Goal: Task Accomplishment & Management: Use online tool/utility

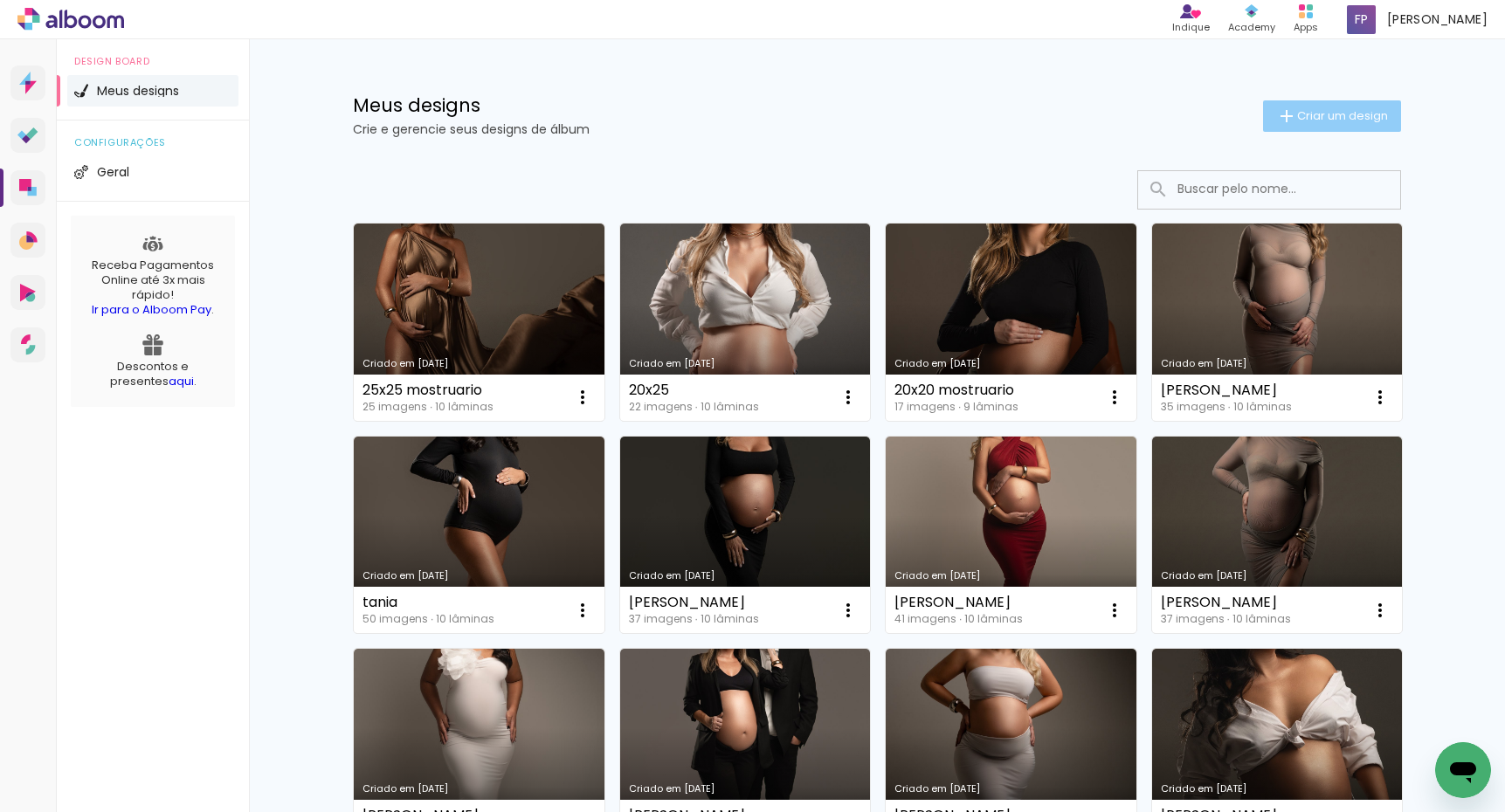
click at [1329, 119] on span "Criar um design" at bounding box center [1342, 115] width 91 height 11
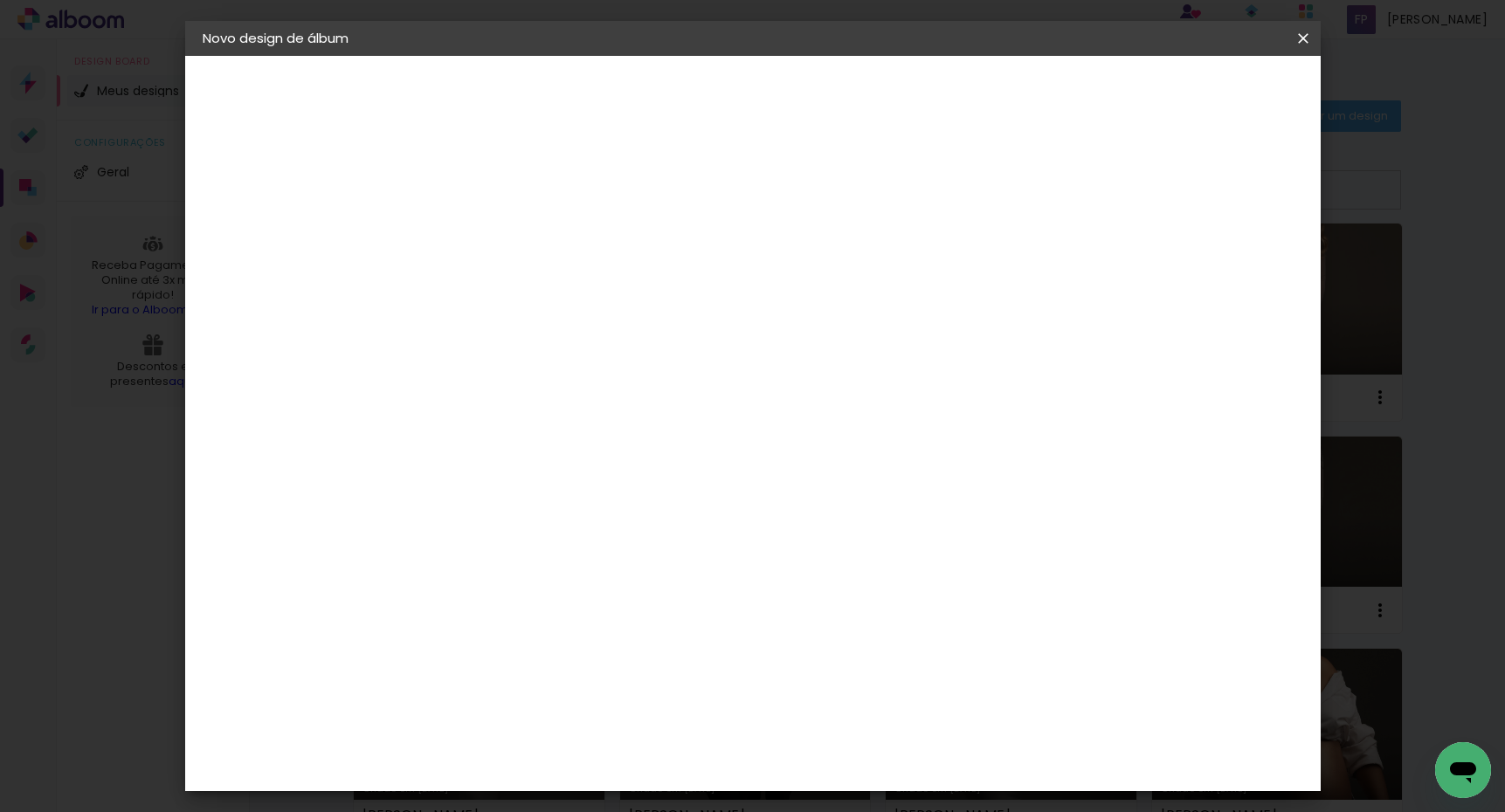
click at [488, 236] on input at bounding box center [488, 234] width 0 height 27
type input "[PERSON_NAME]"
type paper-input "[PERSON_NAME]"
click at [667, 95] on paper-button "Avançar" at bounding box center [624, 93] width 86 height 30
click at [0, 0] on slot "Tamanho Livre" at bounding box center [0, 0] width 0 height 0
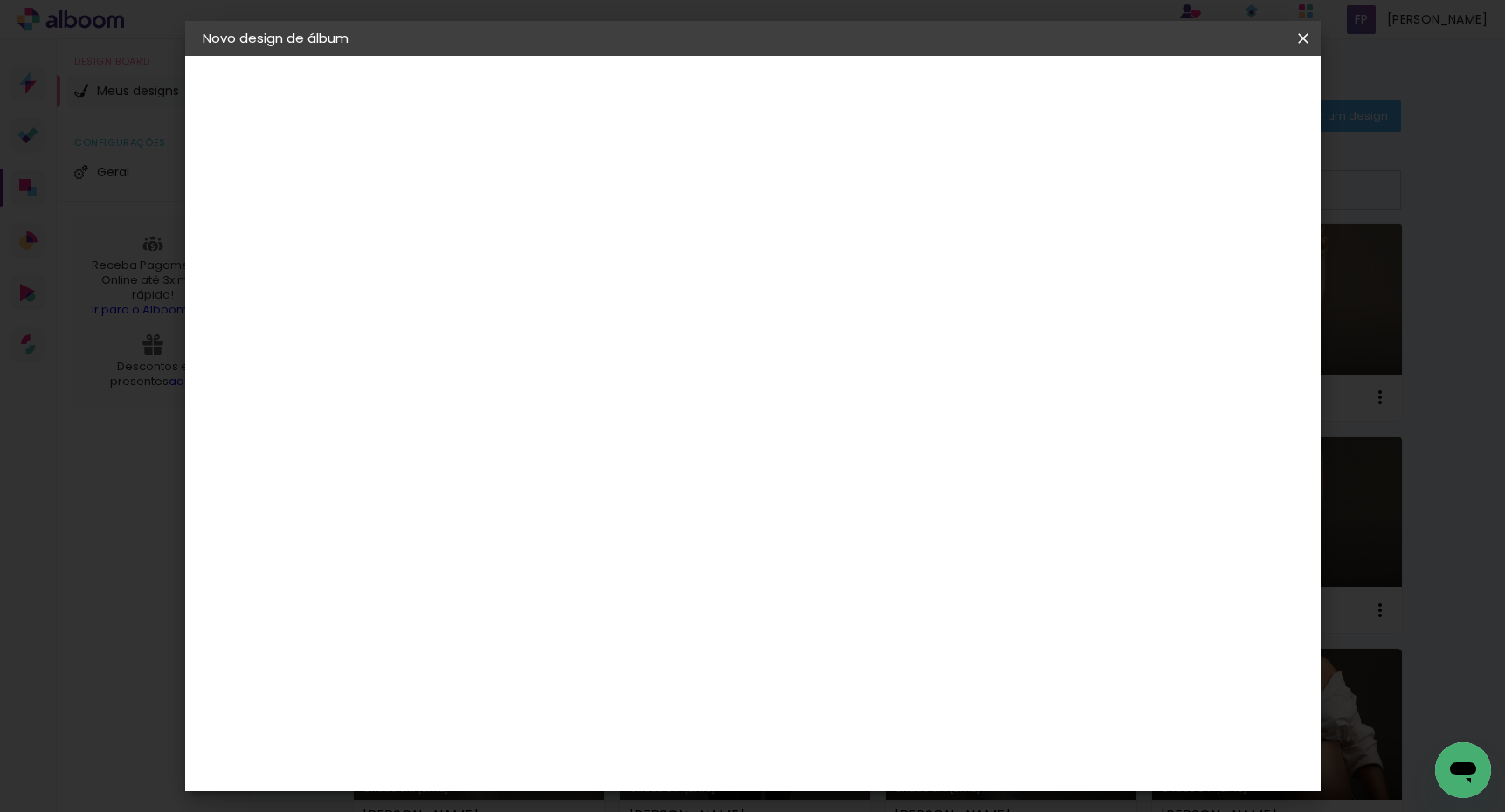
drag, startPoint x: 1256, startPoint y: 88, endPoint x: 1232, endPoint y: 98, distance: 26.0
click at [0, 0] on slot "Avançar" at bounding box center [0, 0] width 0 height 0
click at [452, 495] on input "30" at bounding box center [433, 500] width 45 height 27
type input "30,5"
type paper-input "30,5"
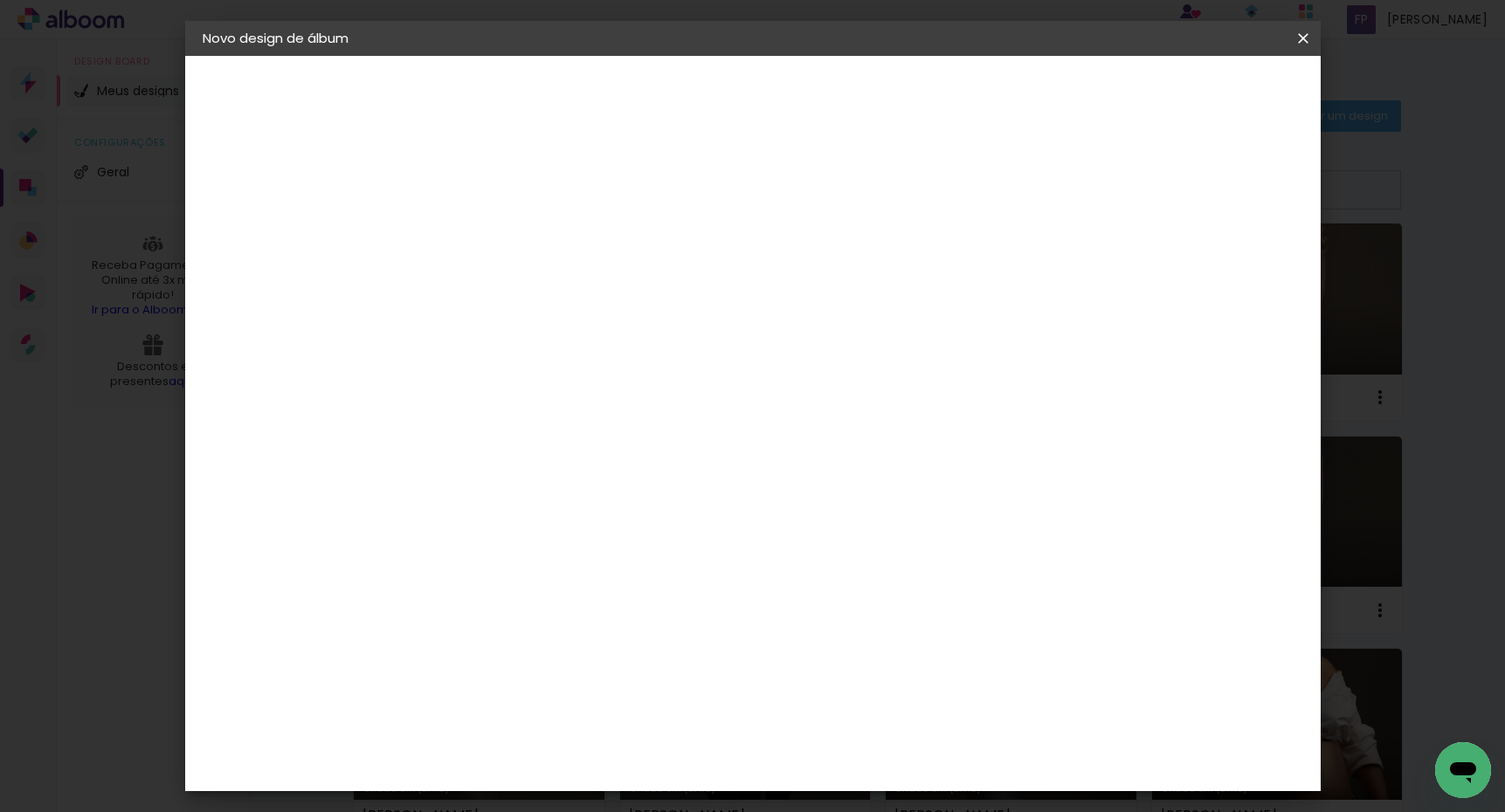
click at [877, 734] on input "60" at bounding box center [856, 740] width 45 height 27
type input "6"
type input "50,6"
type paper-input "50,6"
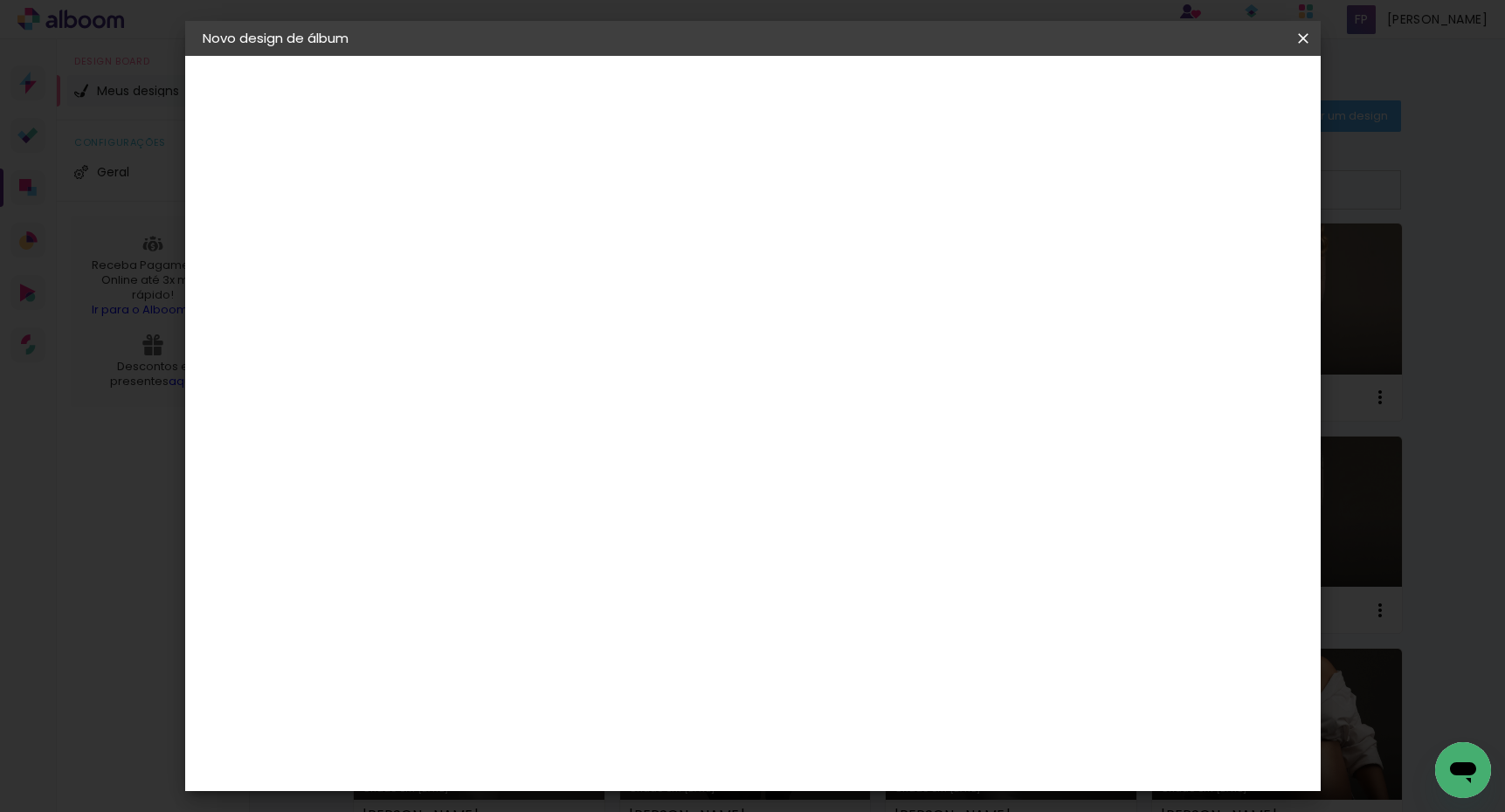
click at [1207, 88] on span "Iniciar design" at bounding box center [1167, 93] width 80 height 12
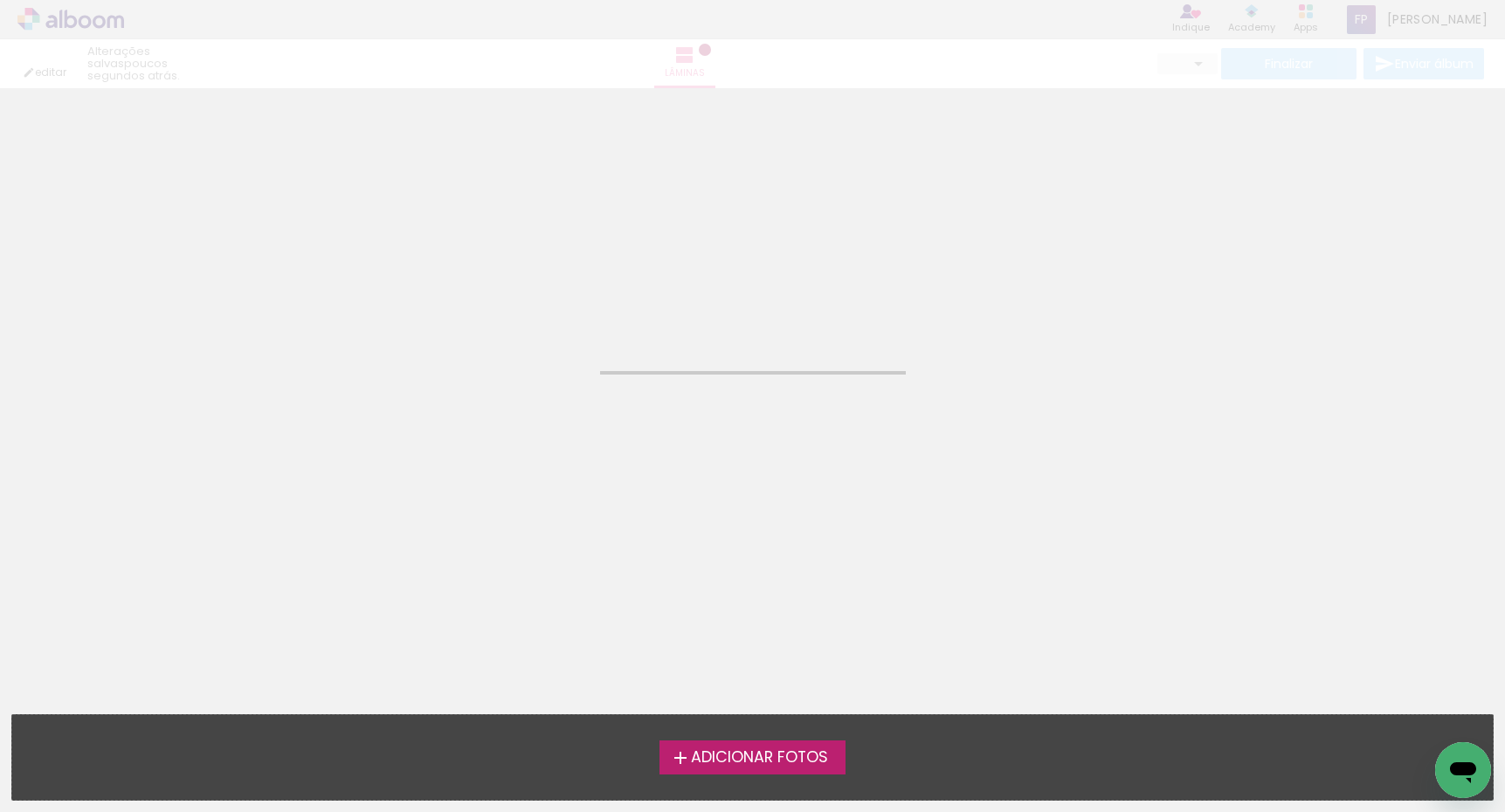
click at [794, 757] on span "Adicionar Fotos" at bounding box center [759, 758] width 137 height 16
click at [0, 0] on input "file" at bounding box center [0, 0] width 0 height 0
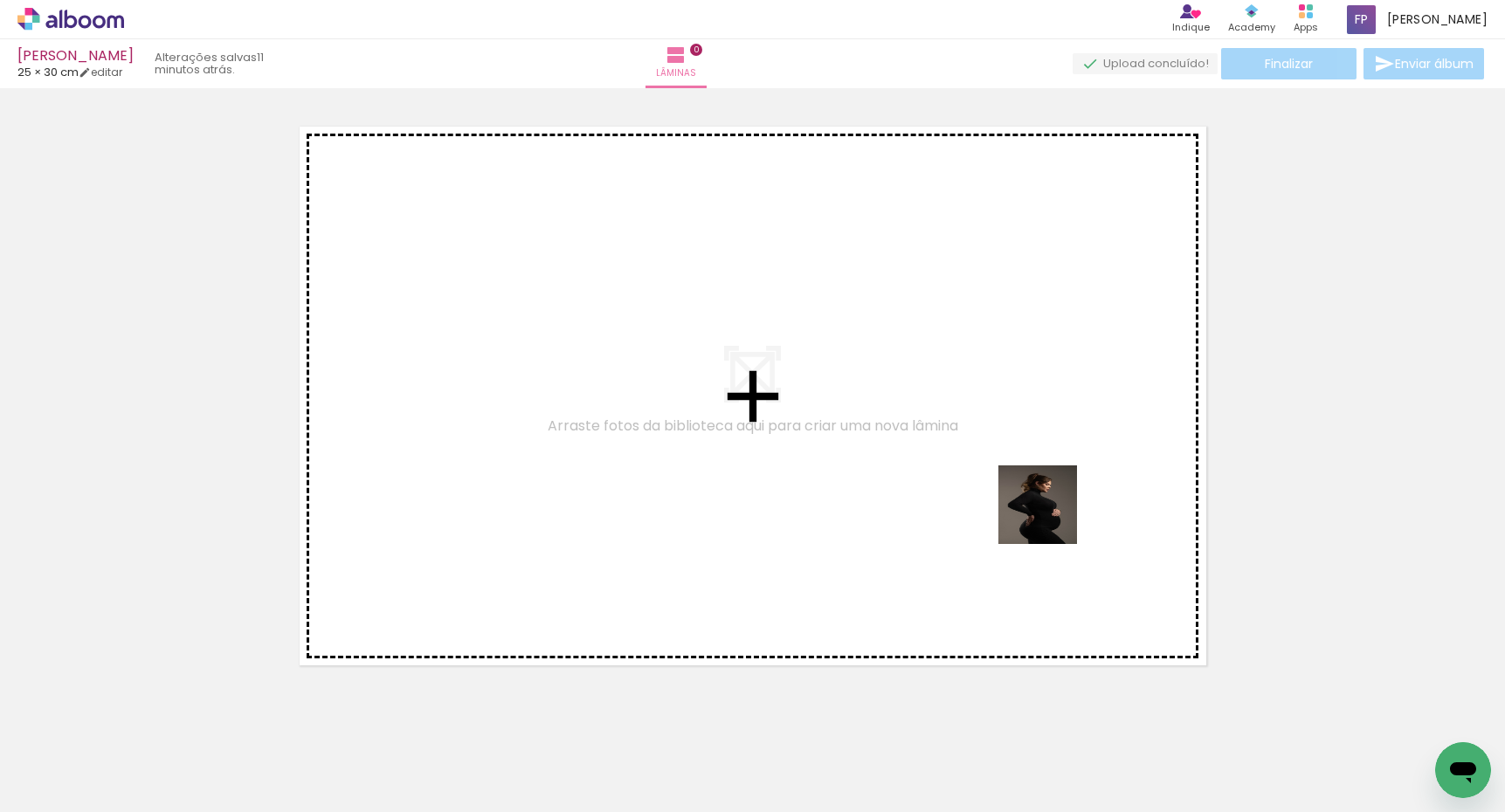
drag, startPoint x: 1262, startPoint y: 762, endPoint x: 1022, endPoint y: 473, distance: 375.7
click at [1022, 473] on quentale-workspace at bounding box center [752, 406] width 1505 height 812
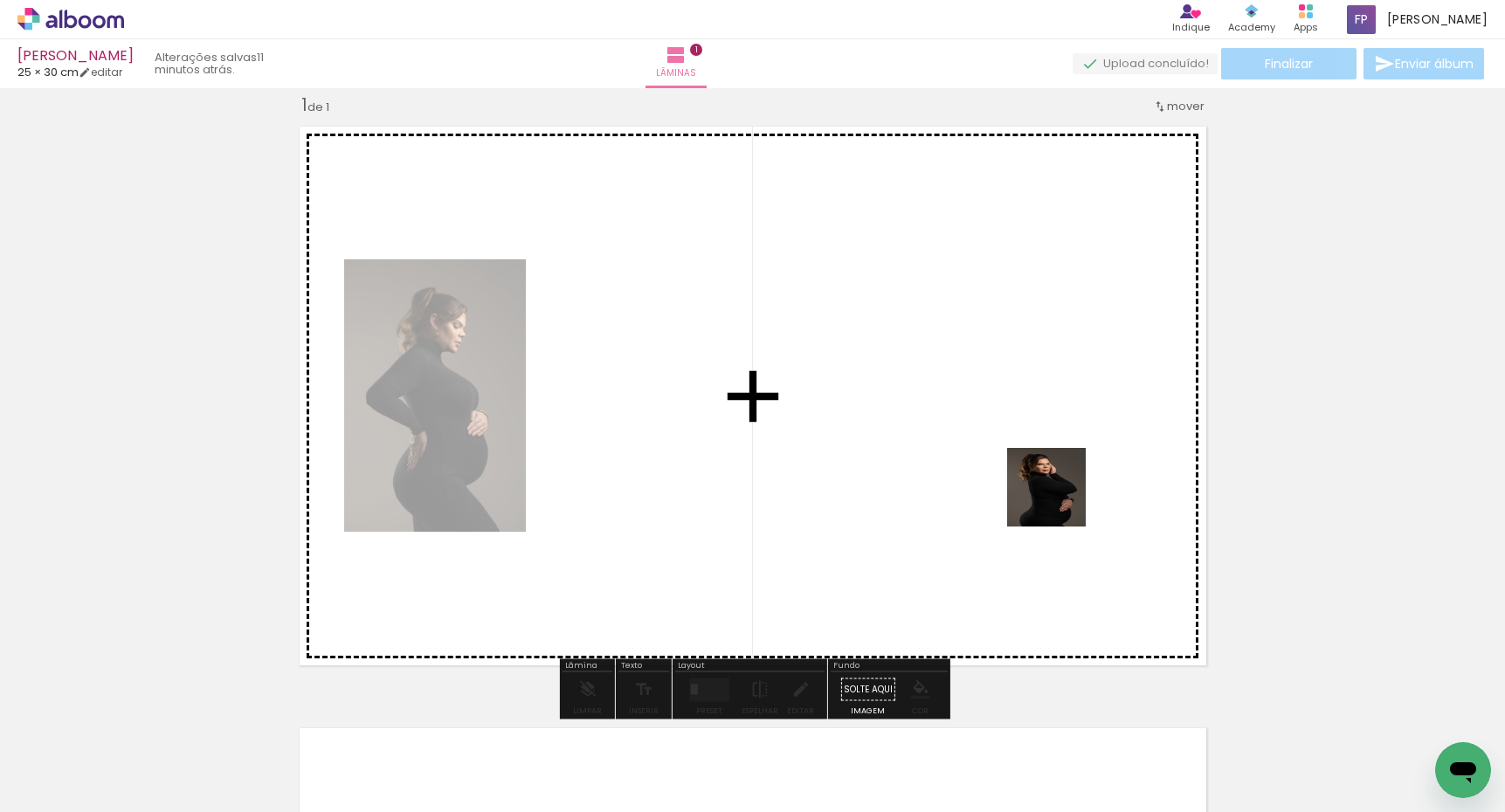
drag, startPoint x: 1363, startPoint y: 752, endPoint x: 1040, endPoint y: 467, distance: 430.8
click at [1040, 467] on quentale-workspace at bounding box center [752, 406] width 1505 height 812
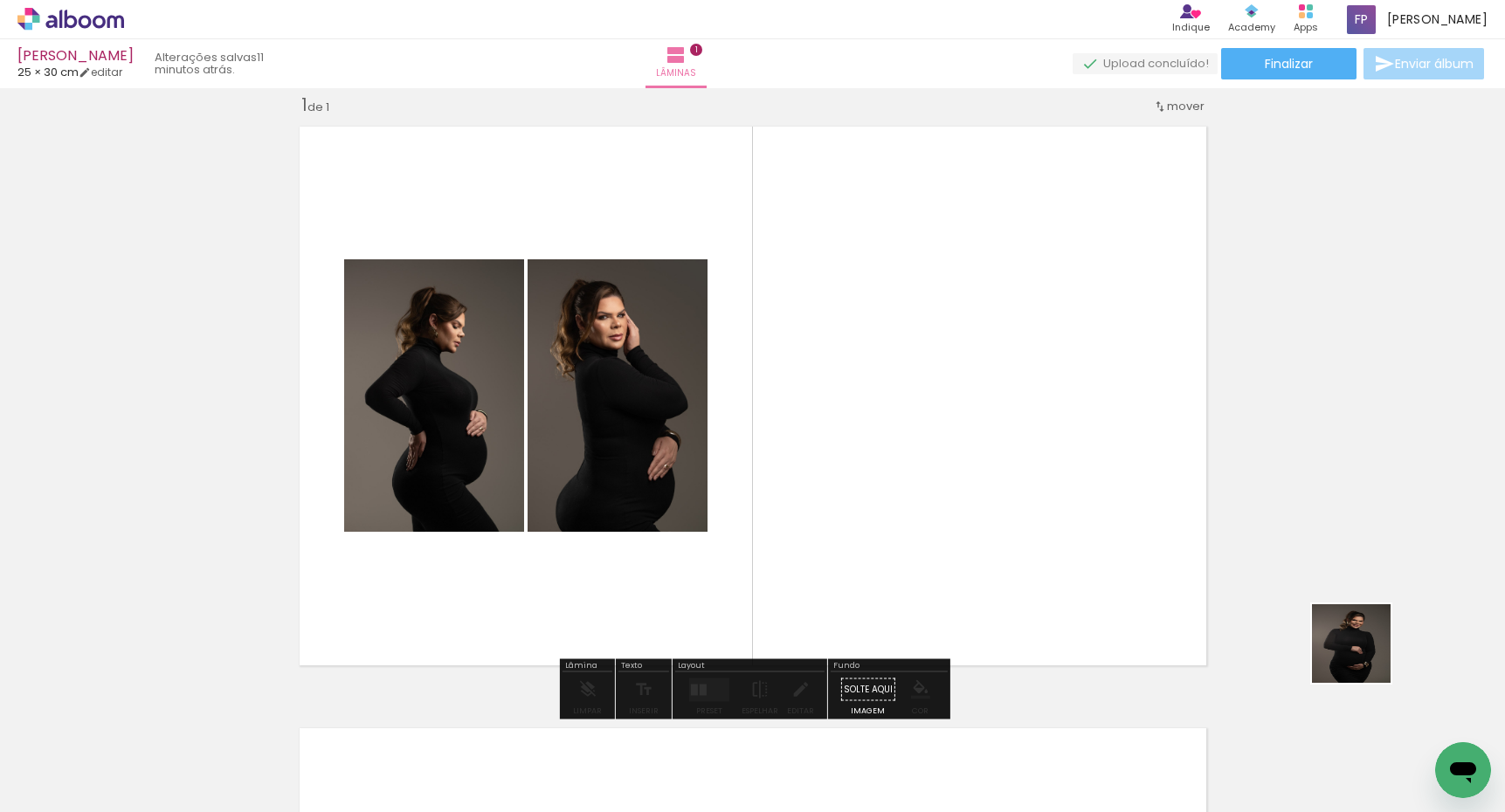
drag, startPoint x: 1364, startPoint y: 656, endPoint x: 1076, endPoint y: 454, distance: 351.8
click at [1076, 454] on quentale-workspace at bounding box center [752, 406] width 1505 height 812
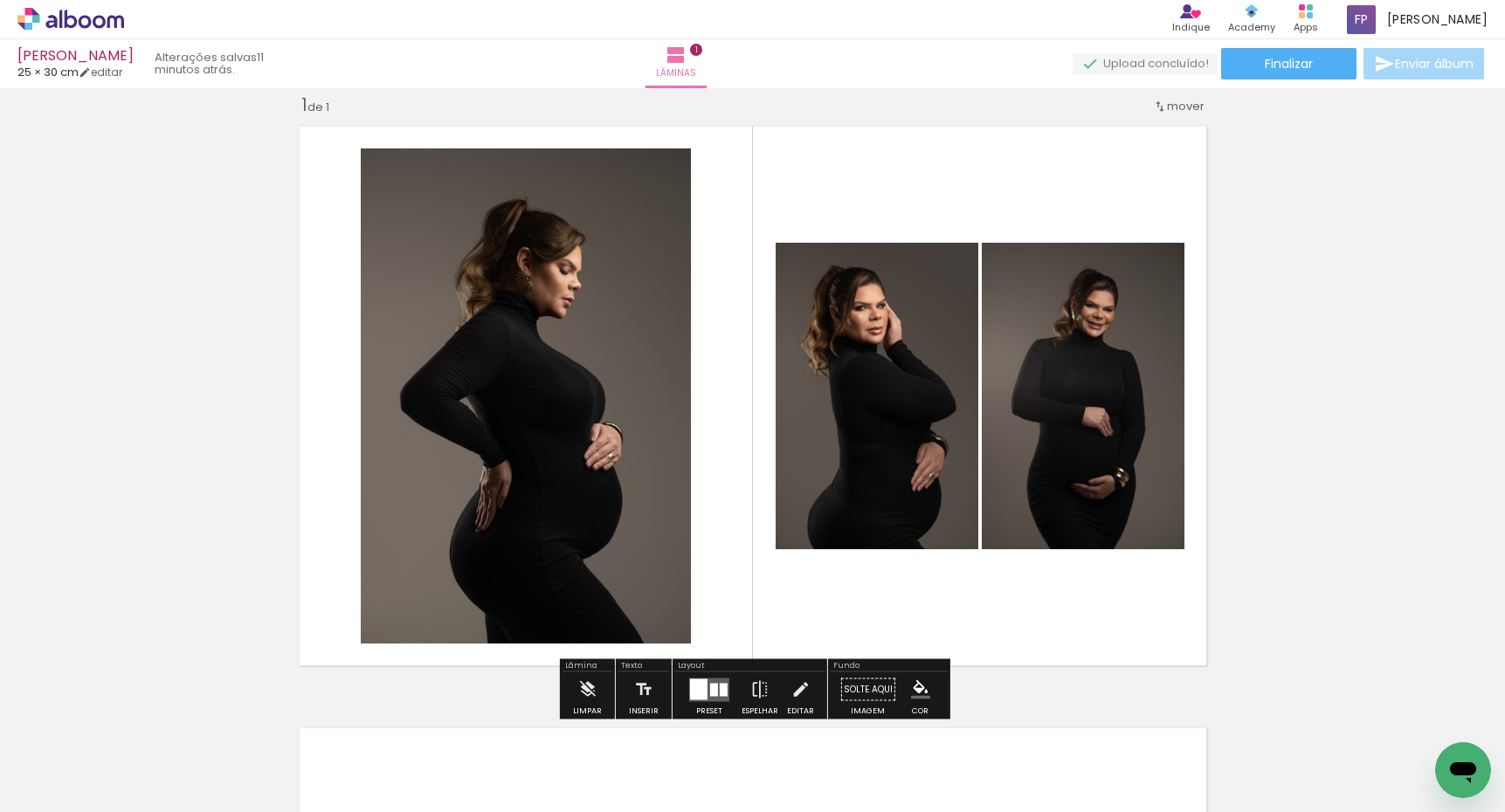
click at [716, 701] on quentale-layouter at bounding box center [709, 689] width 40 height 24
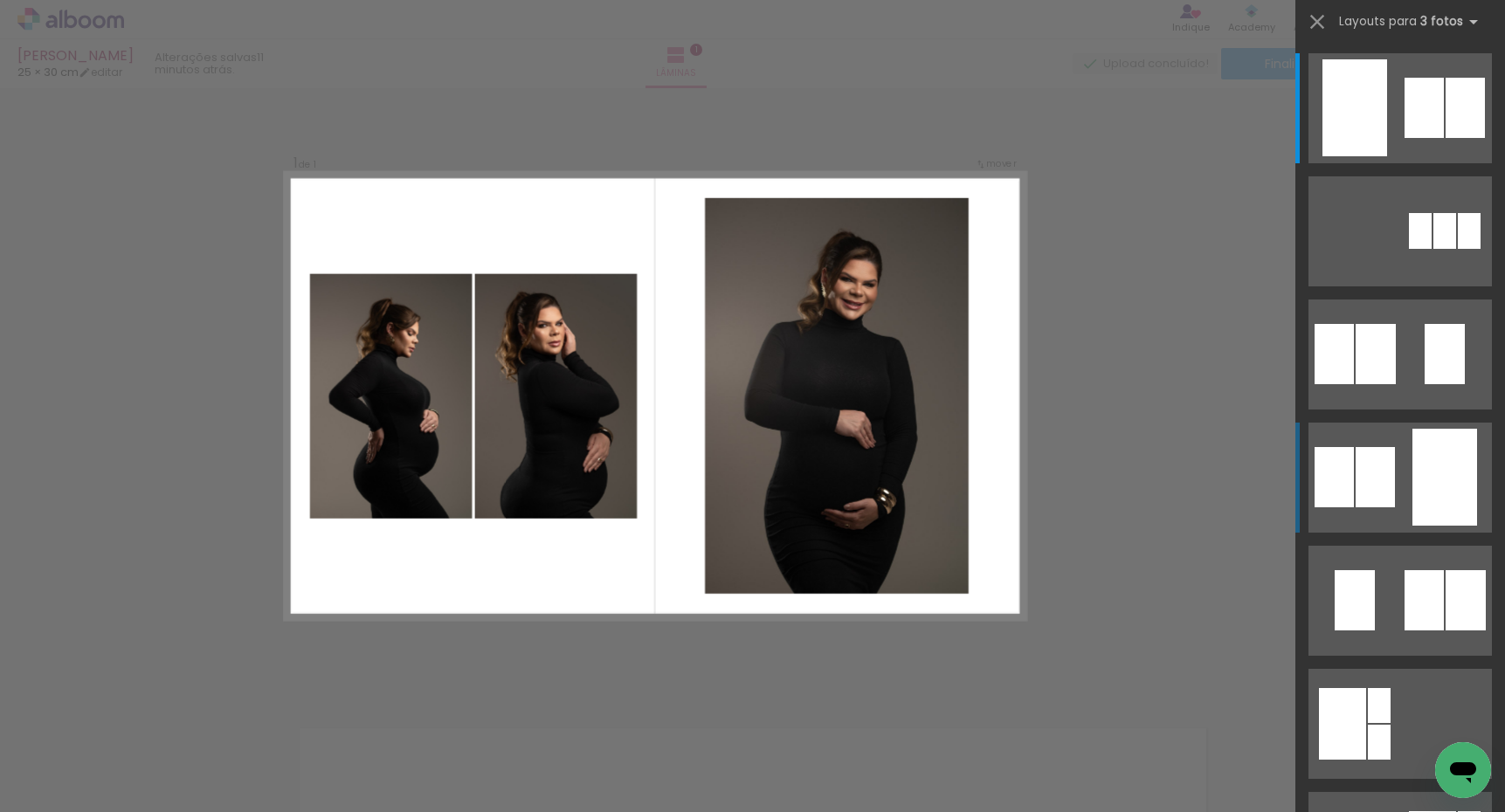
drag, startPoint x: 1410, startPoint y: 474, endPoint x: 1394, endPoint y: 474, distance: 16.0
click at [1408, 474] on quentale-layouter at bounding box center [1400, 478] width 183 height 110
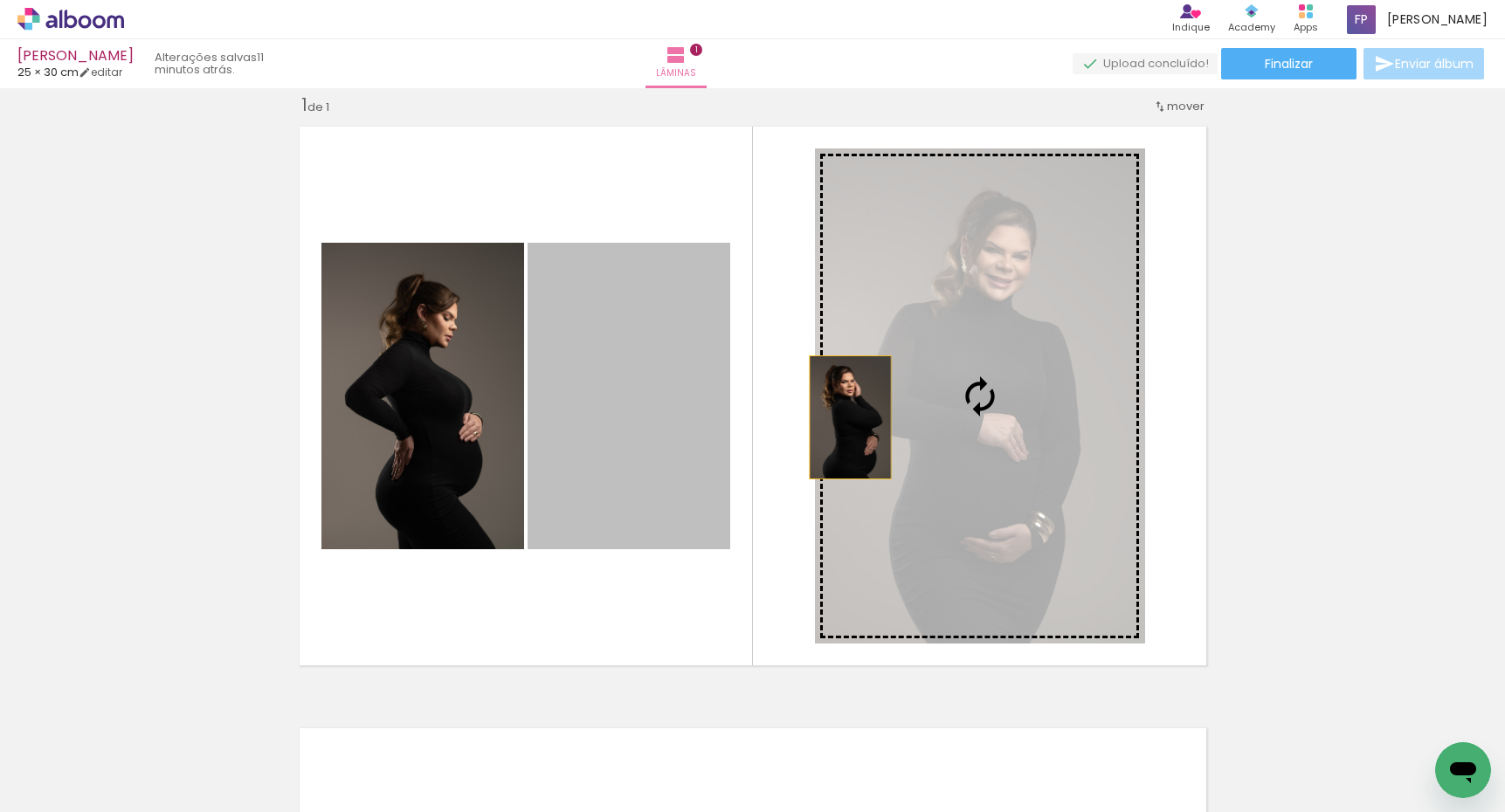
drag, startPoint x: 649, startPoint y: 454, endPoint x: 969, endPoint y: 403, distance: 324.0
click at [0, 0] on slot at bounding box center [0, 0] width 0 height 0
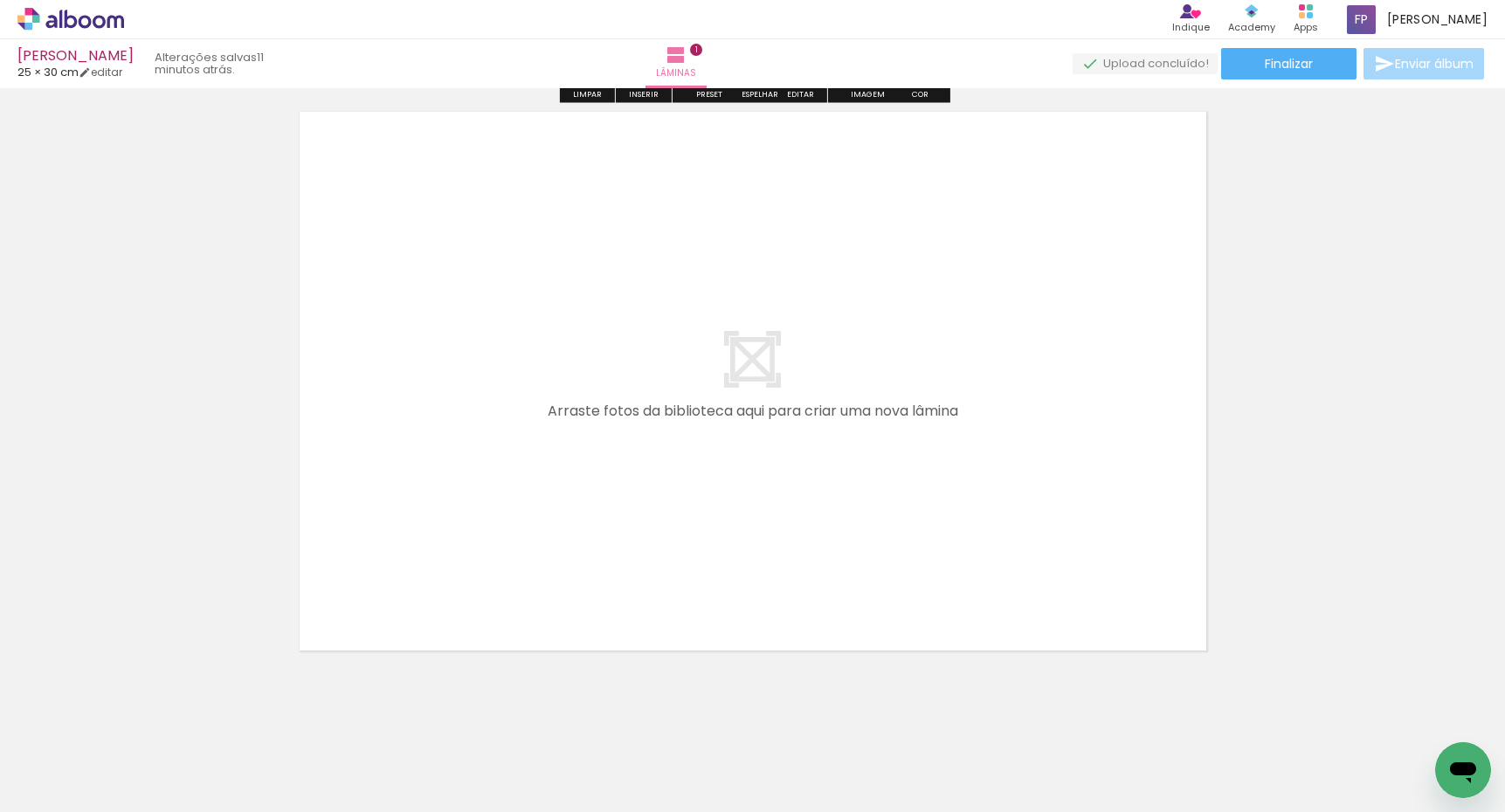
scroll to position [655, 0]
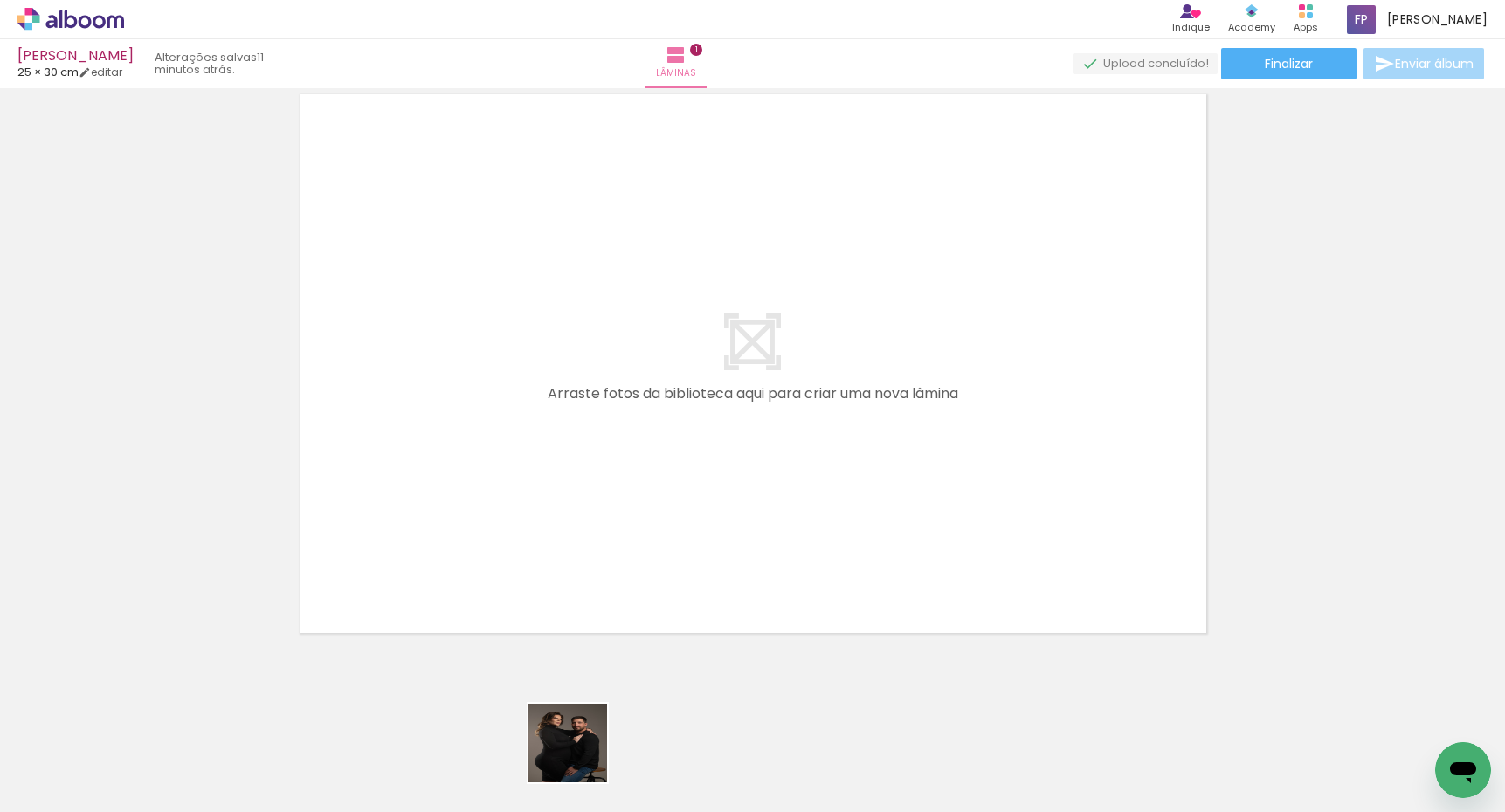
drag, startPoint x: 580, startPoint y: 756, endPoint x: 566, endPoint y: 530, distance: 226.4
click at [566, 530] on quentale-workspace at bounding box center [752, 406] width 1505 height 812
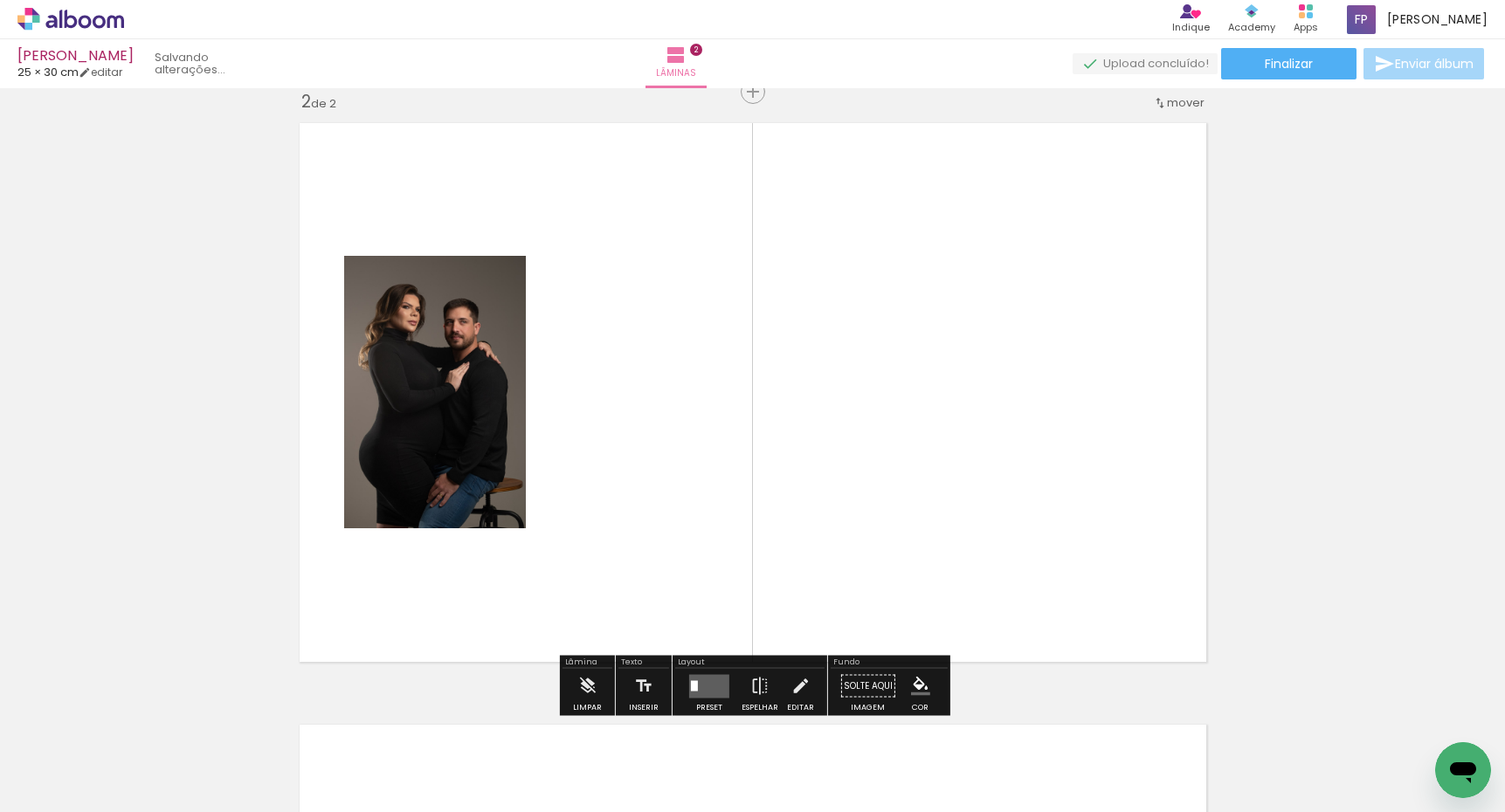
scroll to position [624, 0]
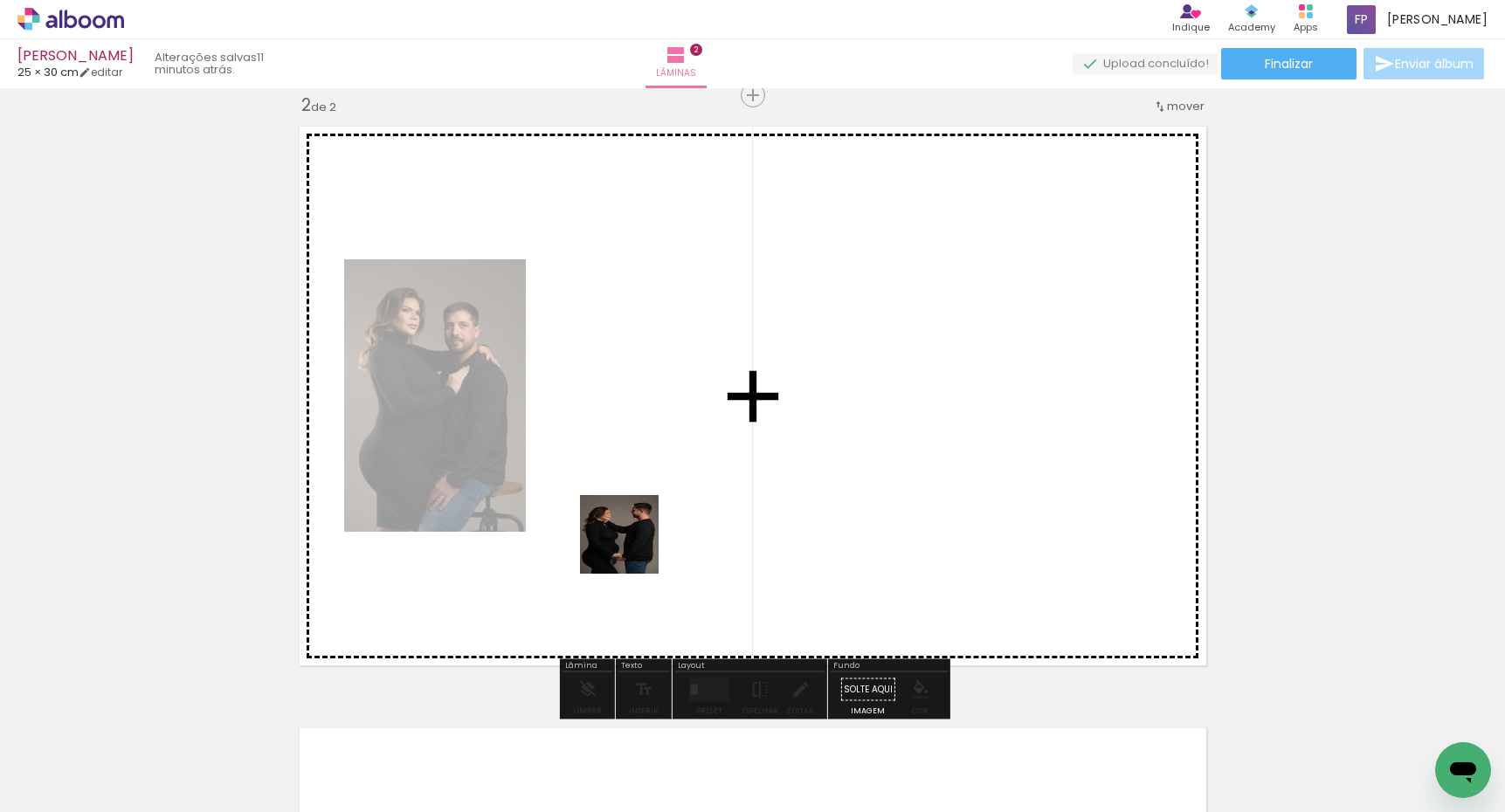
drag, startPoint x: 664, startPoint y: 758, endPoint x: 632, endPoint y: 532, distance: 228.3
click at [632, 532] on quentale-workspace at bounding box center [752, 406] width 1505 height 812
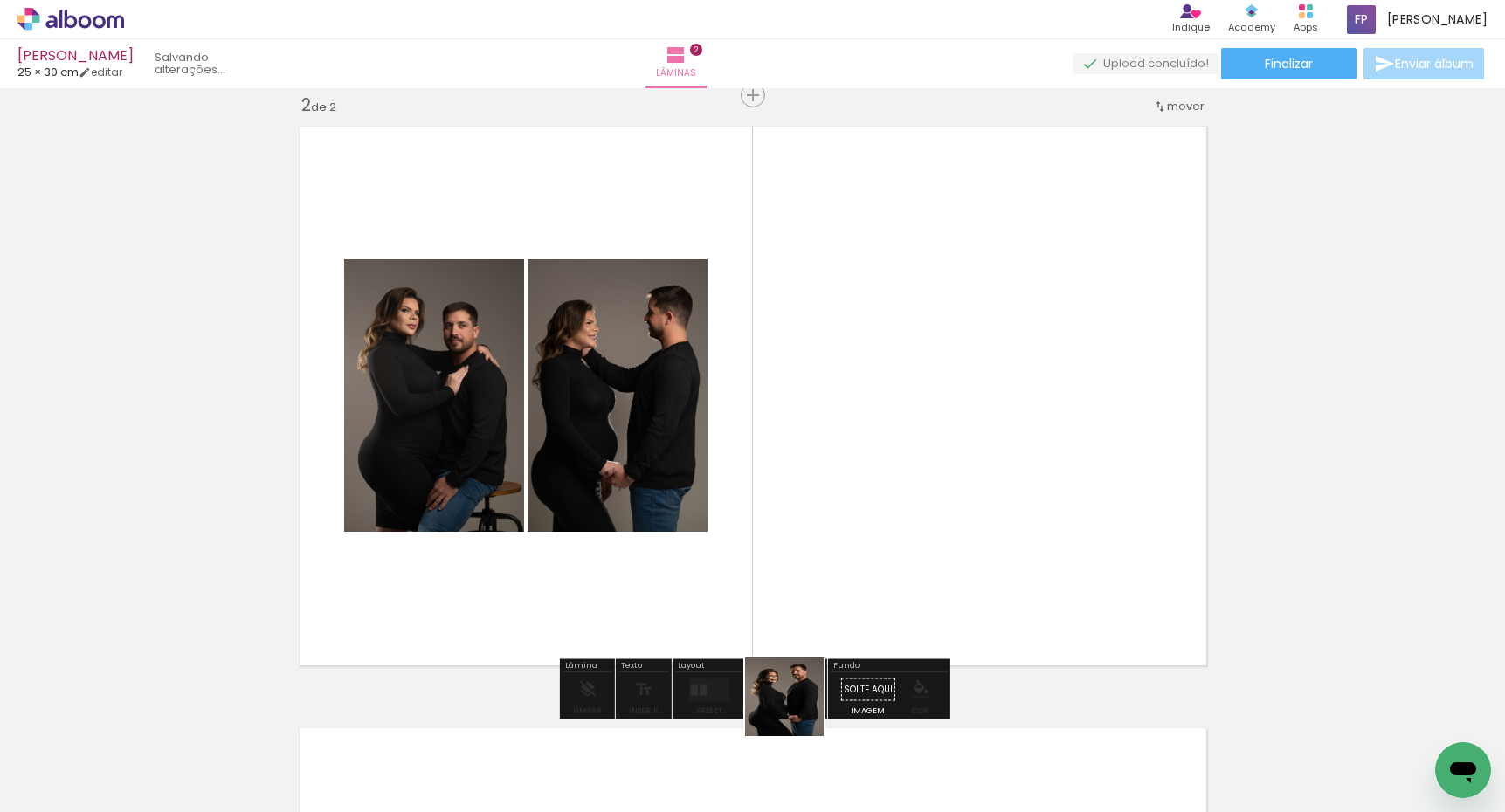
drag, startPoint x: 789, startPoint y: 757, endPoint x: 846, endPoint y: 638, distance: 131.9
click at [820, 527] on quentale-workspace at bounding box center [752, 406] width 1505 height 812
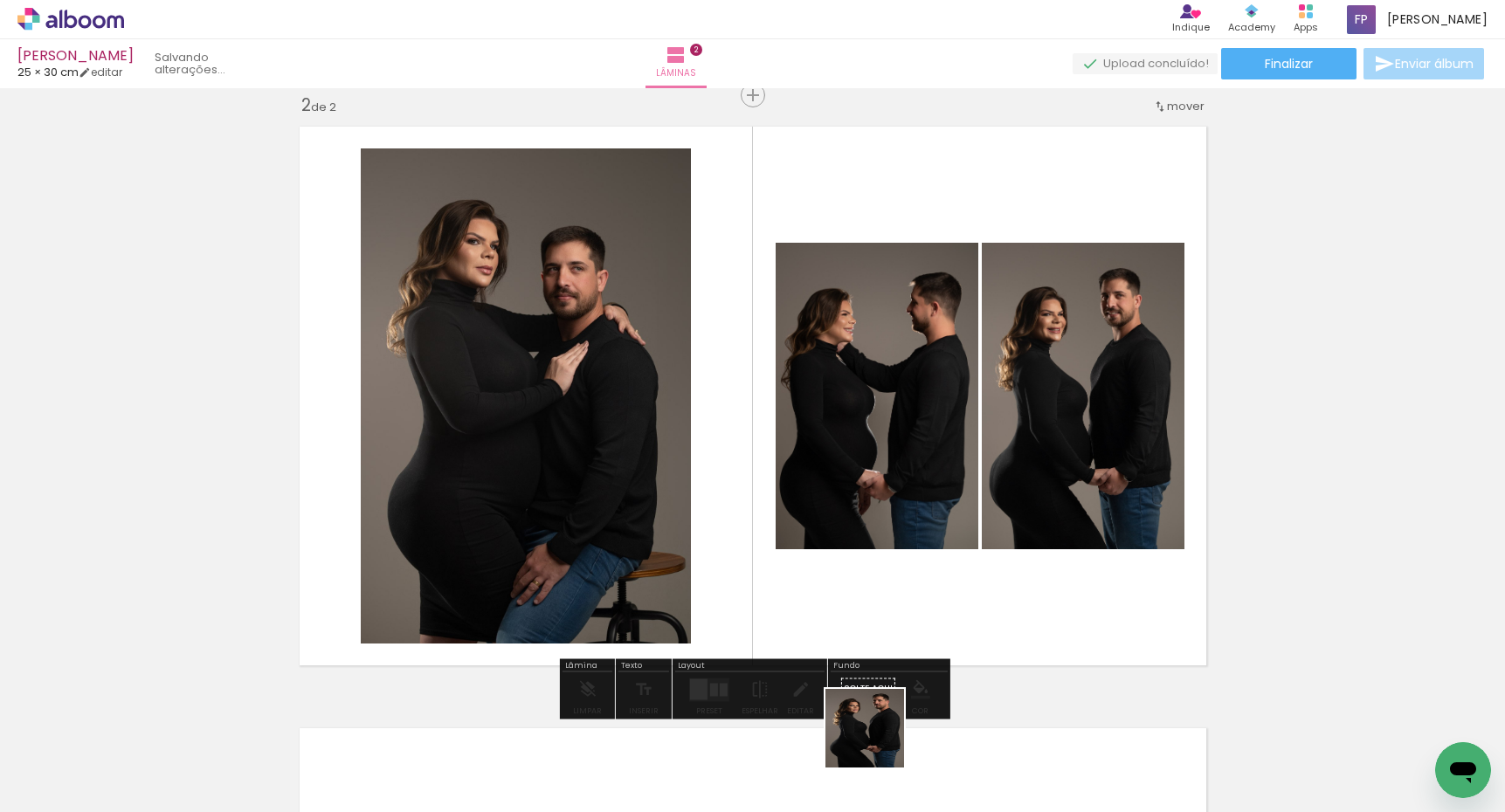
drag, startPoint x: 878, startPoint y: 741, endPoint x: 918, endPoint y: 535, distance: 209.8
click at [918, 535] on quentale-workspace at bounding box center [752, 406] width 1505 height 812
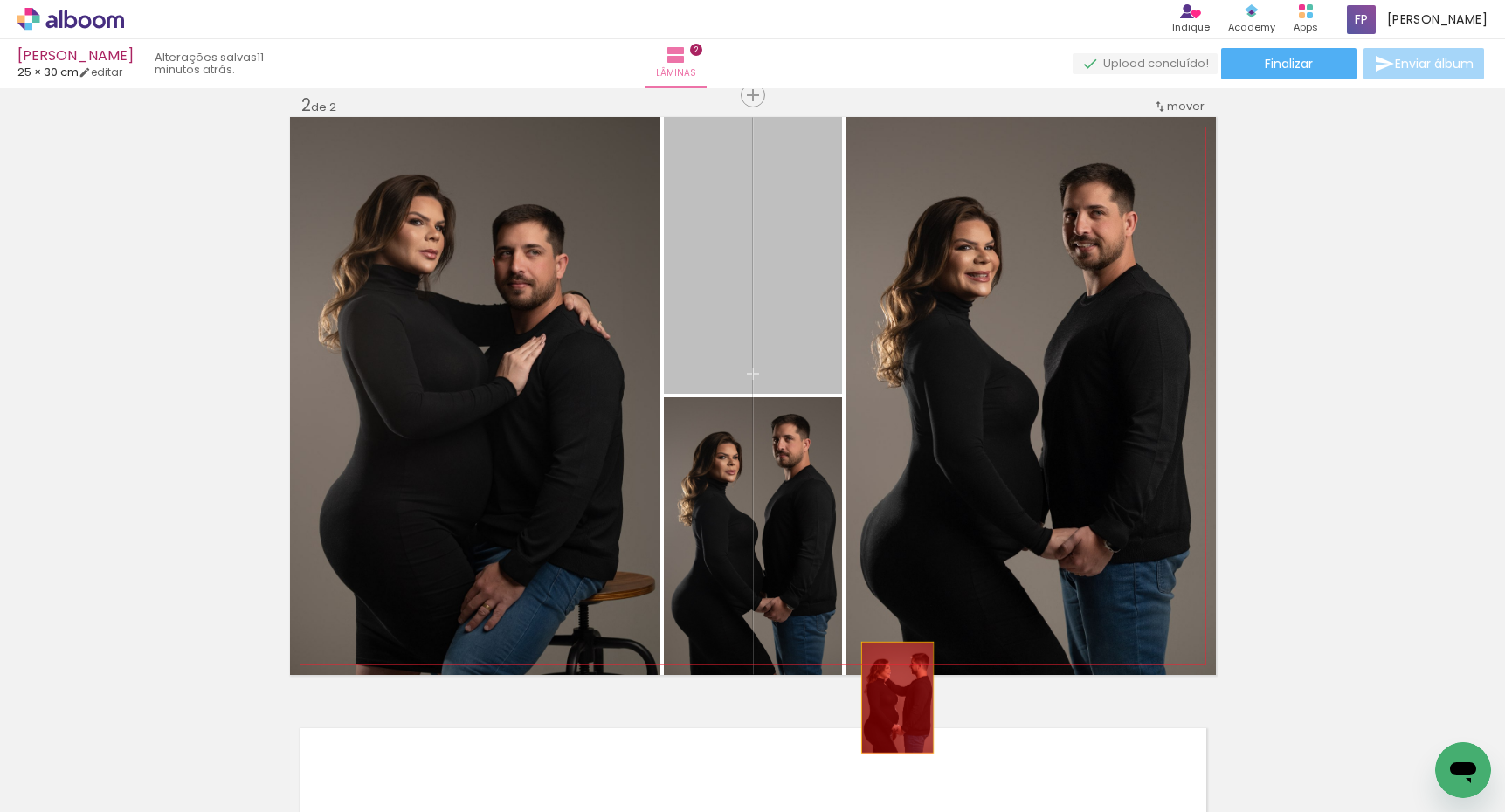
drag, startPoint x: 805, startPoint y: 317, endPoint x: 924, endPoint y: 739, distance: 438.5
click at [898, 716] on quentale-workspace at bounding box center [752, 406] width 1505 height 812
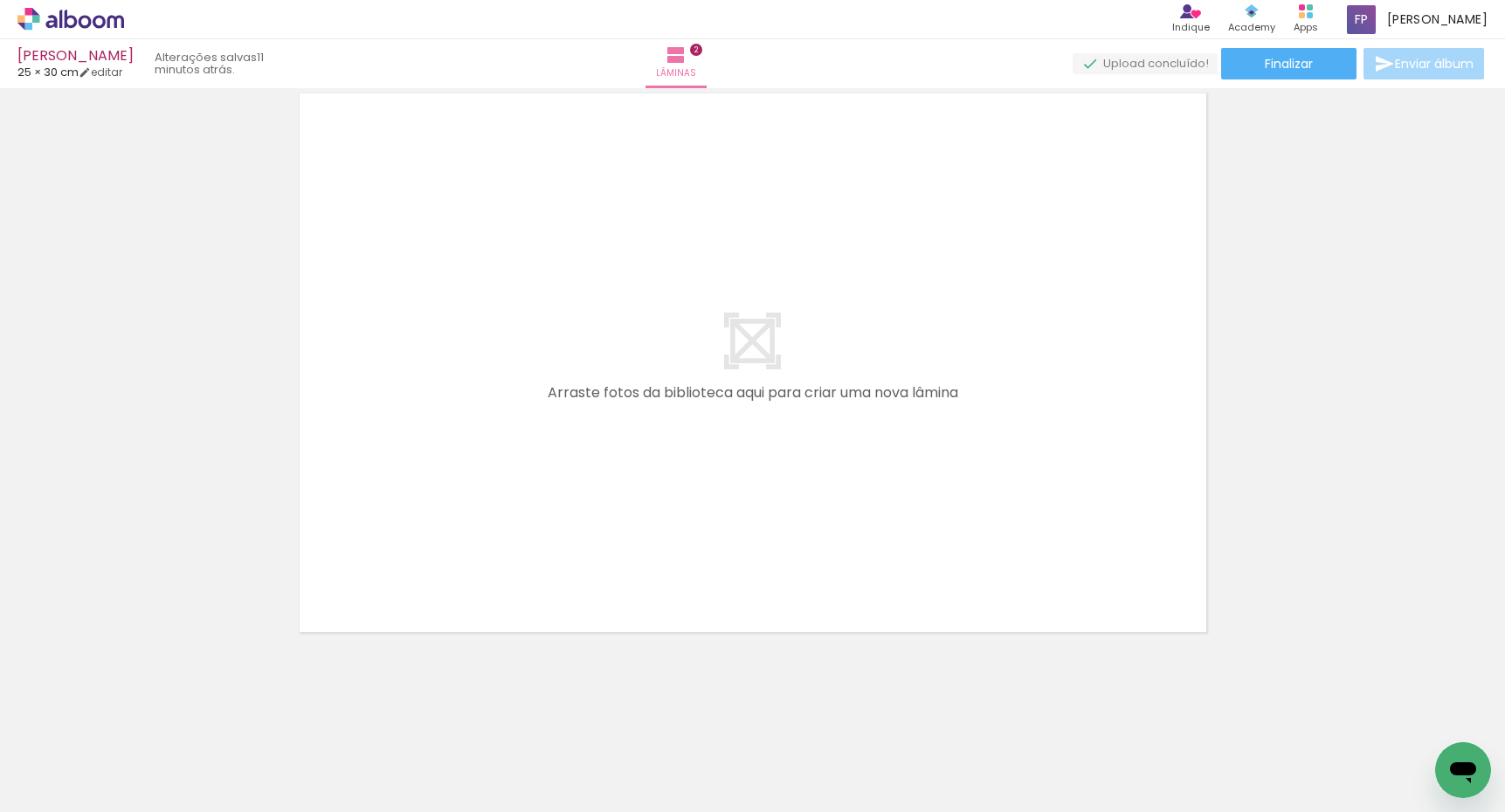
scroll to position [0, 0]
drag, startPoint x: 885, startPoint y: 732, endPoint x: 801, endPoint y: 452, distance: 292.3
click at [801, 452] on quentale-workspace at bounding box center [752, 406] width 1505 height 812
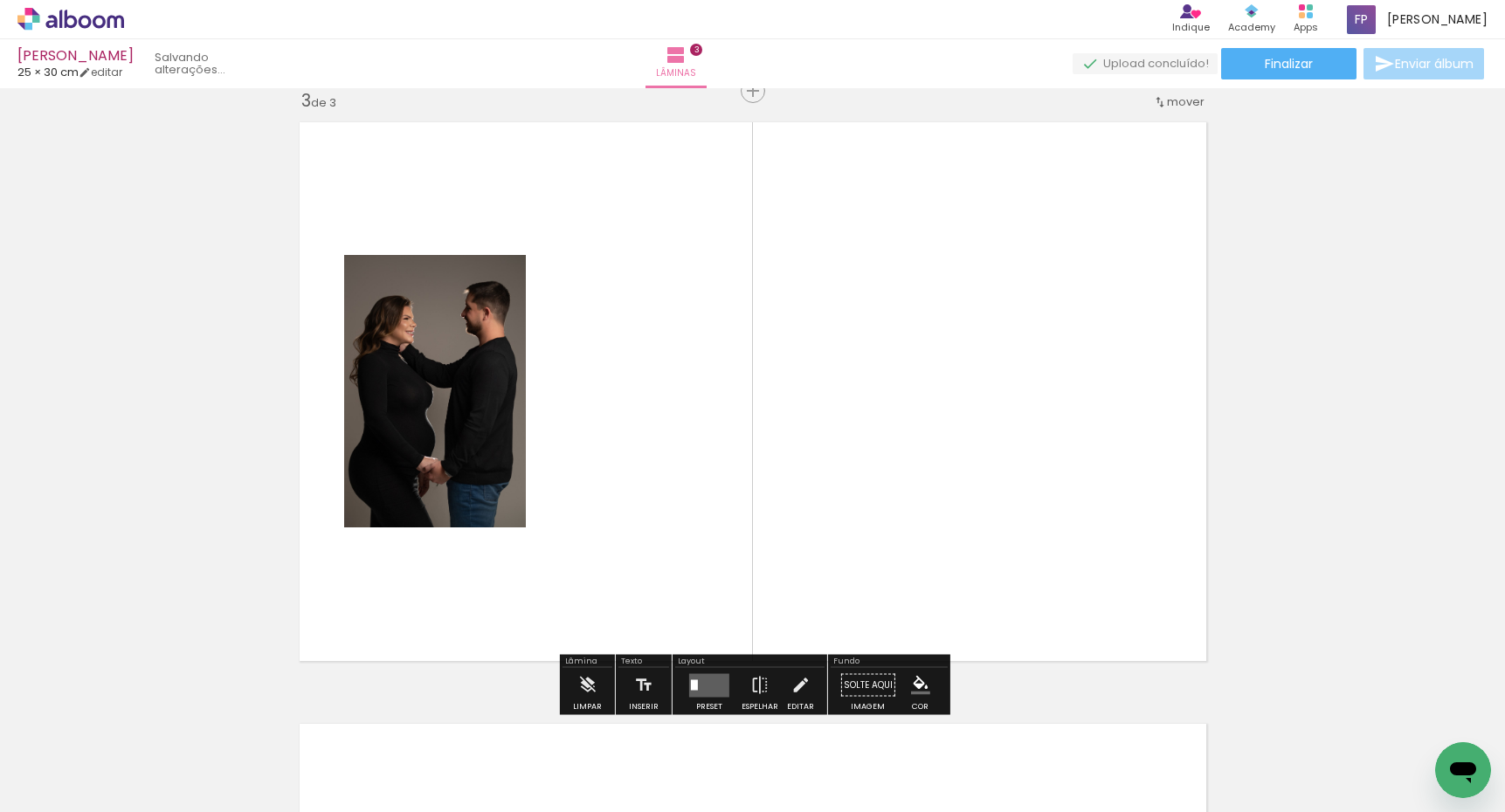
scroll to position [1225, 0]
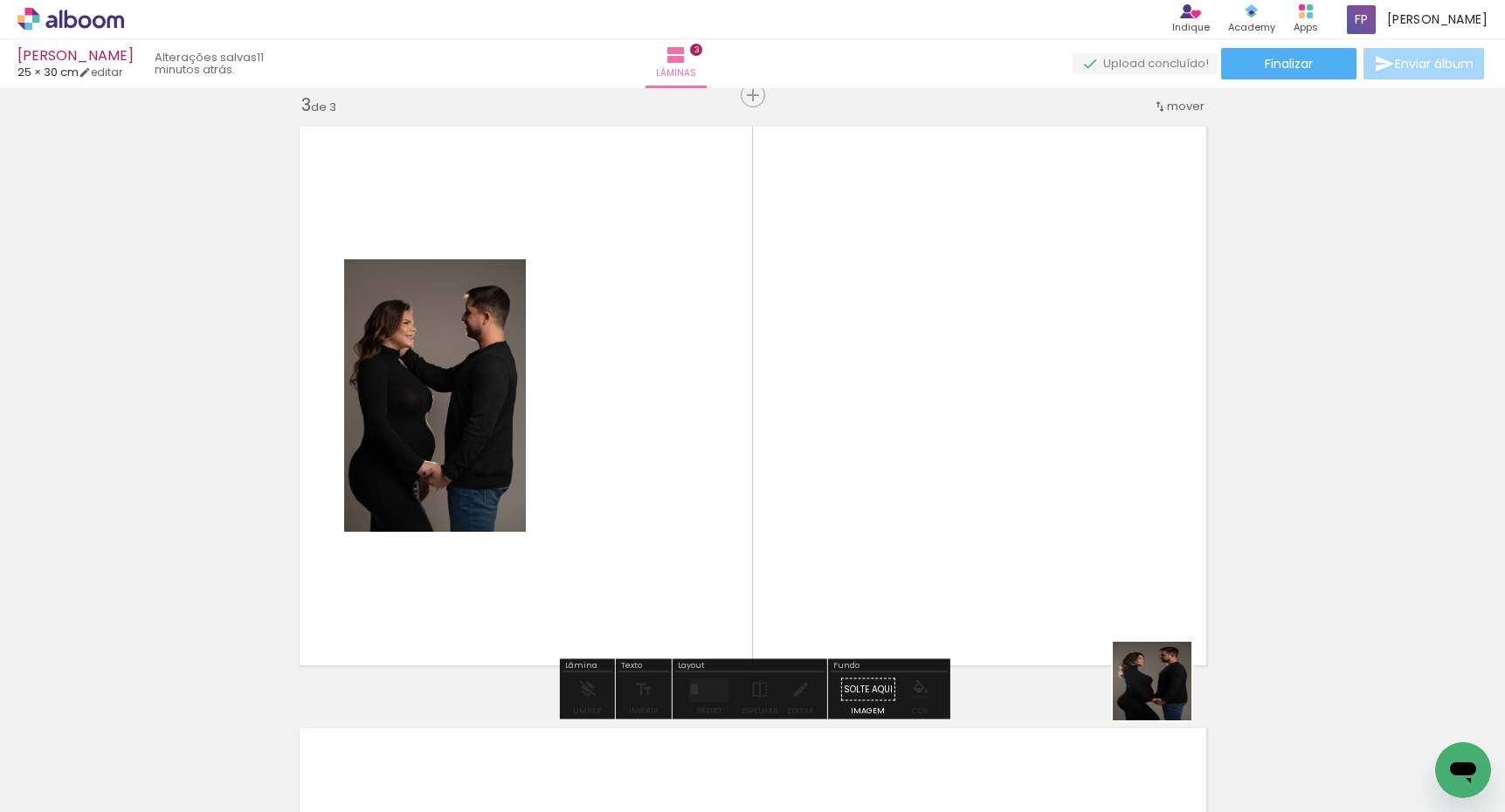
drag, startPoint x: 1186, startPoint y: 730, endPoint x: 1243, endPoint y: 738, distance: 57.6
click at [1027, 482] on quentale-workspace at bounding box center [752, 406] width 1505 height 812
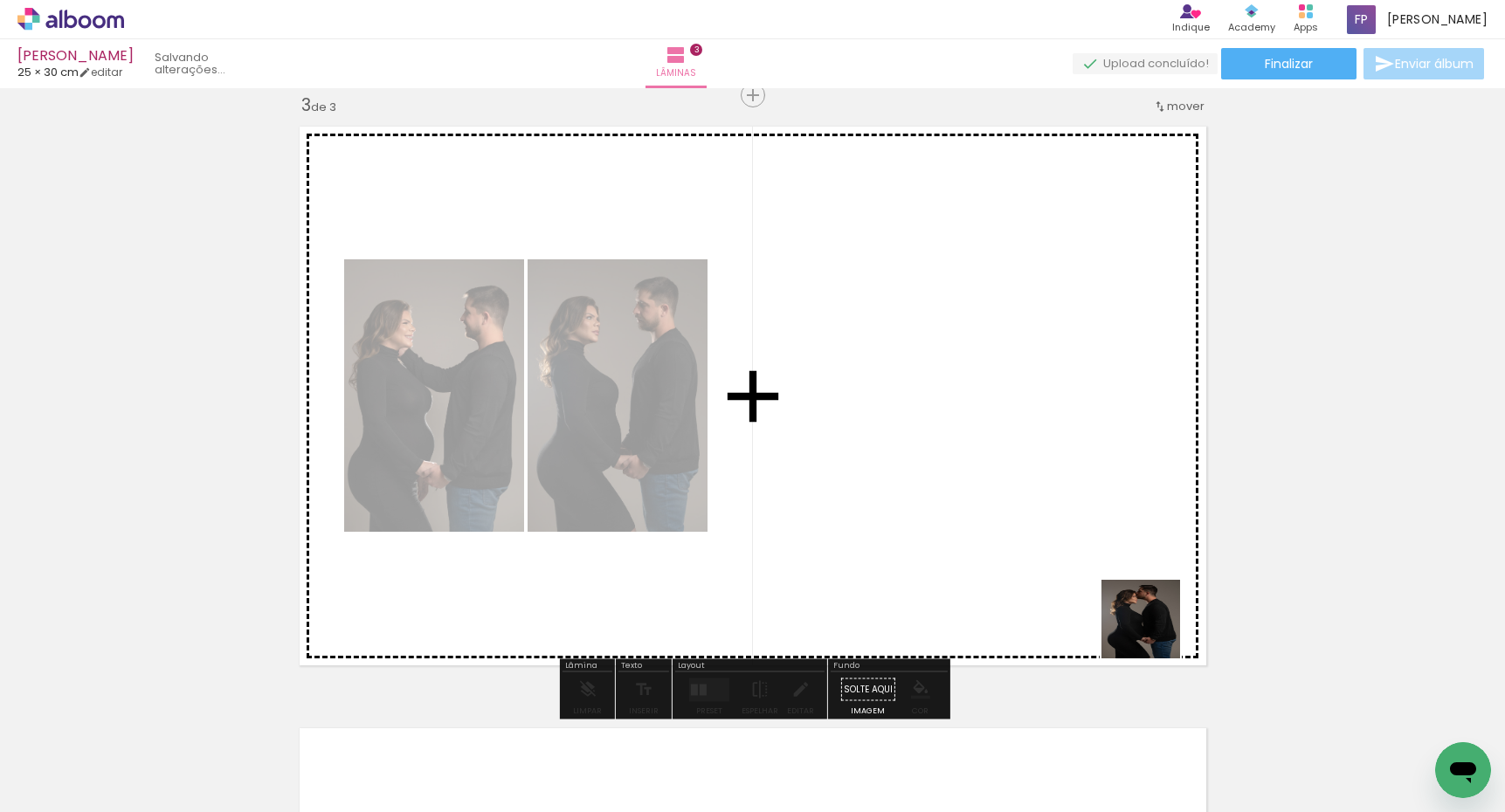
drag, startPoint x: 1245, startPoint y: 698, endPoint x: 1089, endPoint y: 584, distance: 193.2
click at [1089, 584] on quentale-workspace at bounding box center [752, 406] width 1505 height 812
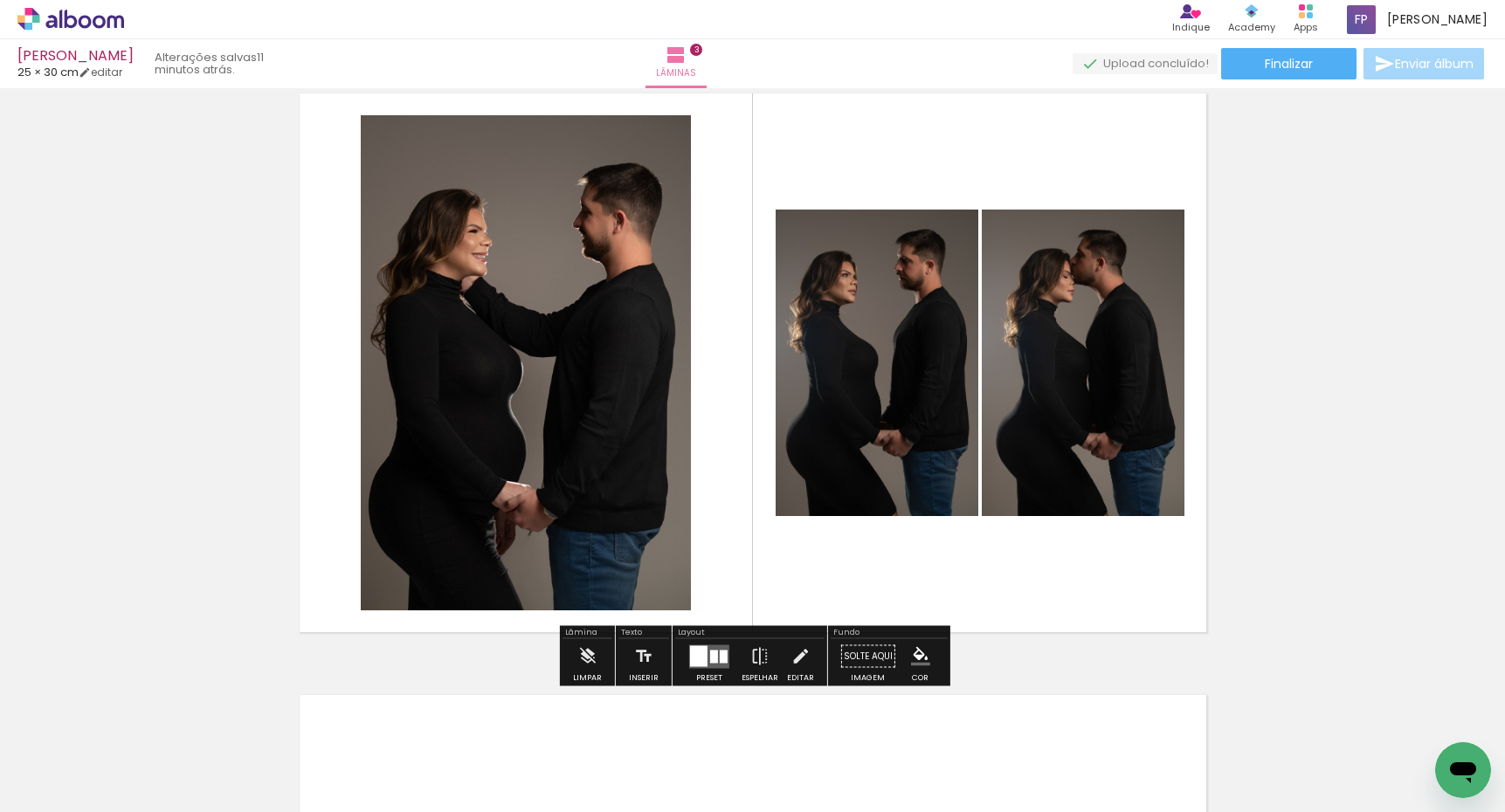
scroll to position [1281, 0]
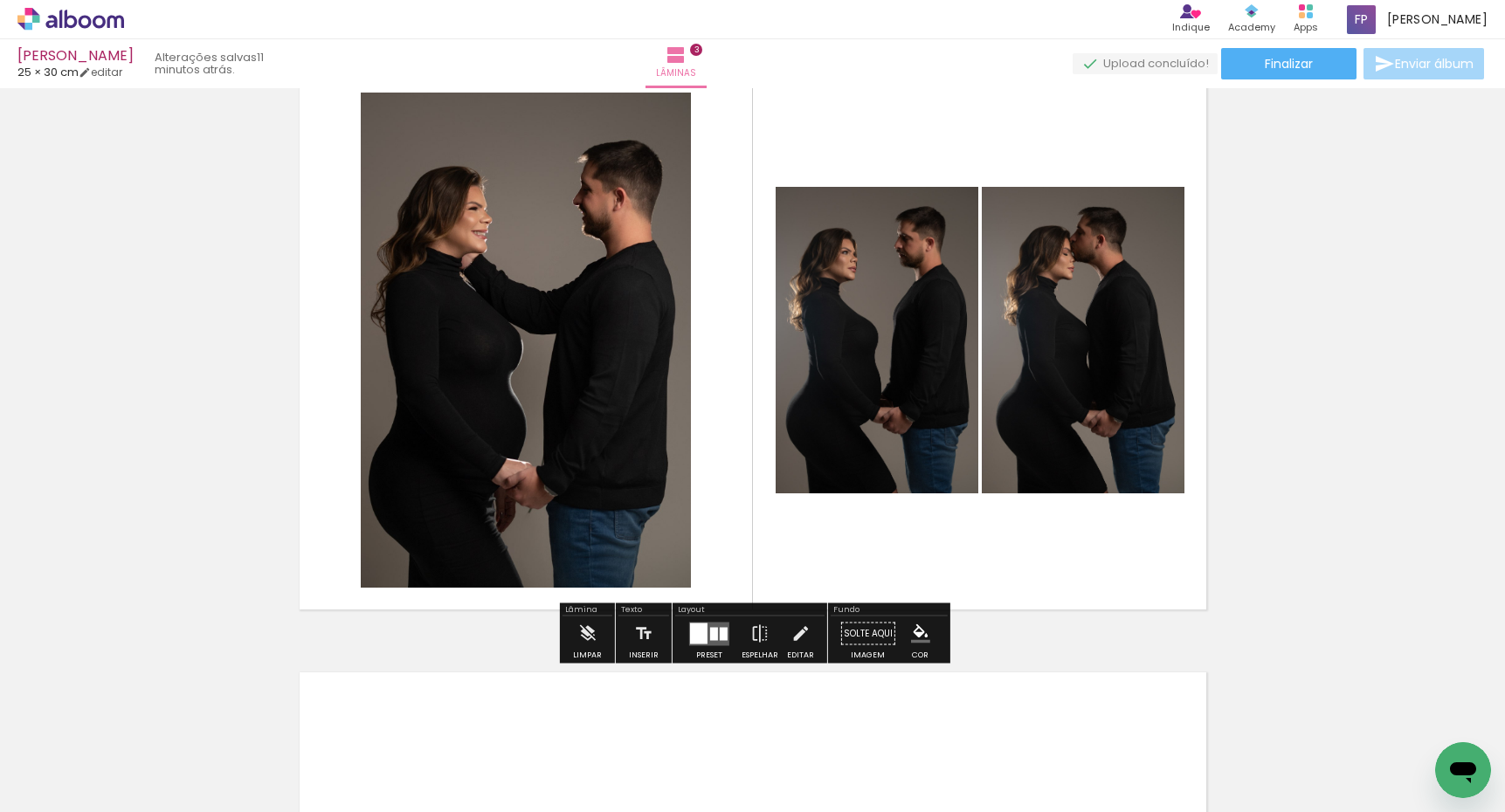
drag, startPoint x: 718, startPoint y: 633, endPoint x: 729, endPoint y: 630, distance: 11.4
click at [719, 632] on div at bounding box center [723, 633] width 8 height 13
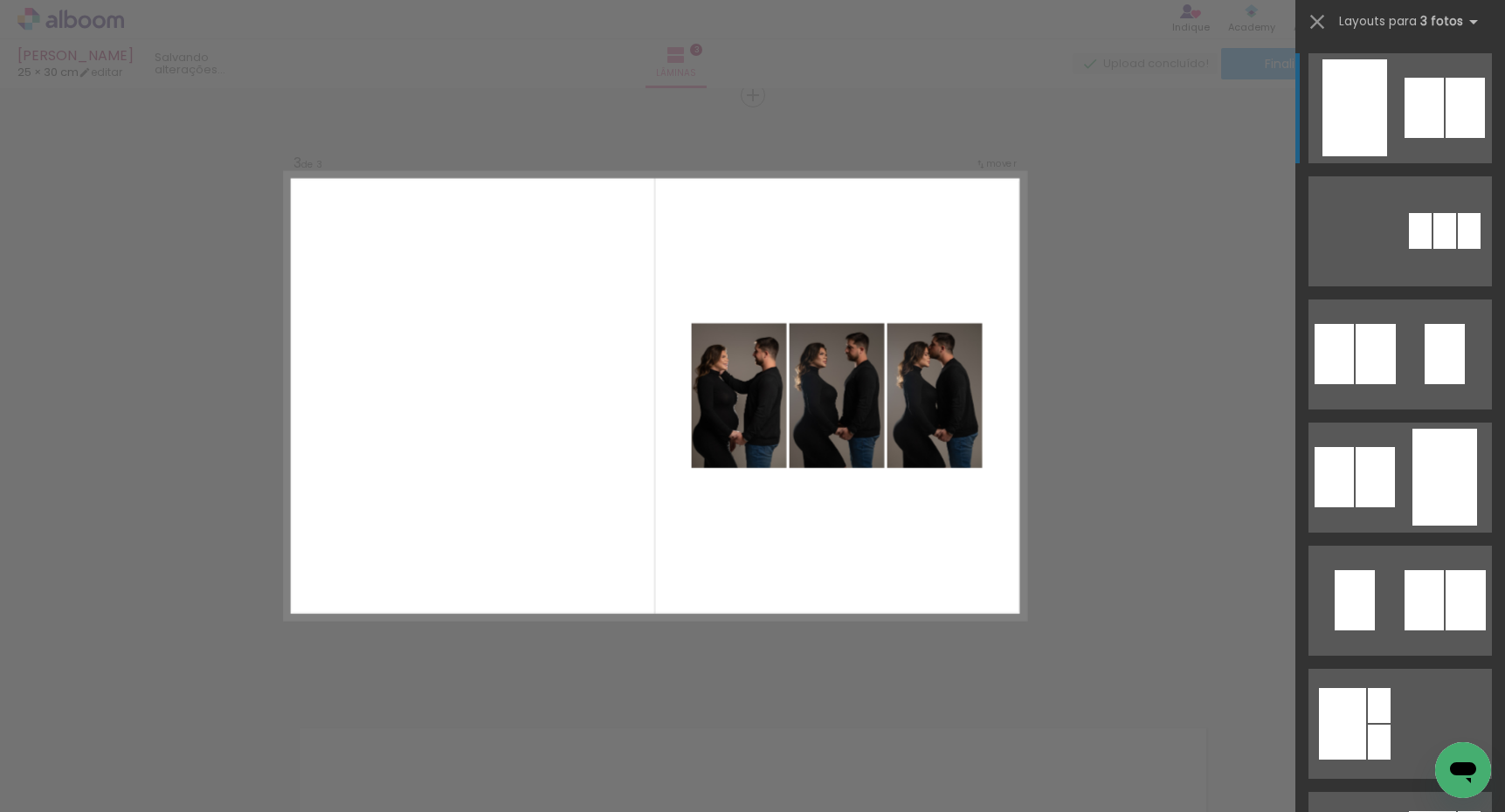
scroll to position [0, 0]
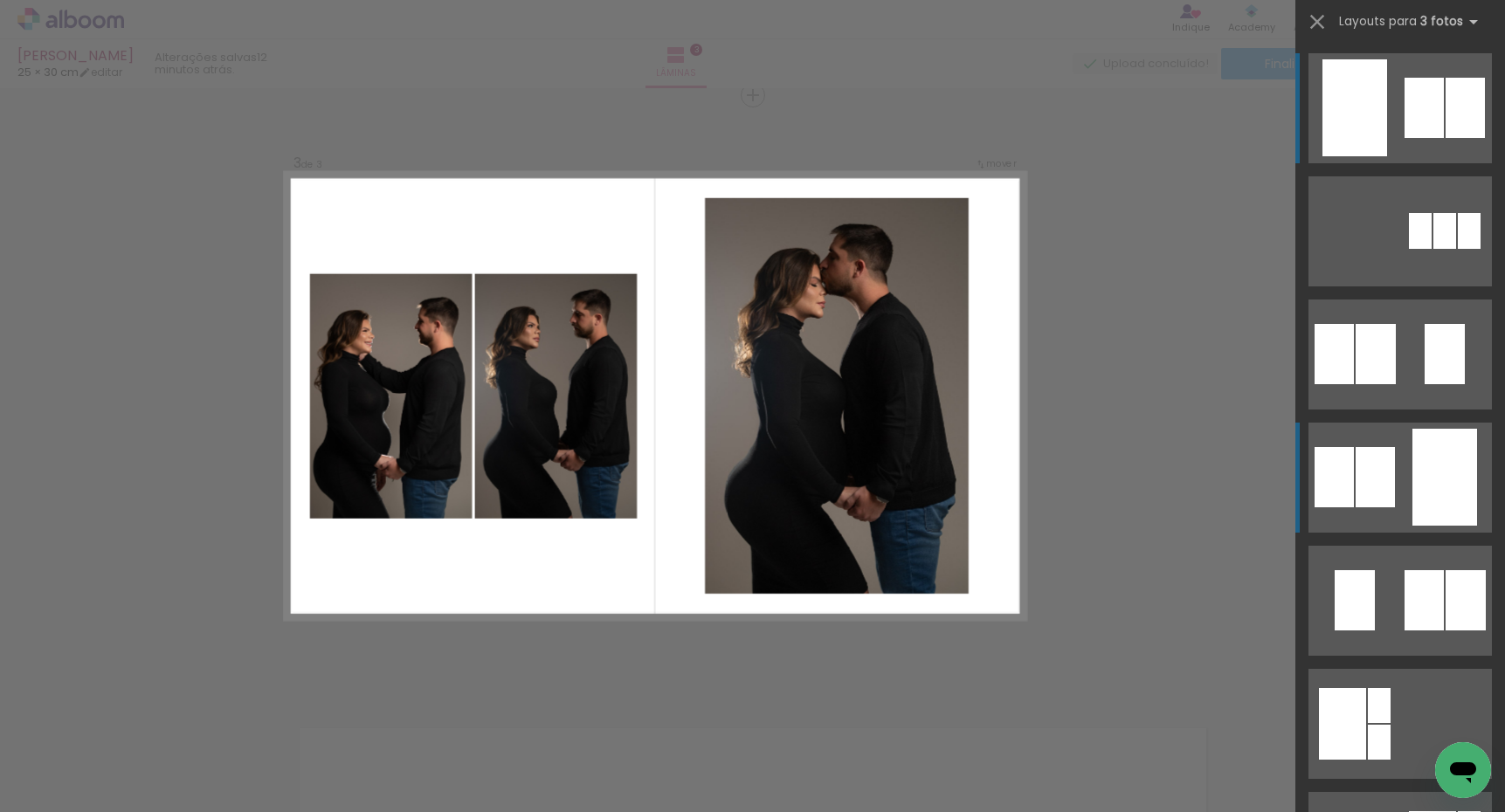
click at [1409, 491] on quentale-layouter at bounding box center [1400, 478] width 183 height 110
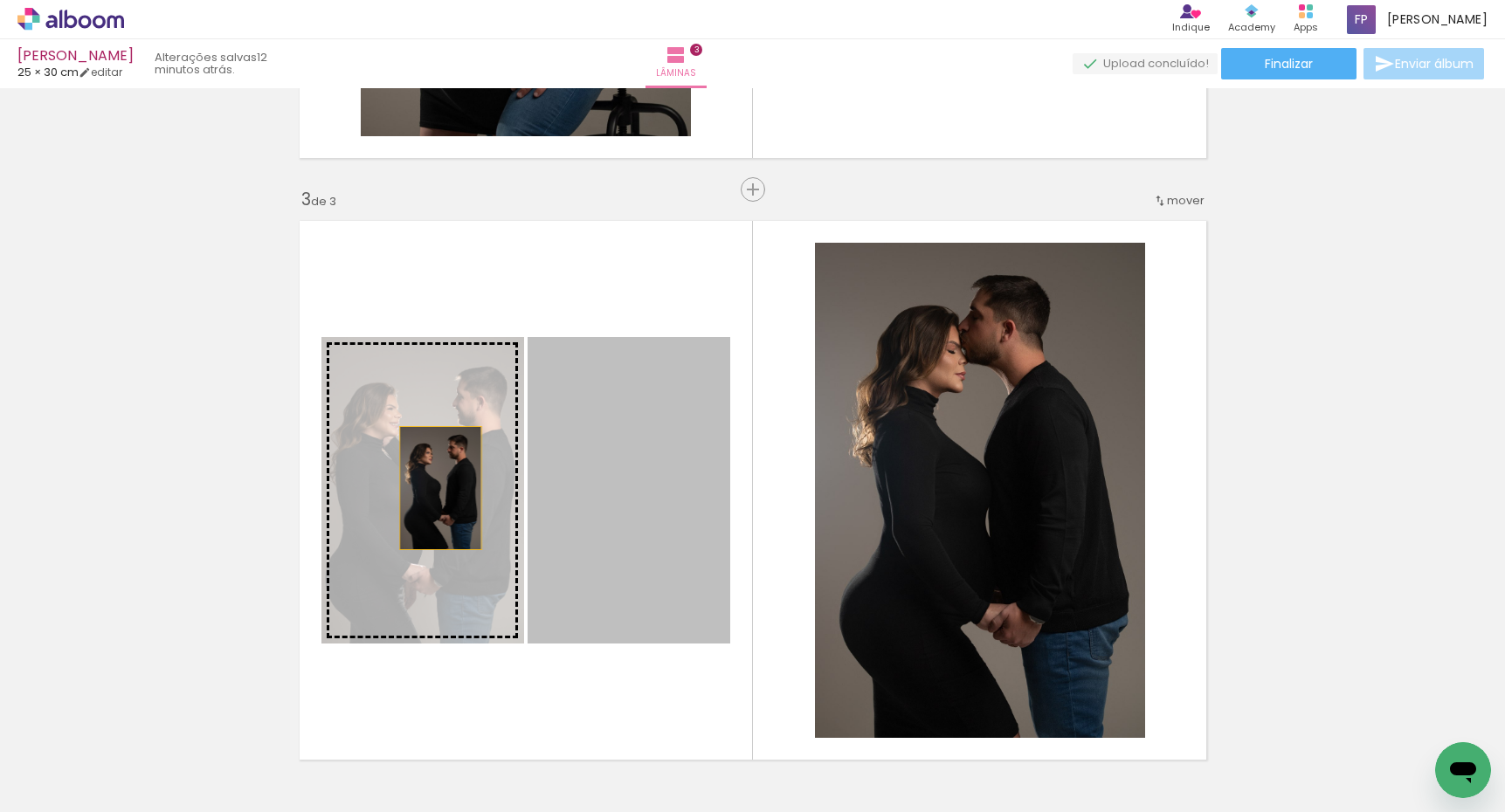
drag, startPoint x: 625, startPoint y: 527, endPoint x: 426, endPoint y: 488, distance: 202.8
click at [0, 0] on slot at bounding box center [0, 0] width 0 height 0
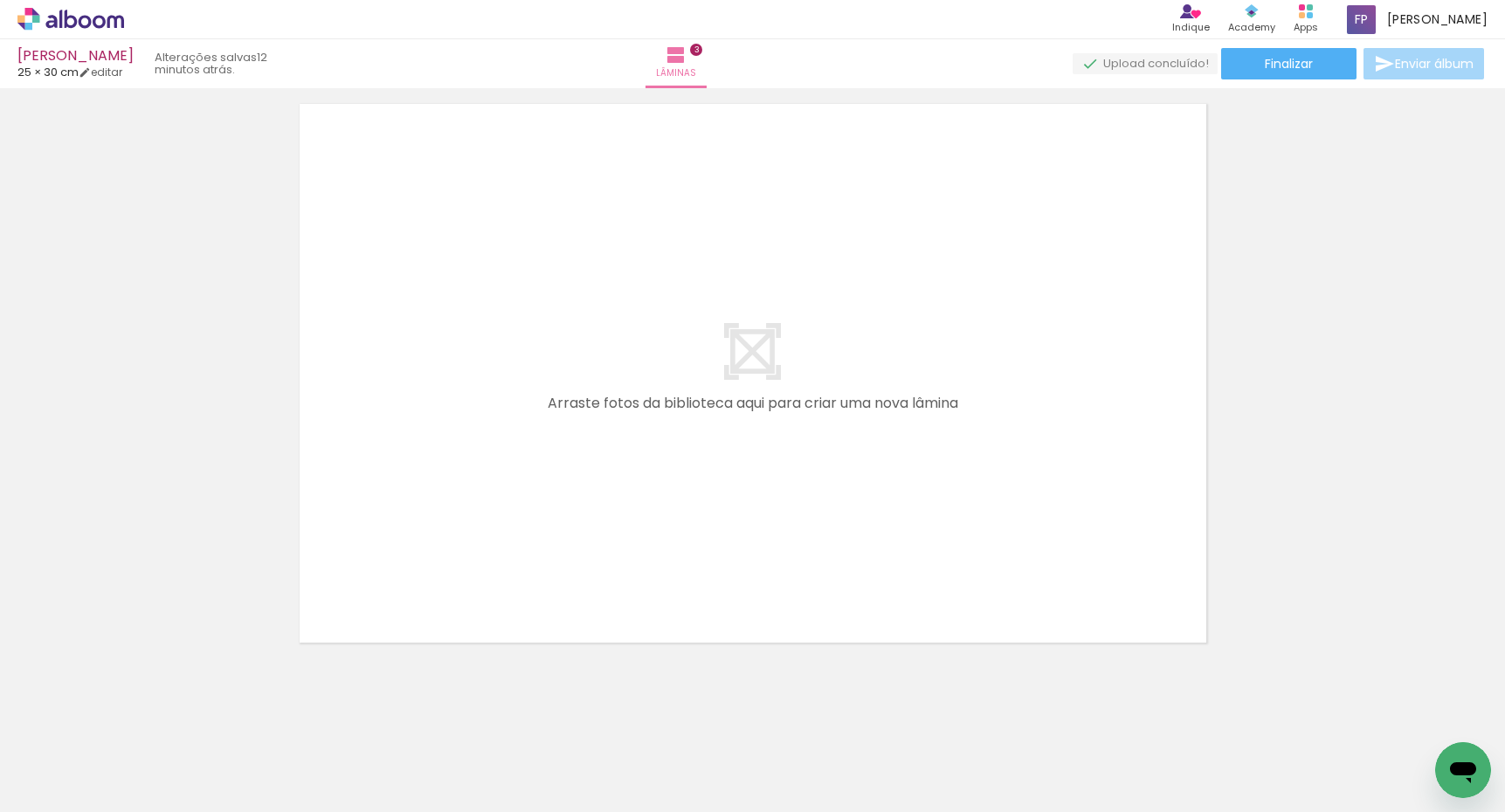
scroll to position [0, 587]
drag, startPoint x: 587, startPoint y: 647, endPoint x: 598, endPoint y: 542, distance: 105.6
click at [598, 542] on quentale-workspace at bounding box center [752, 406] width 1505 height 812
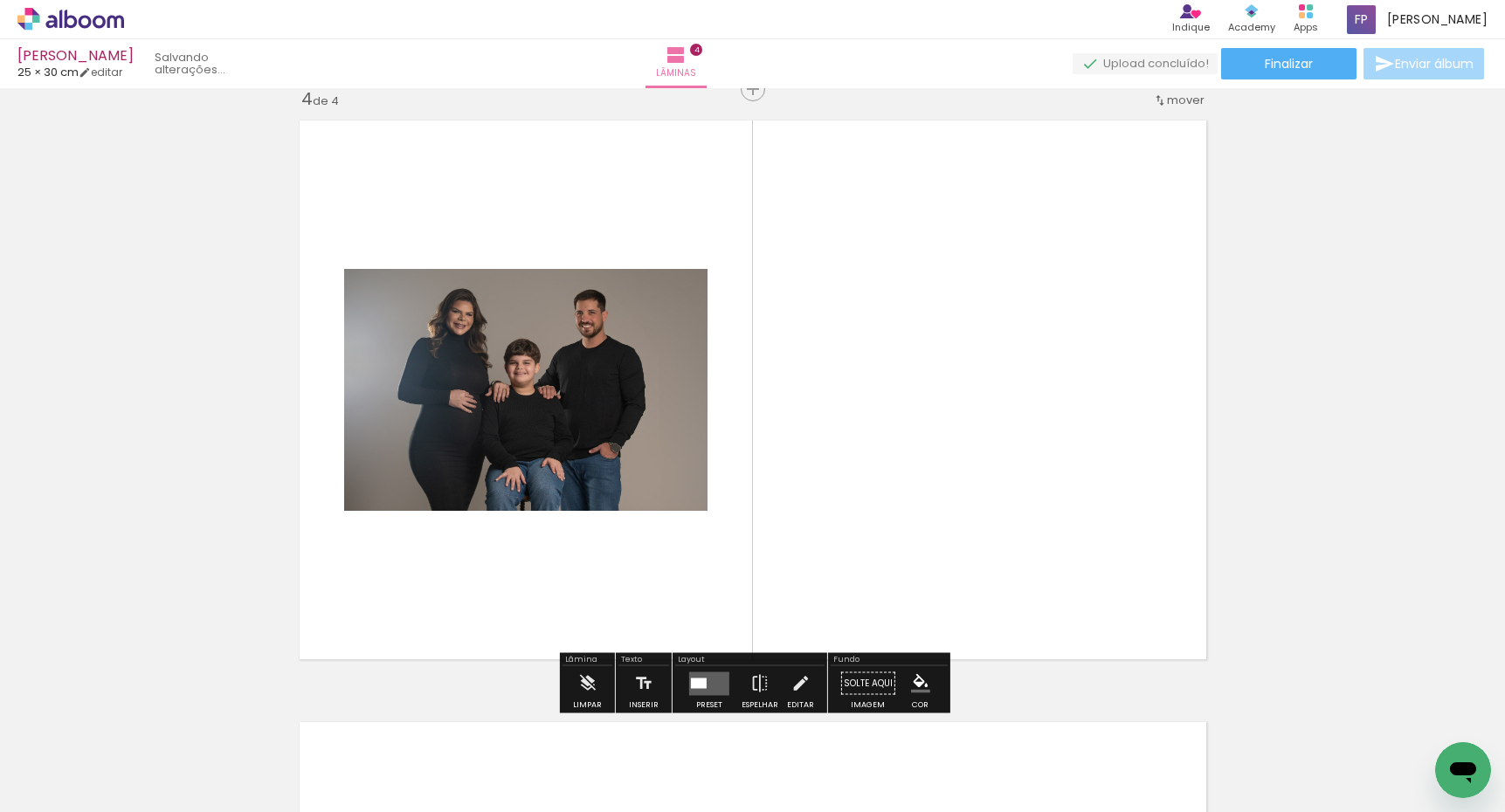
scroll to position [1827, 0]
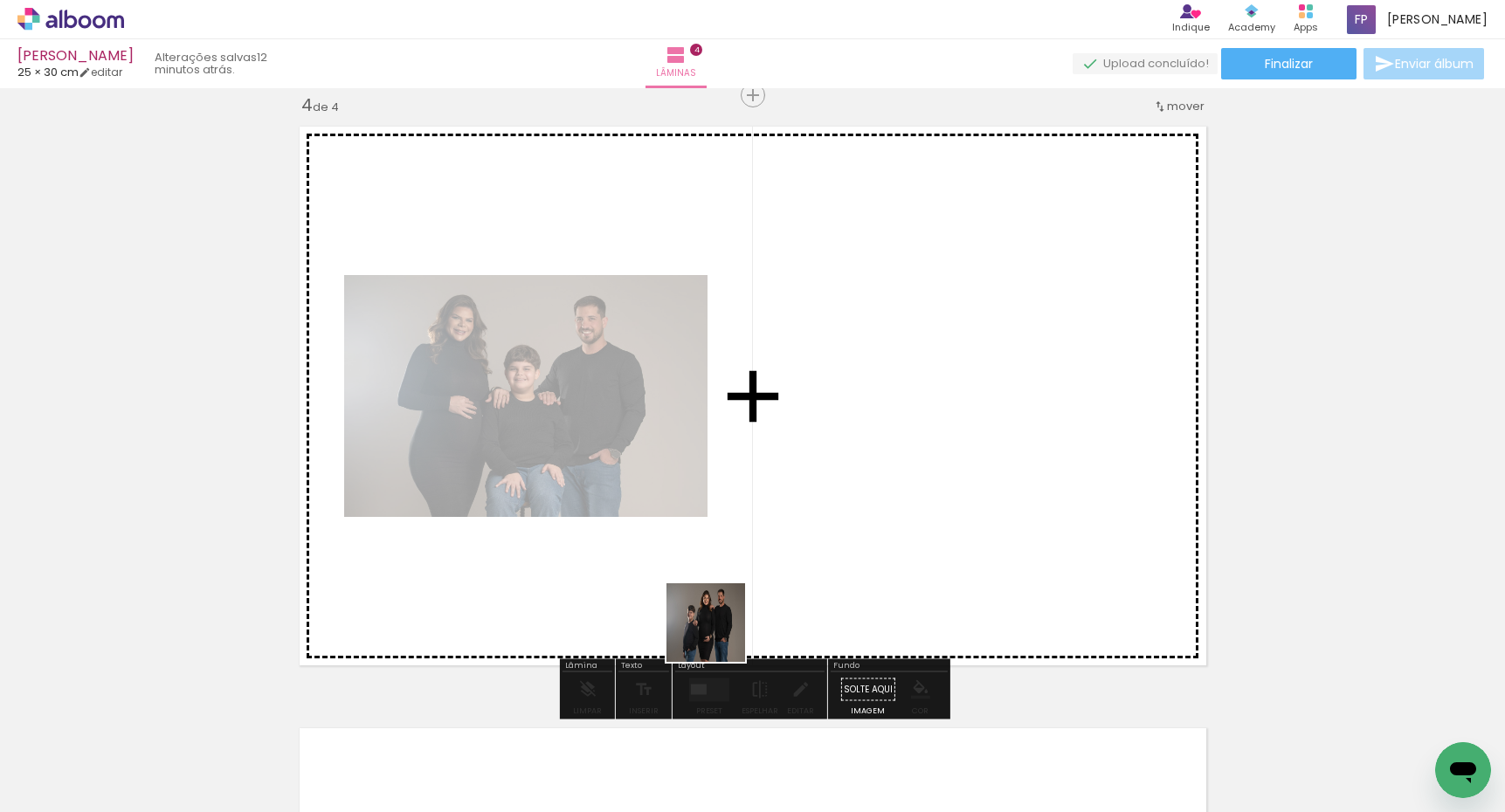
drag, startPoint x: 704, startPoint y: 683, endPoint x: 744, endPoint y: 563, distance: 126.5
click at [744, 563] on quentale-workspace at bounding box center [752, 406] width 1505 height 812
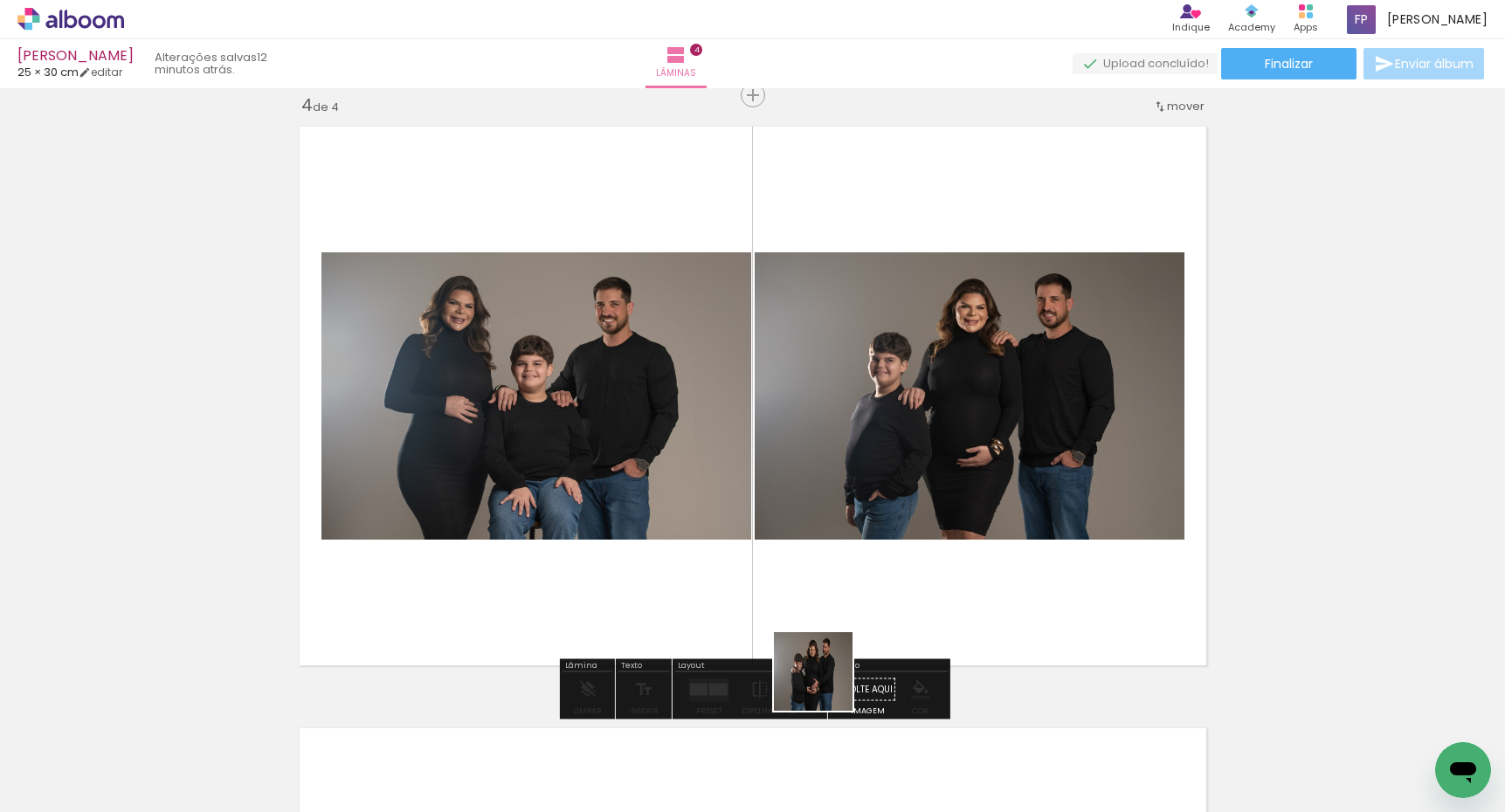
drag, startPoint x: 826, startPoint y: 685, endPoint x: 878, endPoint y: 564, distance: 131.7
click at [878, 564] on quentale-workspace at bounding box center [752, 406] width 1505 height 812
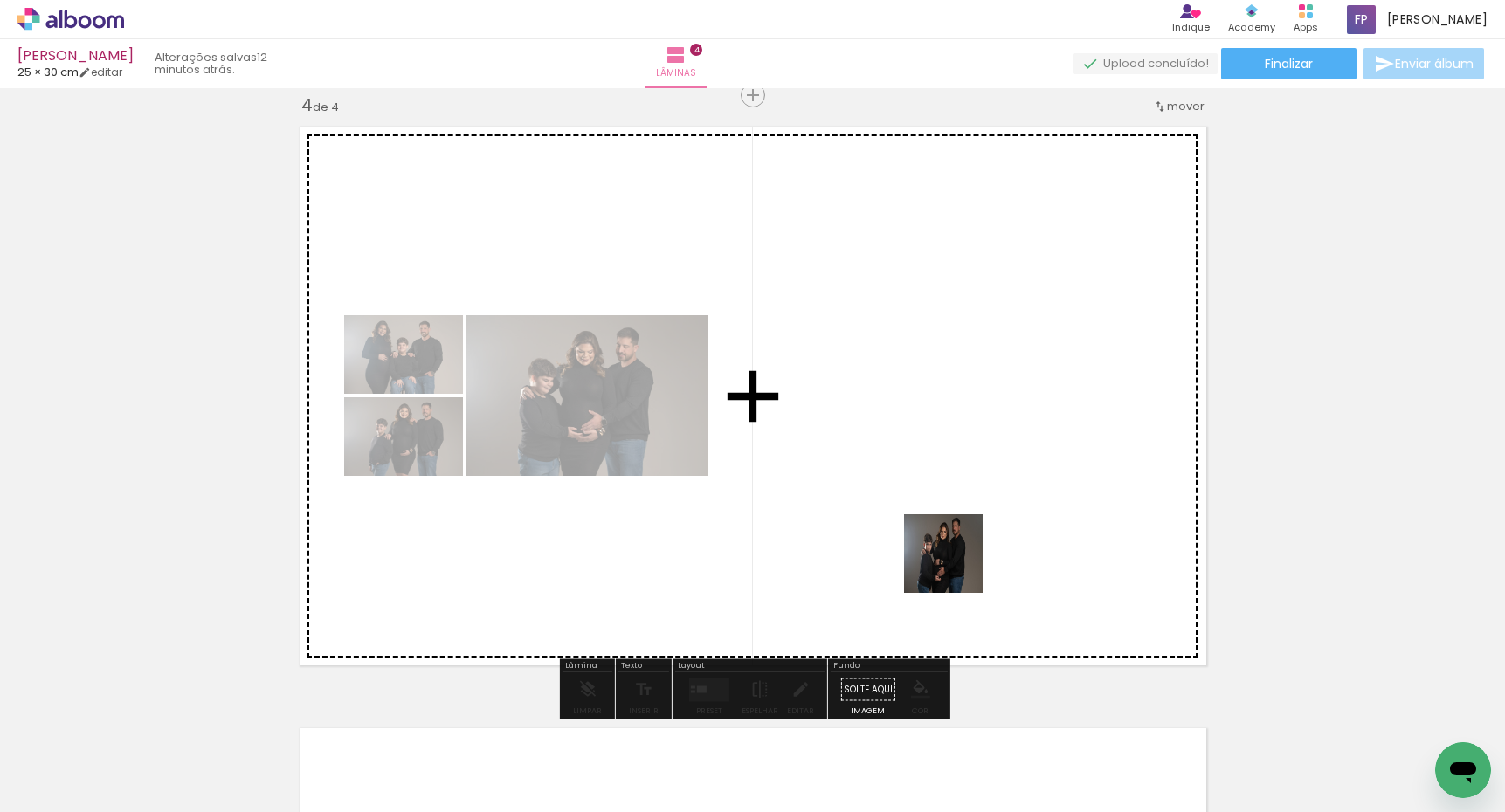
drag, startPoint x: 891, startPoint y: 739, endPoint x: 1019, endPoint y: 451, distance: 315.2
click at [984, 475] on quentale-workspace at bounding box center [752, 406] width 1505 height 812
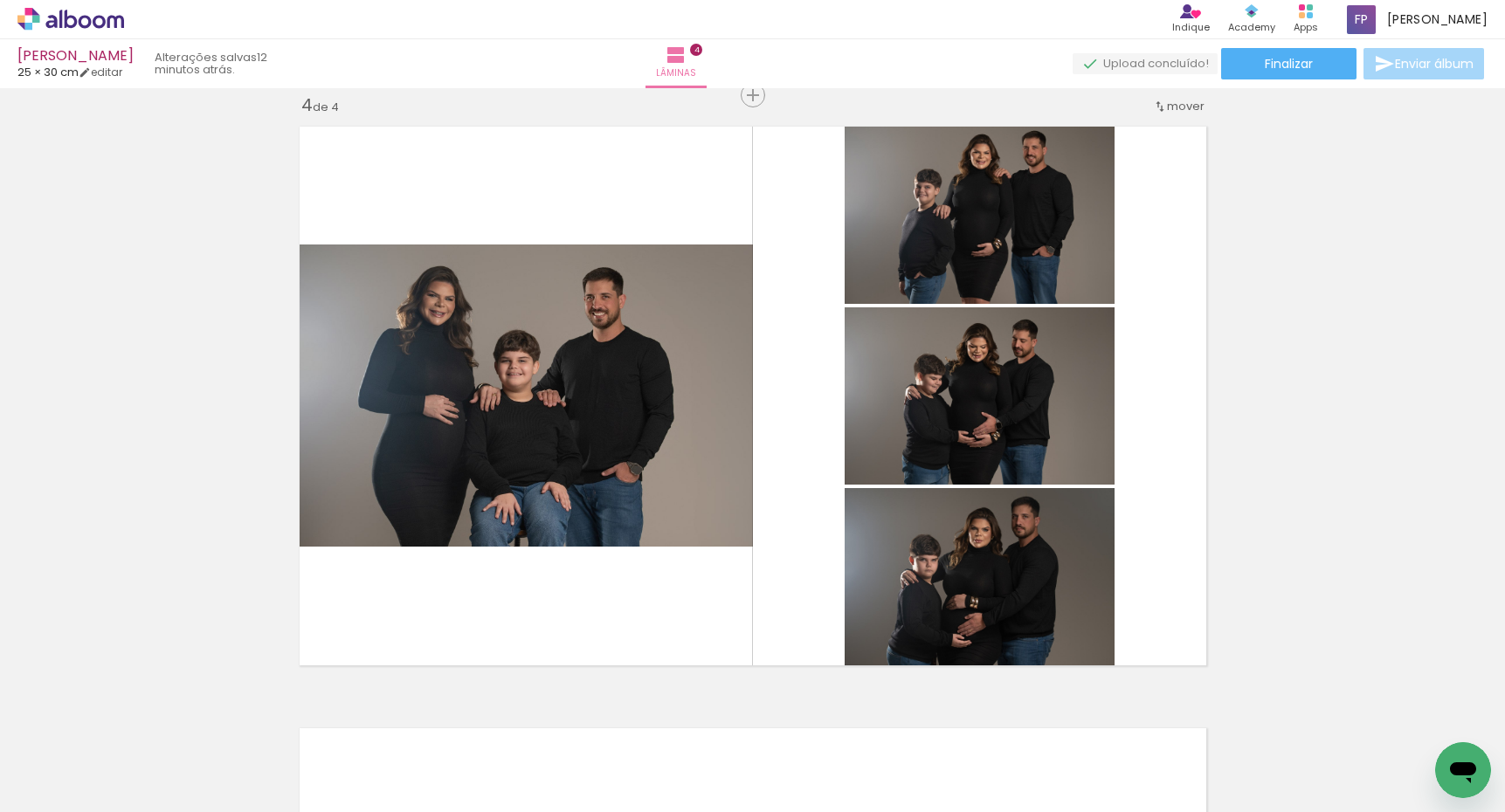
scroll to position [0, 0]
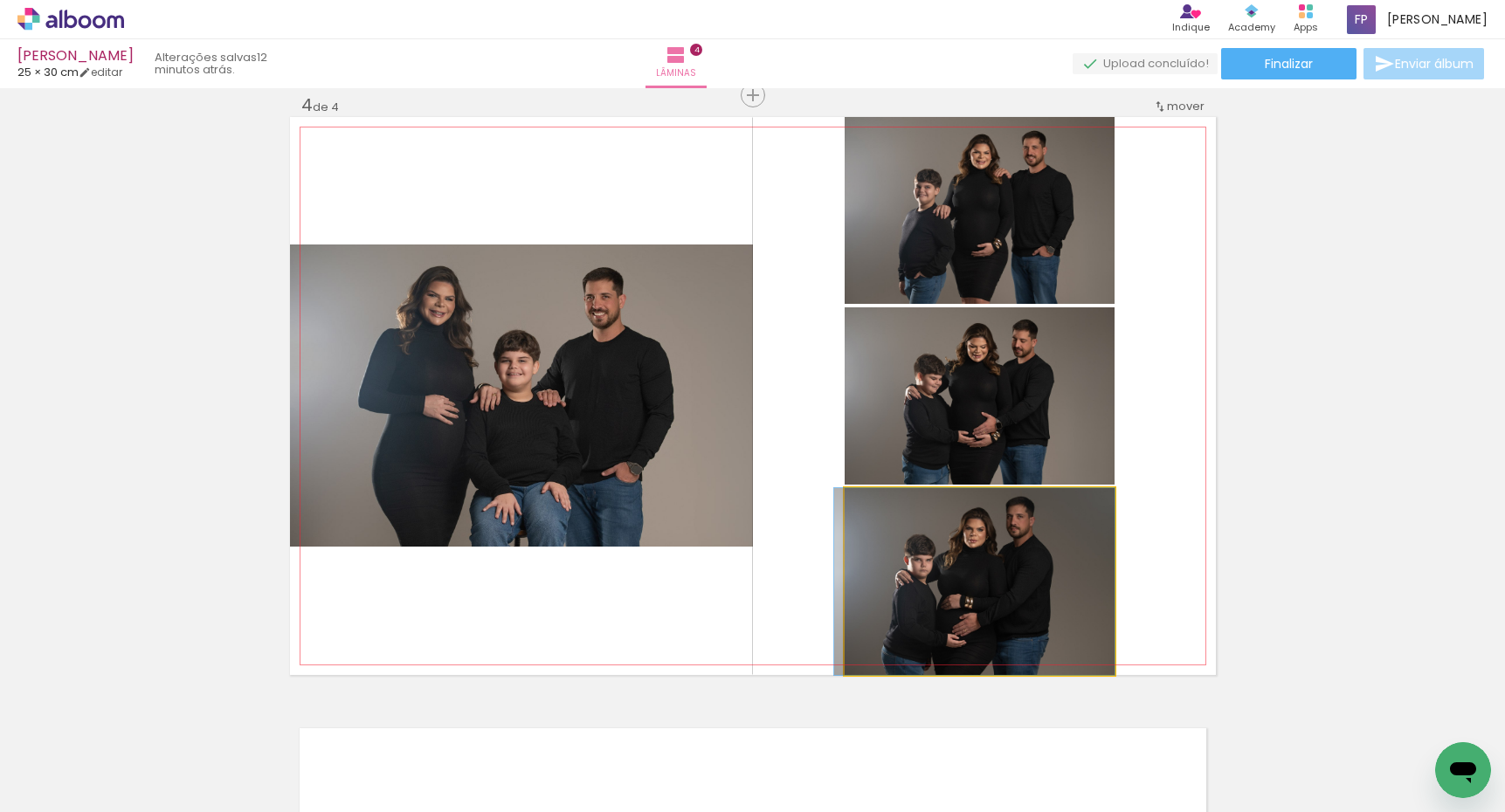
drag, startPoint x: 1035, startPoint y: 572, endPoint x: 1001, endPoint y: 755, distance: 186.1
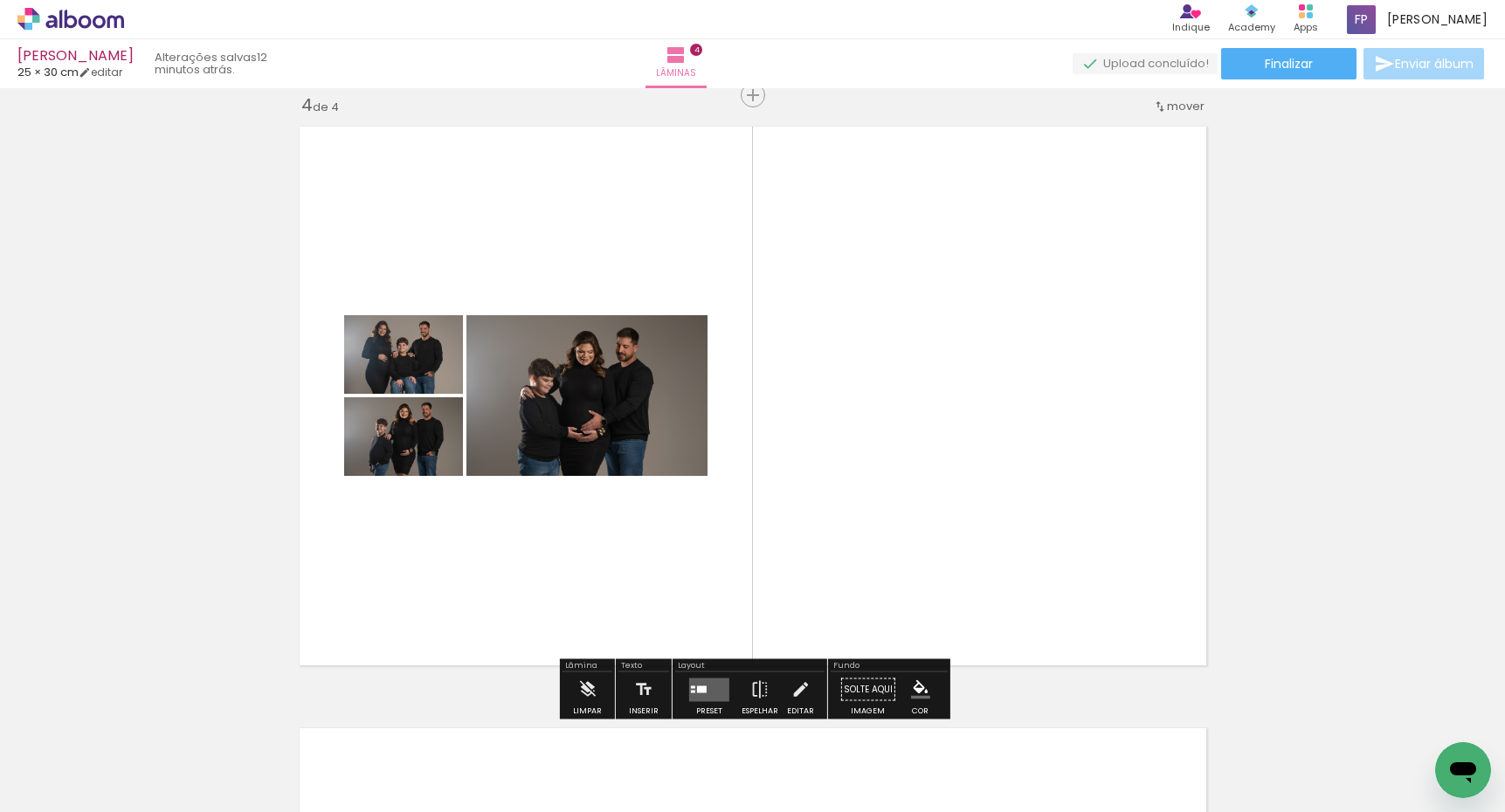
click at [704, 690] on quentale-layouter at bounding box center [709, 689] width 40 height 24
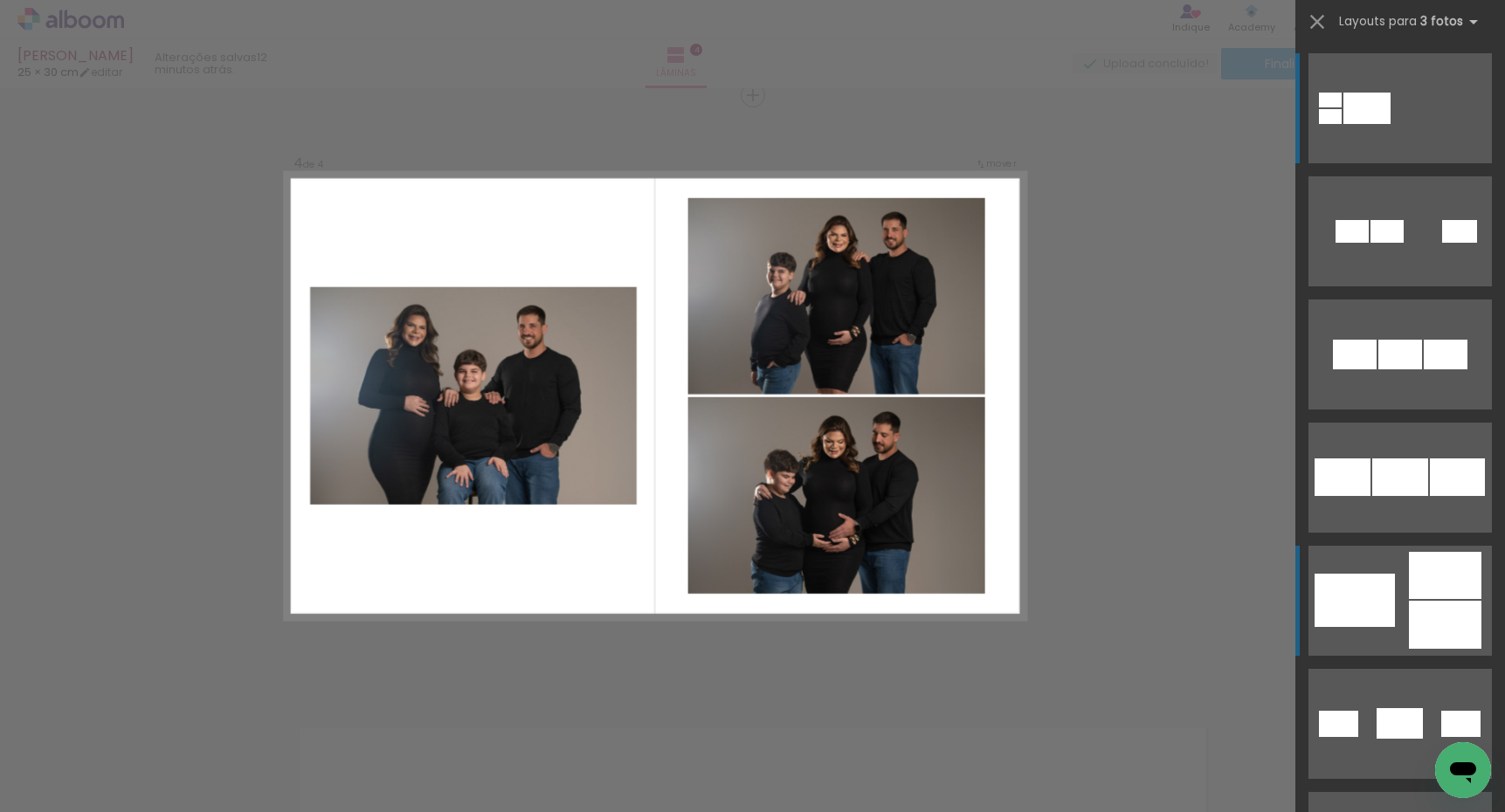
click at [1402, 594] on quentale-layouter at bounding box center [1400, 601] width 183 height 110
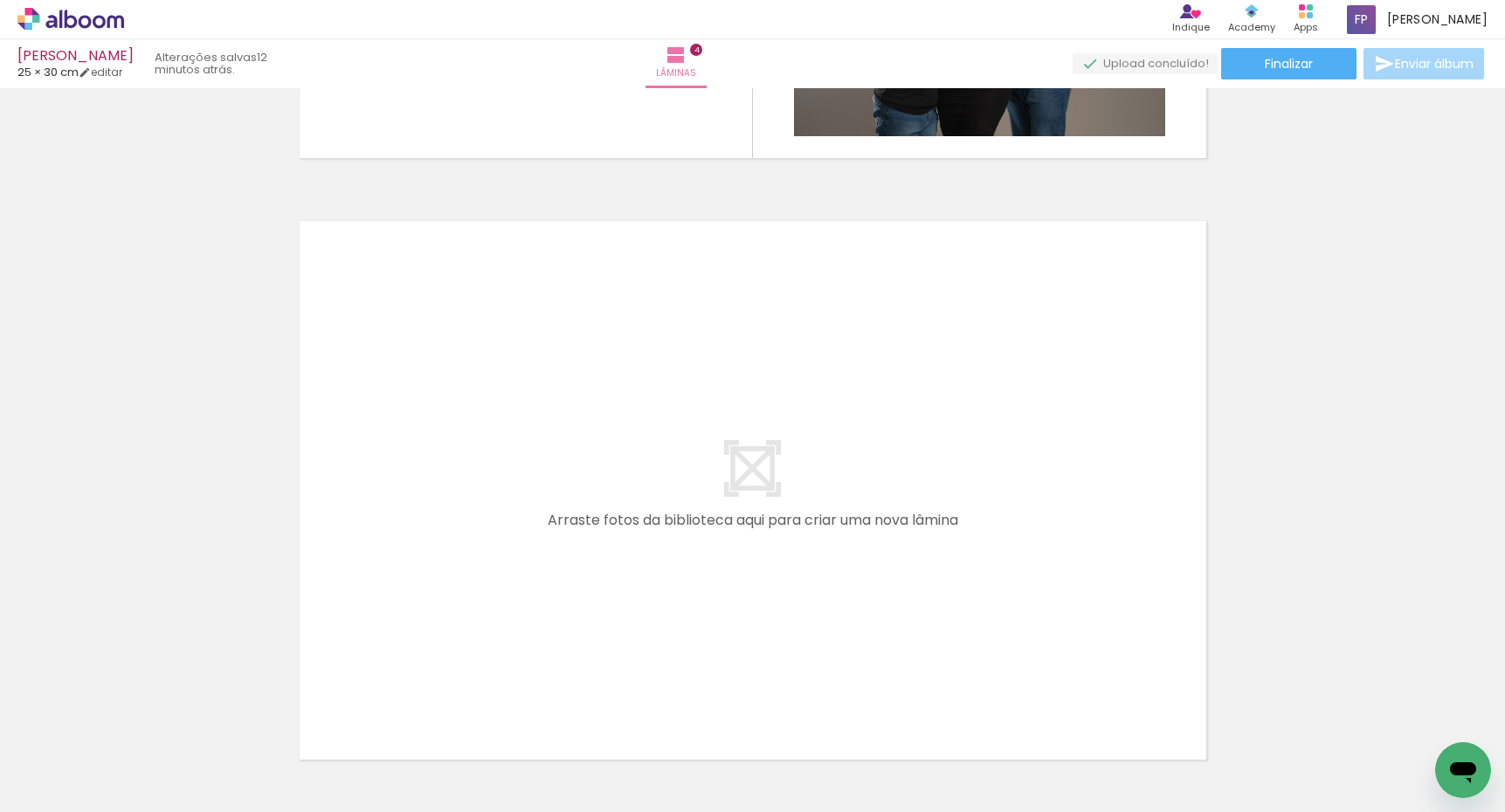
scroll to position [2395, 0]
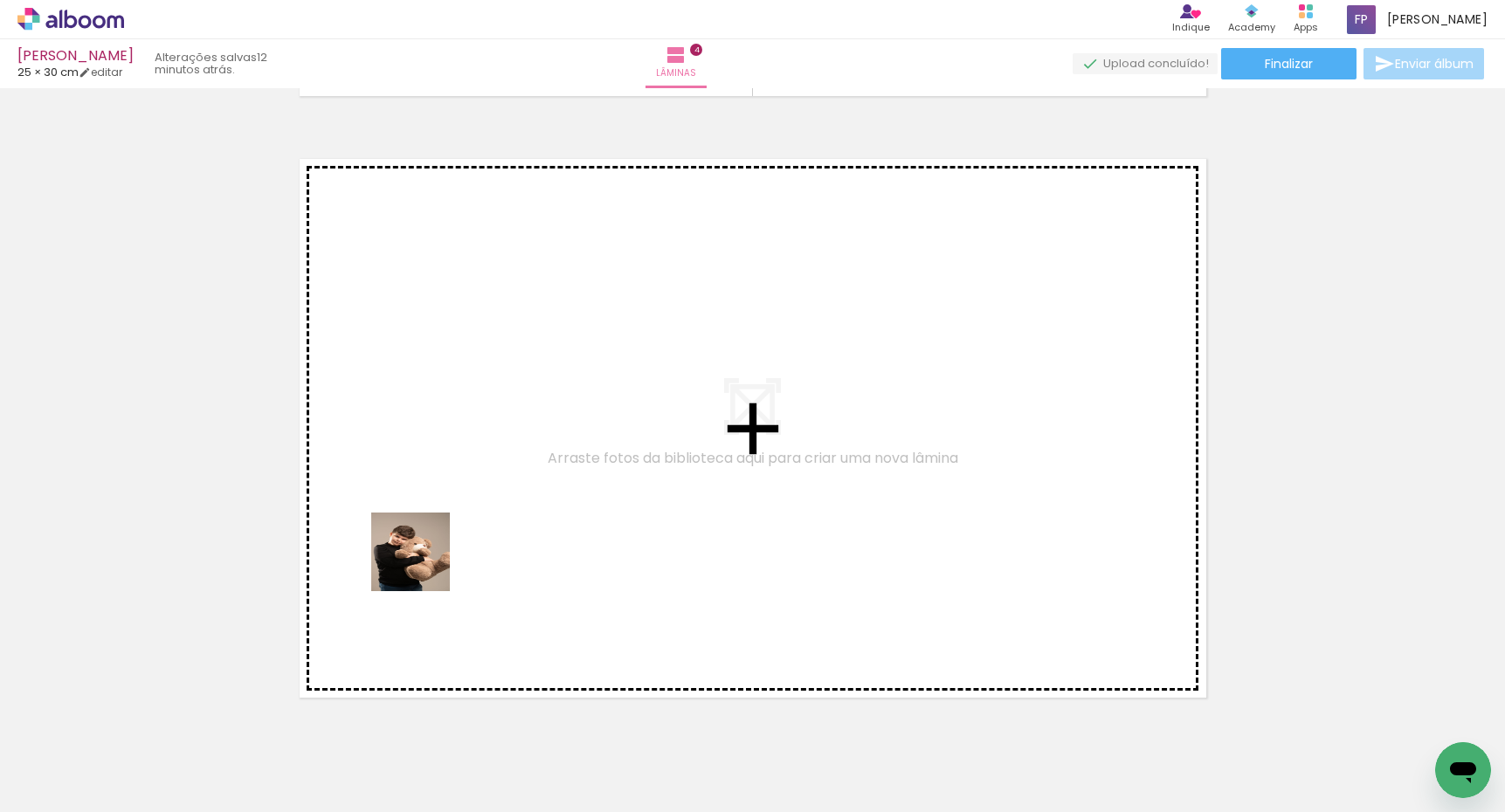
drag, startPoint x: 295, startPoint y: 729, endPoint x: 565, endPoint y: 433, distance: 400.6
click at [565, 433] on quentale-workspace at bounding box center [752, 406] width 1505 height 812
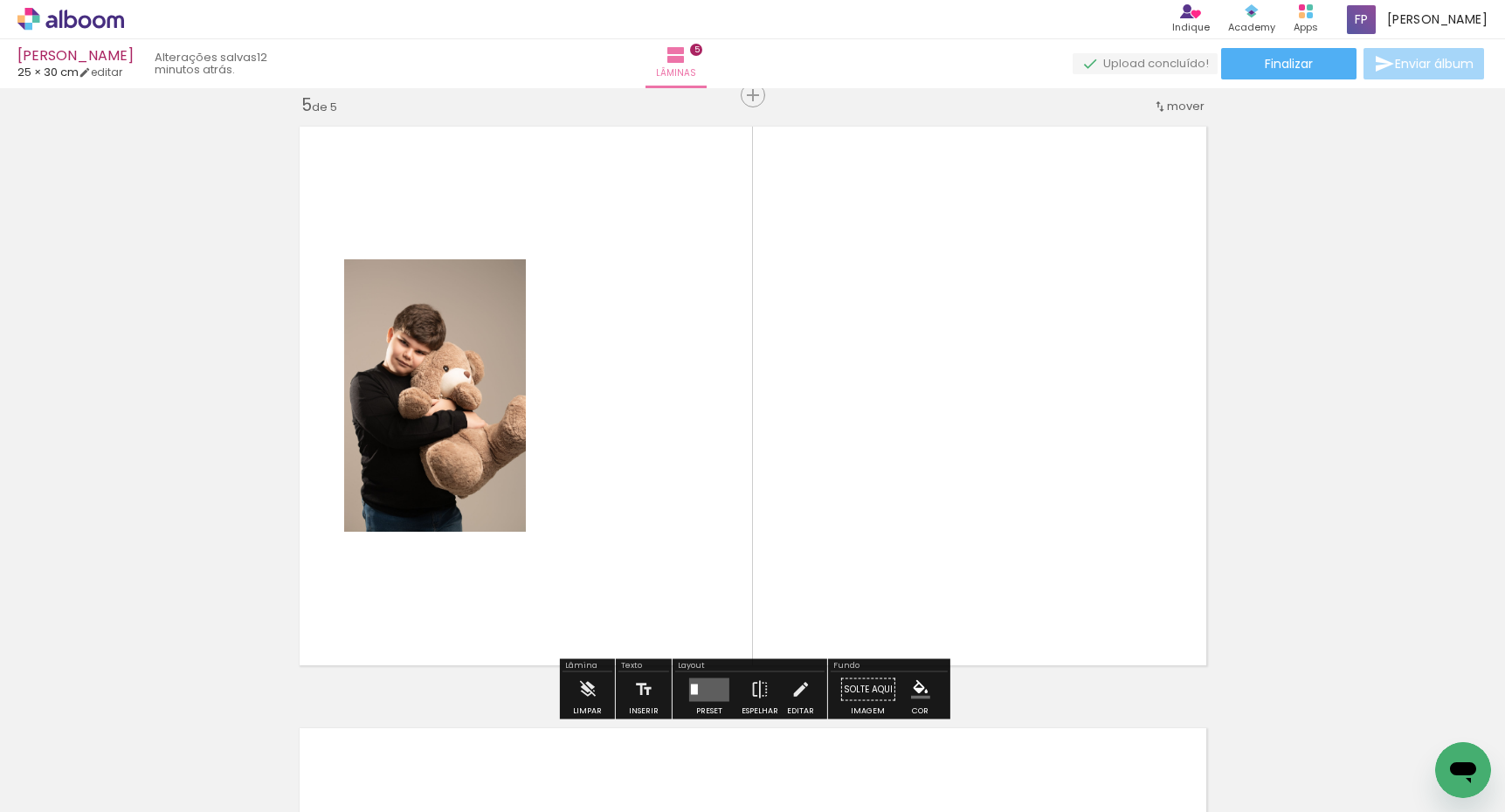
scroll to position [0, 788]
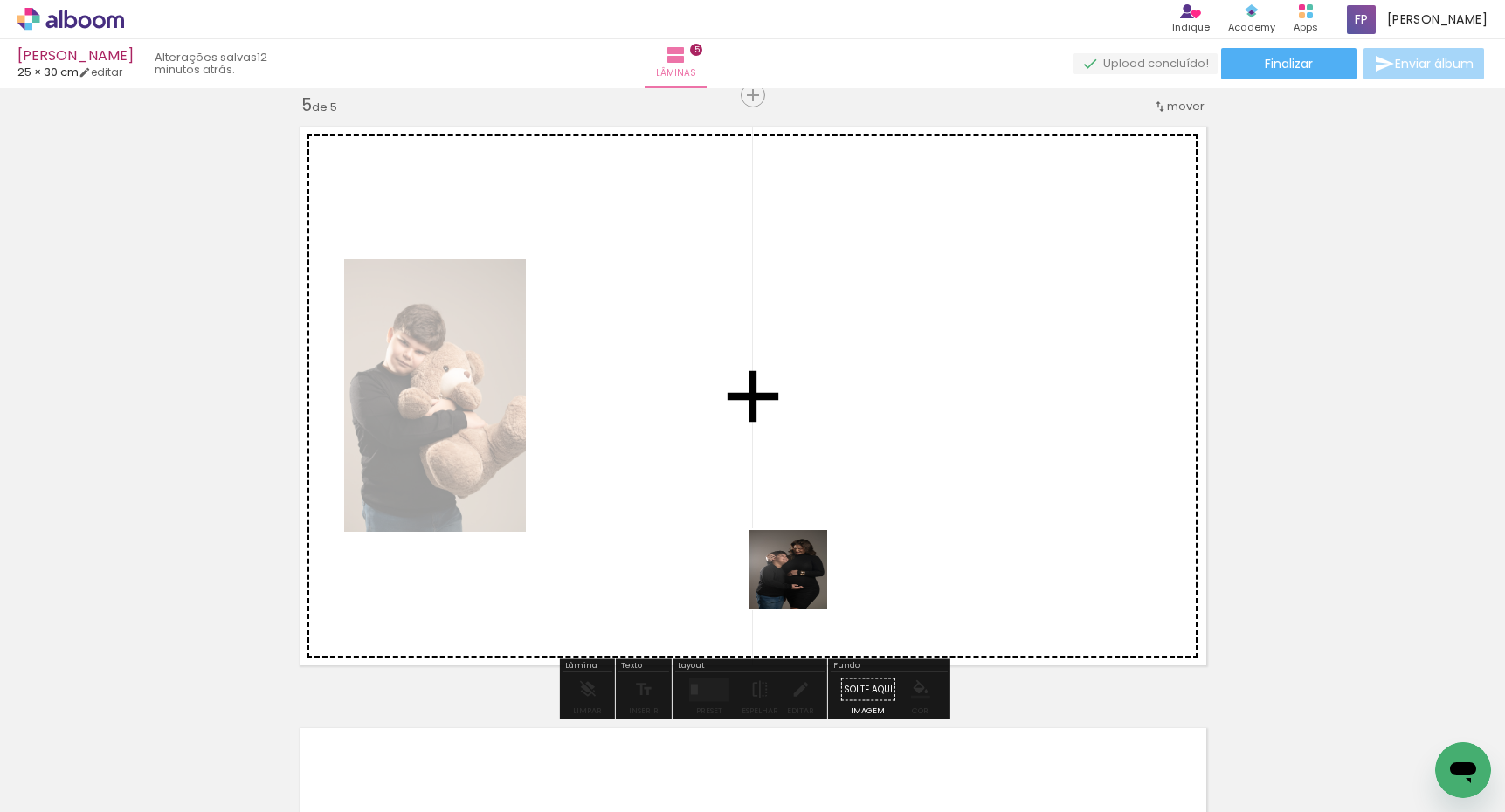
drag, startPoint x: 756, startPoint y: 762, endPoint x: 810, endPoint y: 523, distance: 245.0
click at [810, 523] on quentale-workspace at bounding box center [752, 406] width 1505 height 812
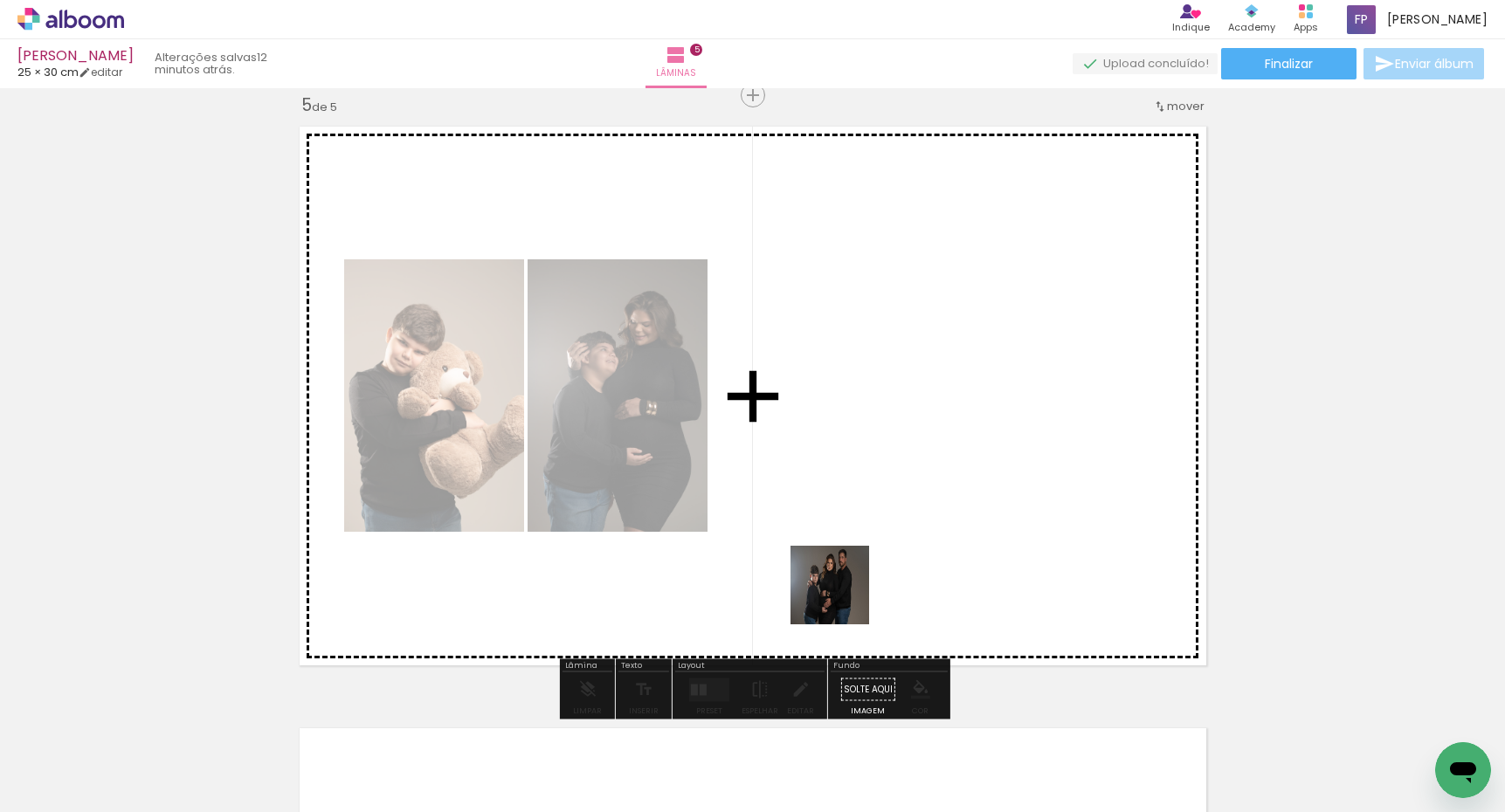
drag, startPoint x: 679, startPoint y: 769, endPoint x: 918, endPoint y: 538, distance: 332.4
click at [918, 538] on quentale-workspace at bounding box center [752, 406] width 1505 height 812
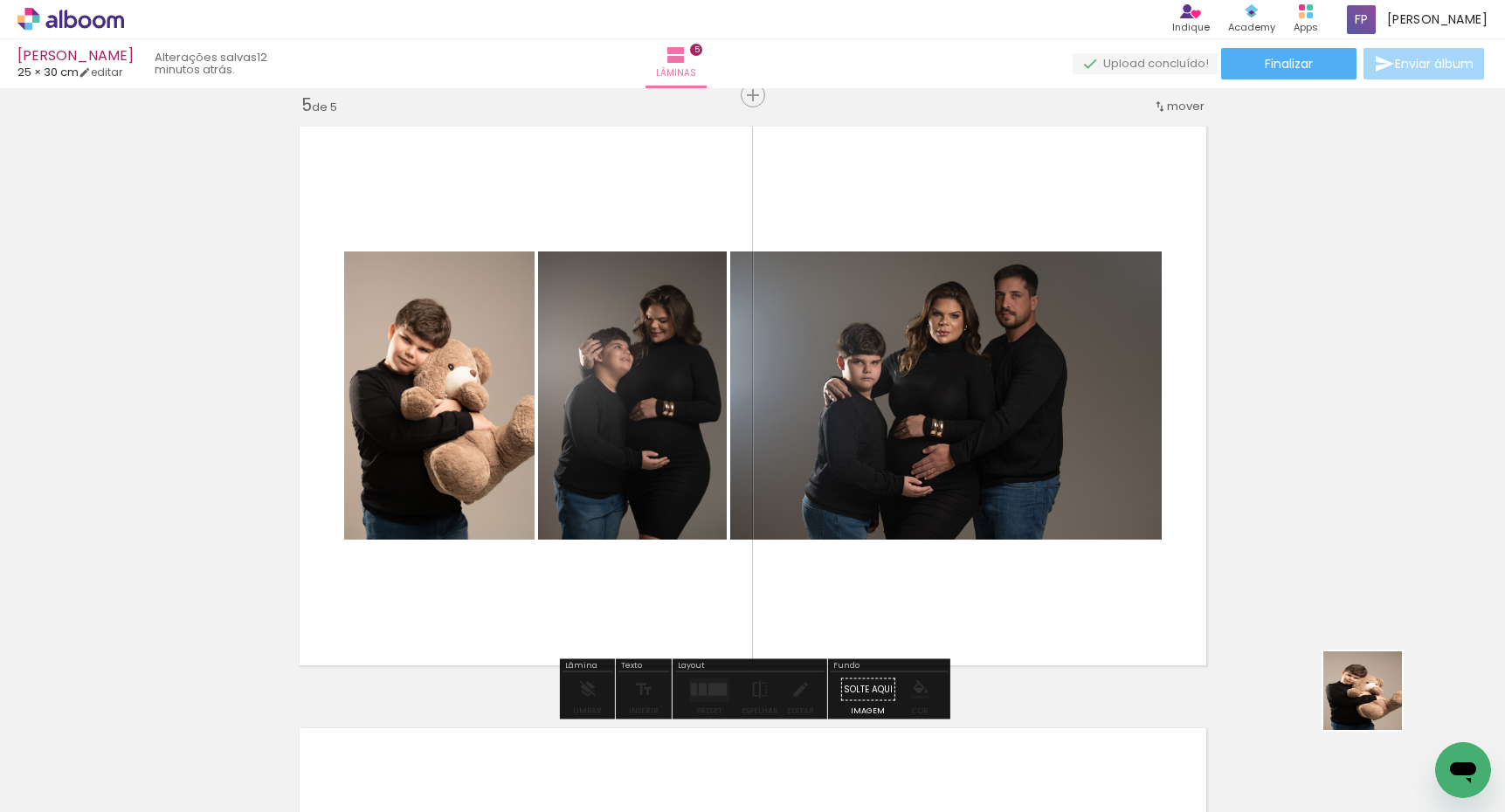
drag, startPoint x: 1432, startPoint y: 736, endPoint x: 1042, endPoint y: 537, distance: 437.8
click at [1042, 537] on quentale-workspace at bounding box center [752, 406] width 1505 height 812
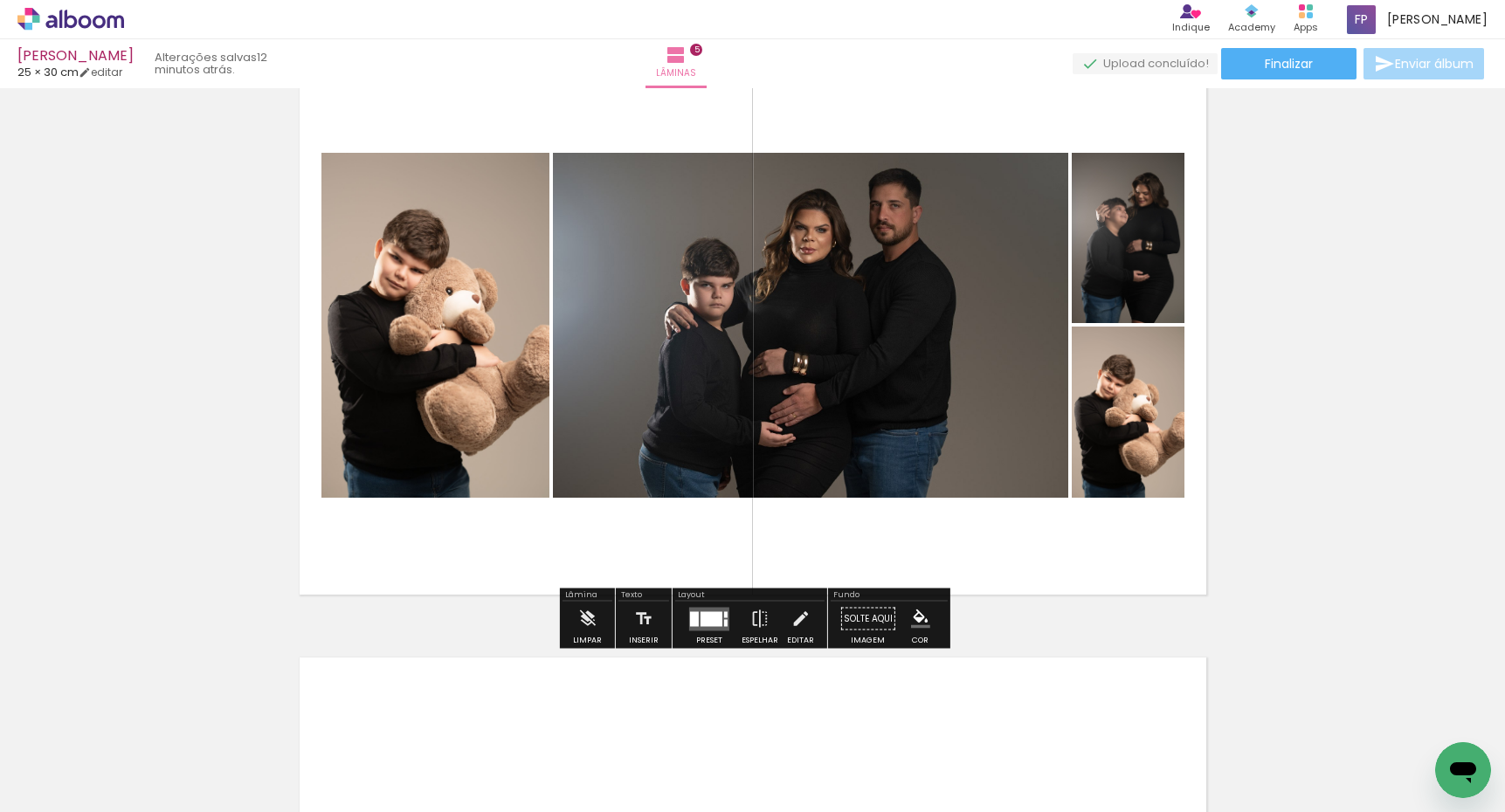
scroll to position [2507, 0]
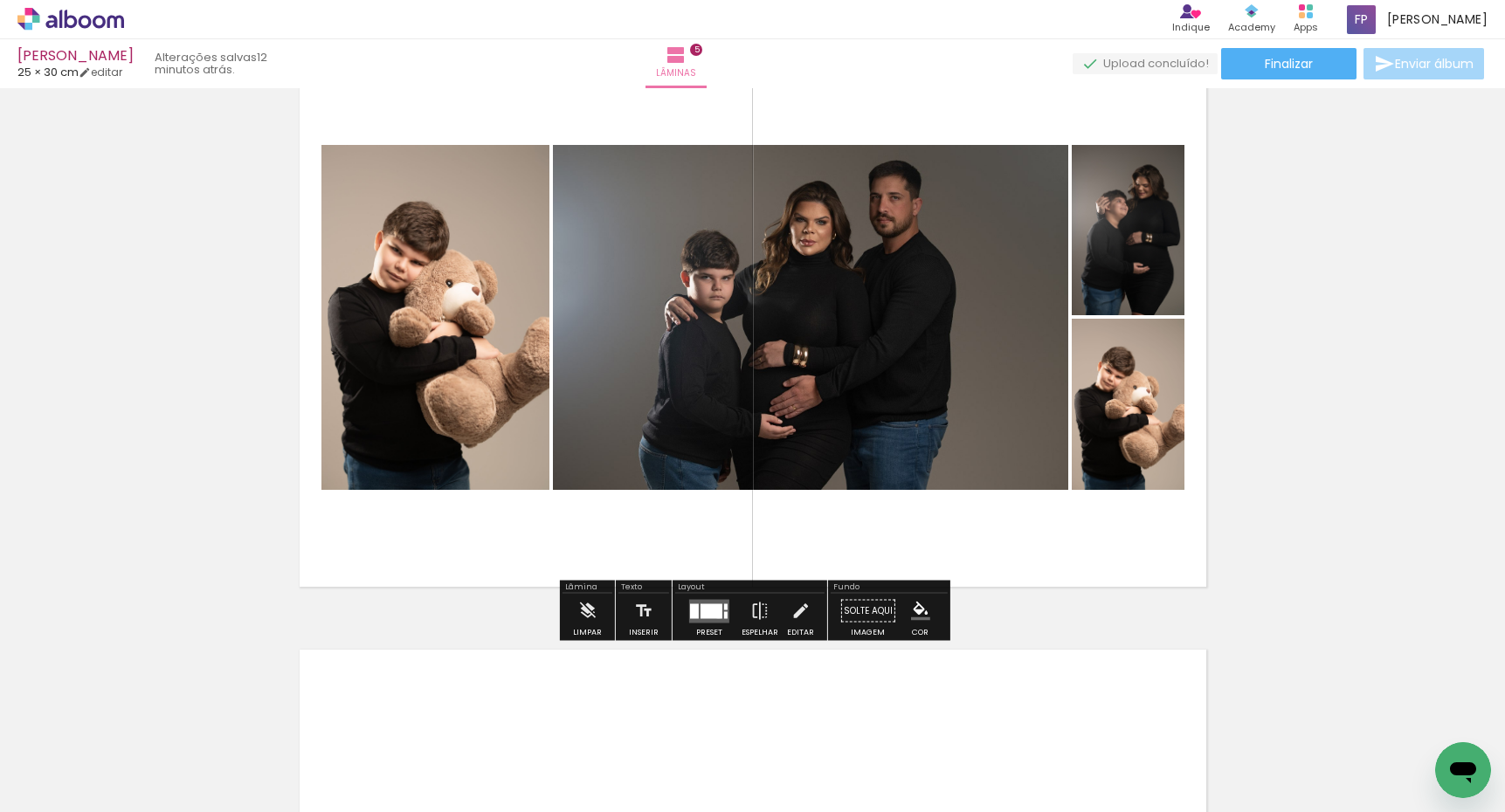
drag, startPoint x: 714, startPoint y: 616, endPoint x: 795, endPoint y: 563, distance: 96.8
click at [715, 615] on div at bounding box center [711, 610] width 22 height 15
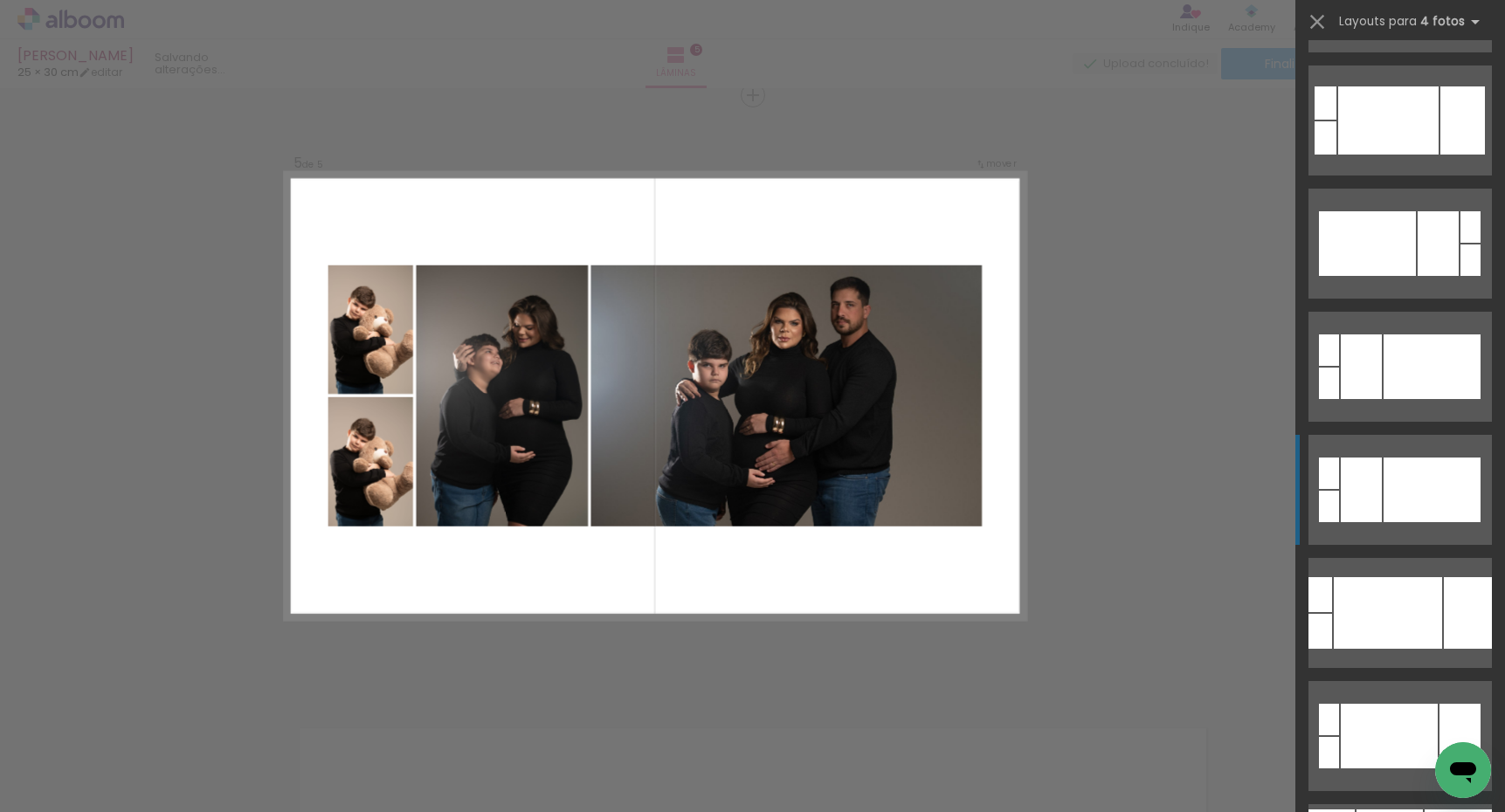
scroll to position [866, 0]
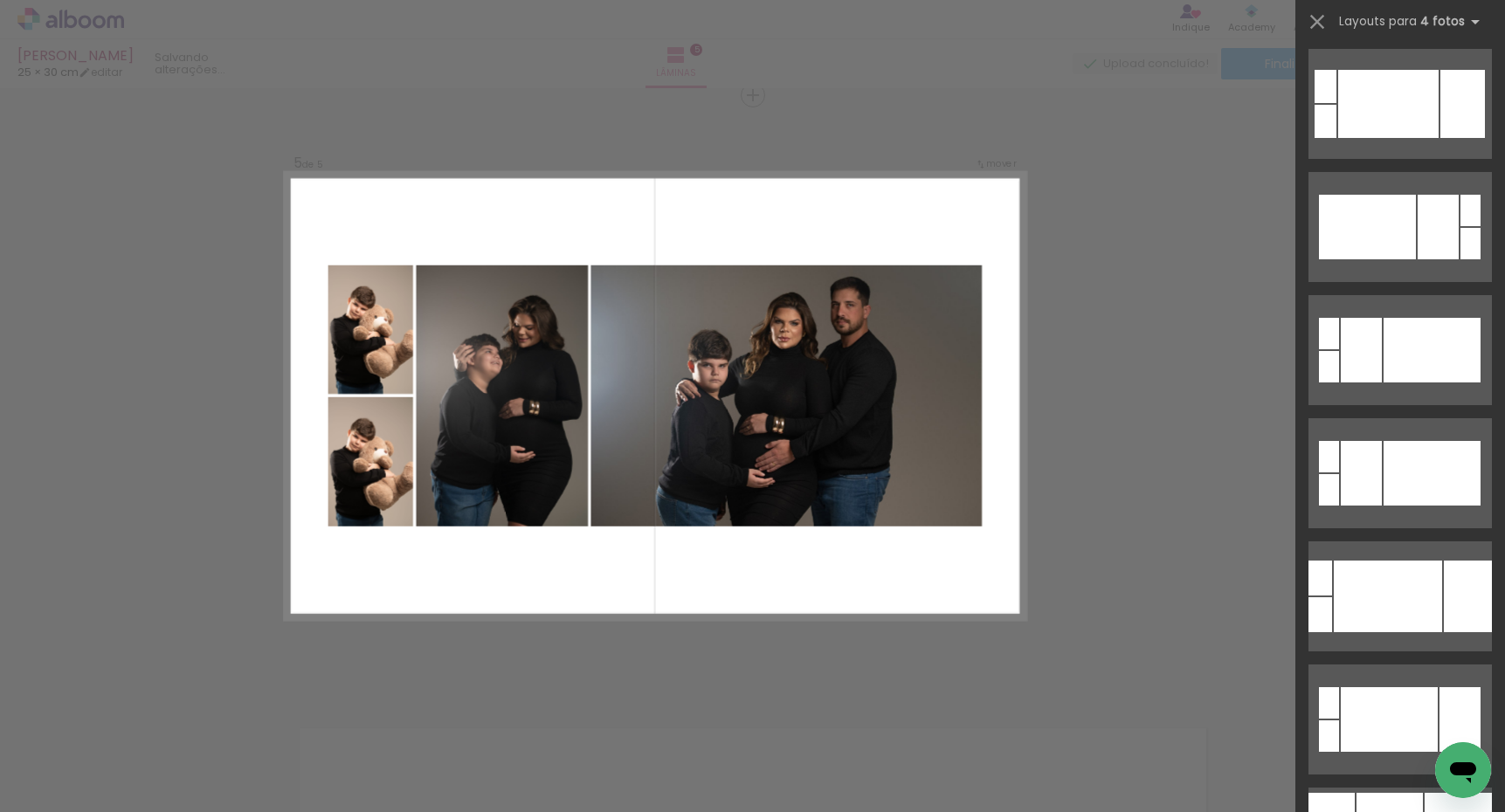
drag, startPoint x: 1401, startPoint y: 494, endPoint x: 1375, endPoint y: 491, distance: 26.2
click at [1402, 494] on div at bounding box center [1432, 472] width 97 height 65
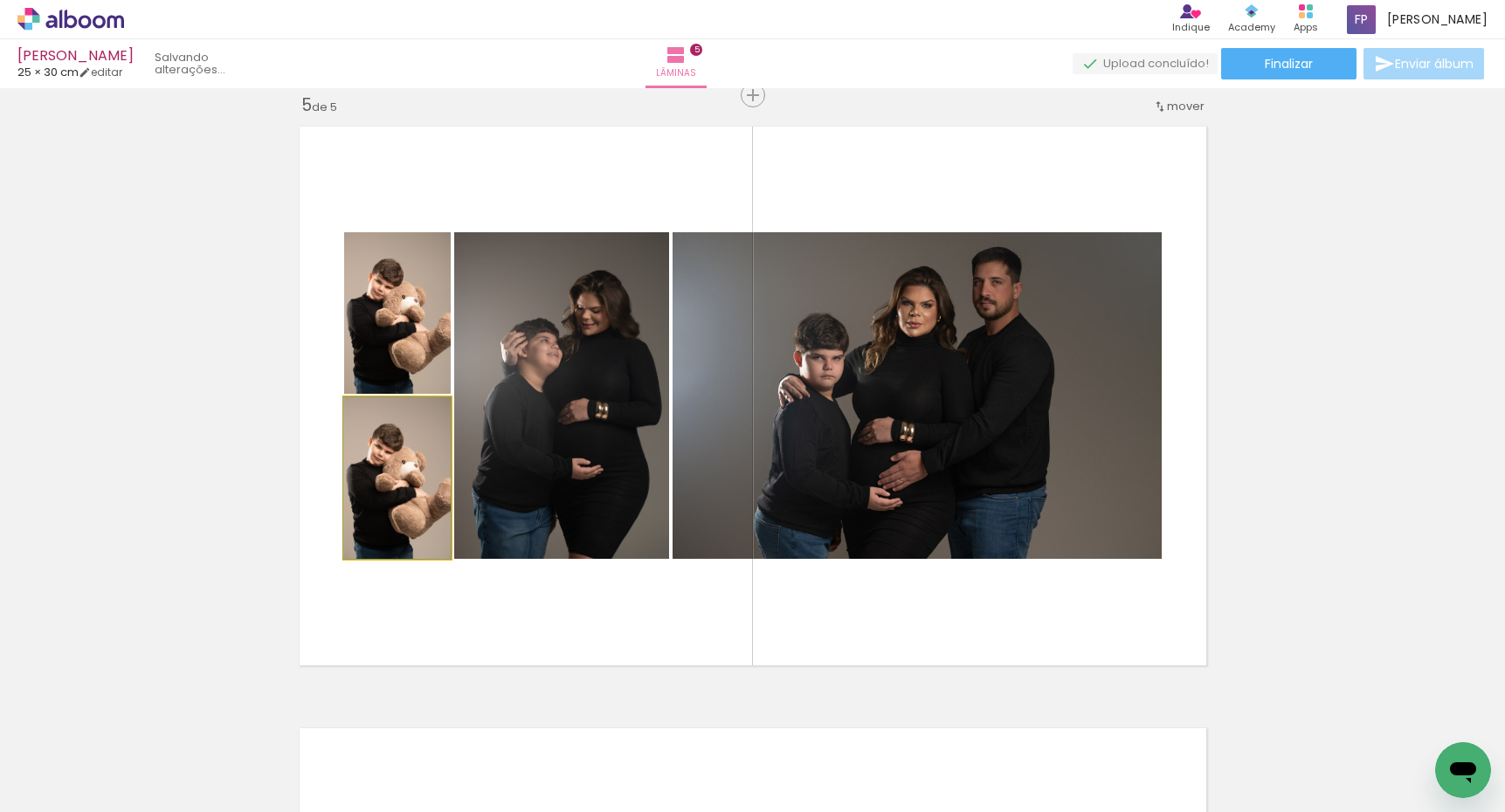
drag, startPoint x: 411, startPoint y: 476, endPoint x: 431, endPoint y: 710, distance: 234.9
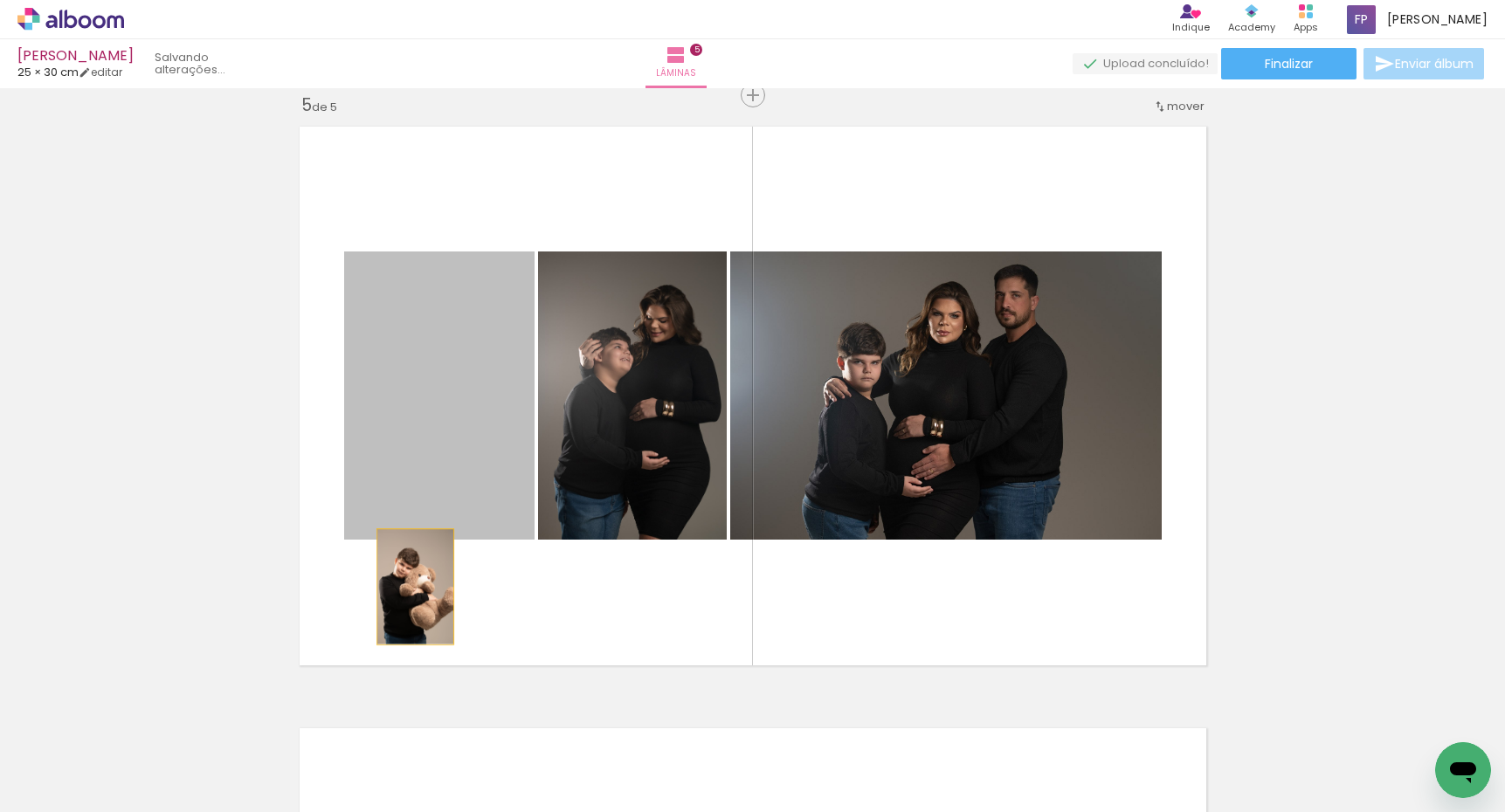
drag, startPoint x: 430, startPoint y: 374, endPoint x: 500, endPoint y: 663, distance: 297.4
click at [434, 729] on quentale-workspace at bounding box center [752, 406] width 1505 height 812
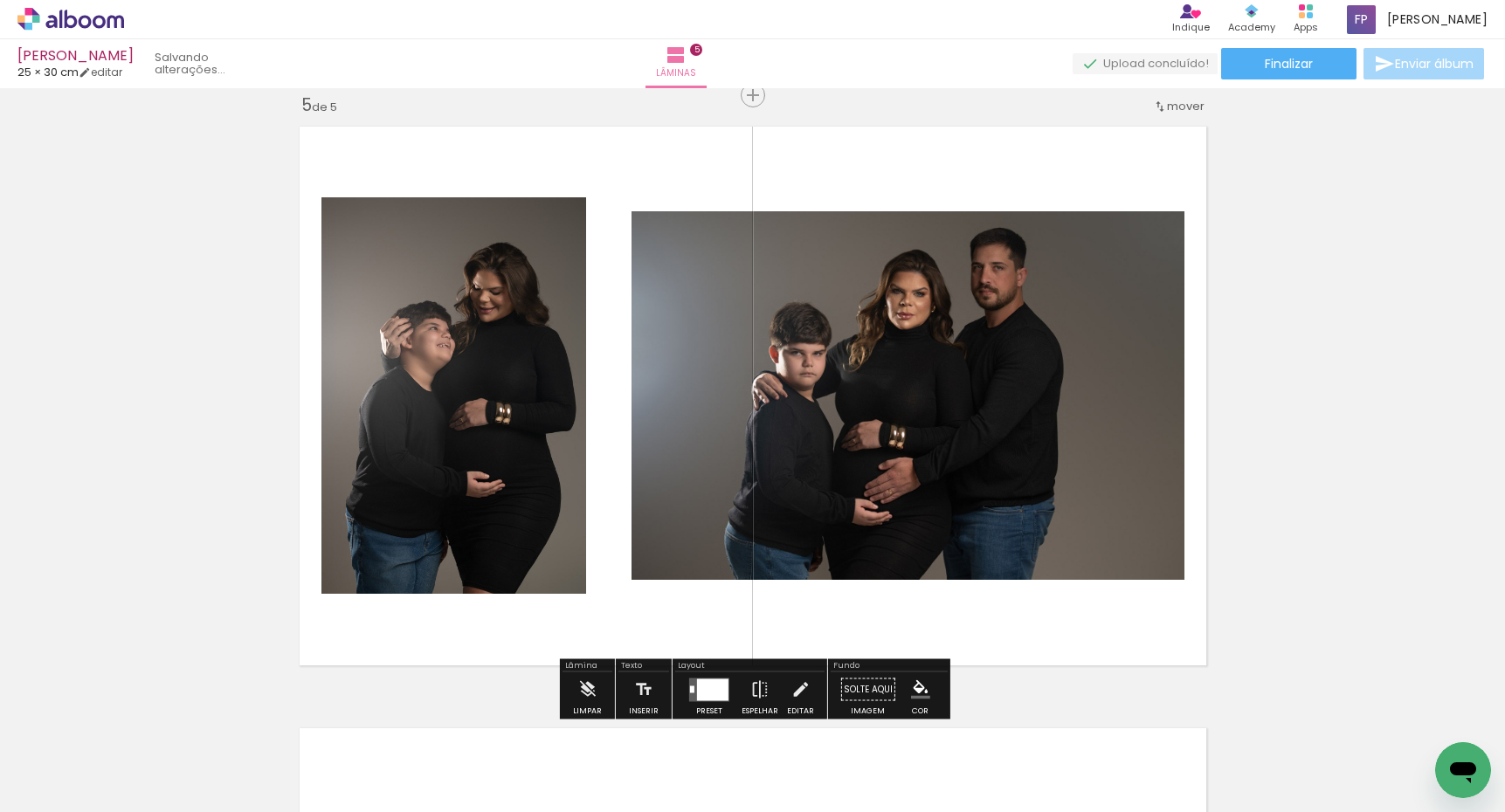
click at [711, 690] on div at bounding box center [713, 689] width 32 height 22
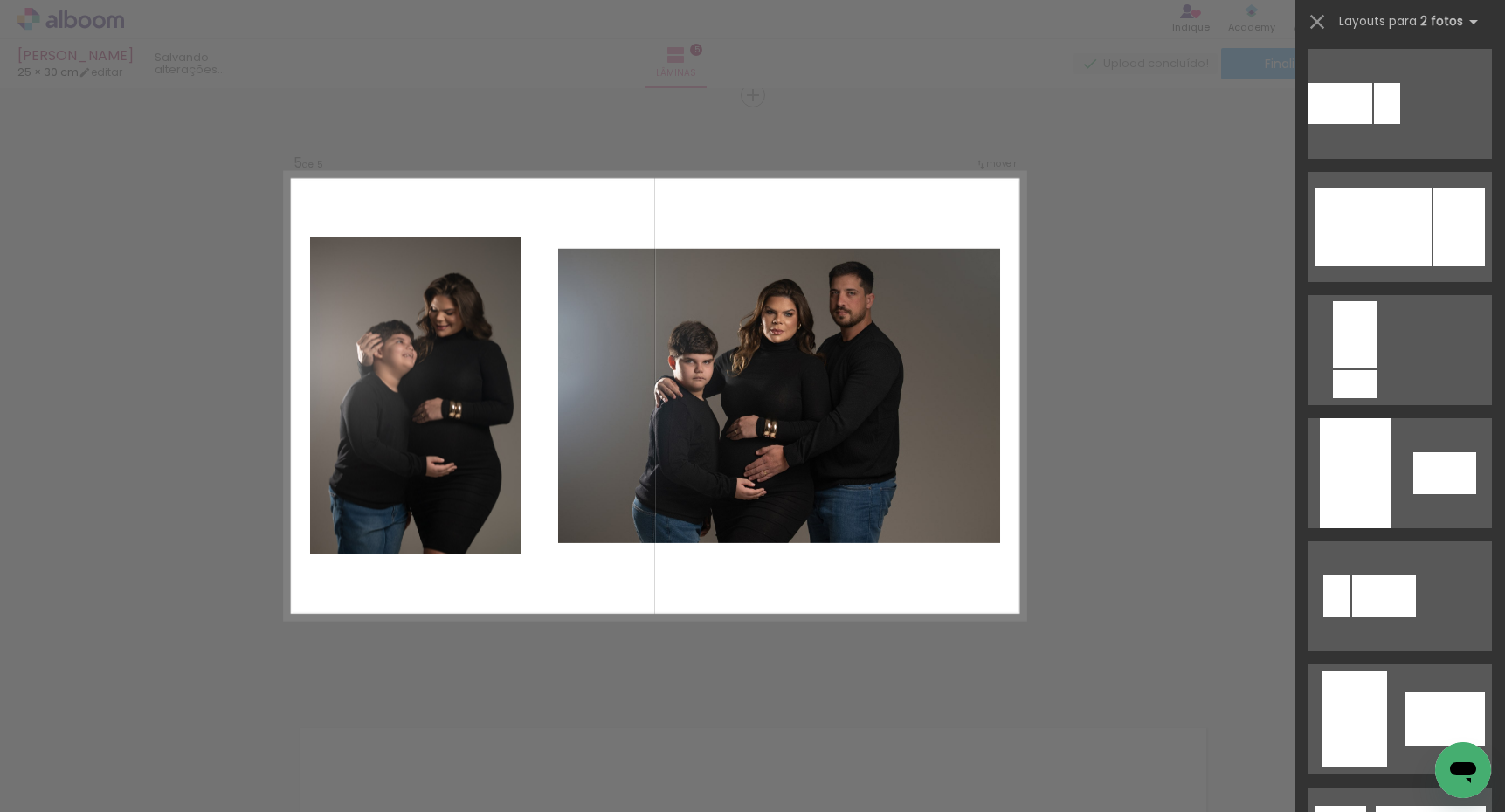
scroll to position [0, 0]
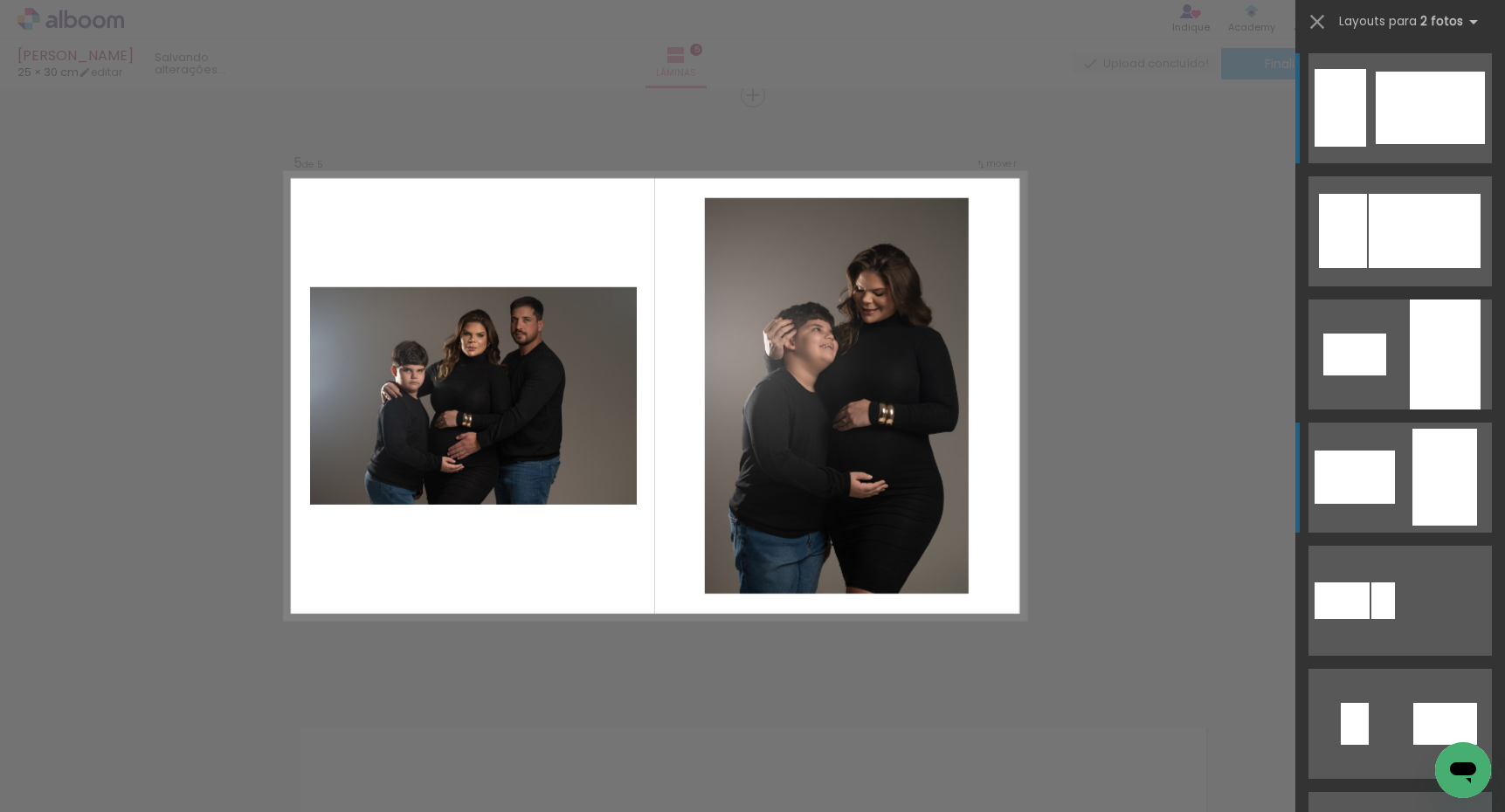
click at [1401, 480] on quentale-layouter at bounding box center [1400, 478] width 183 height 110
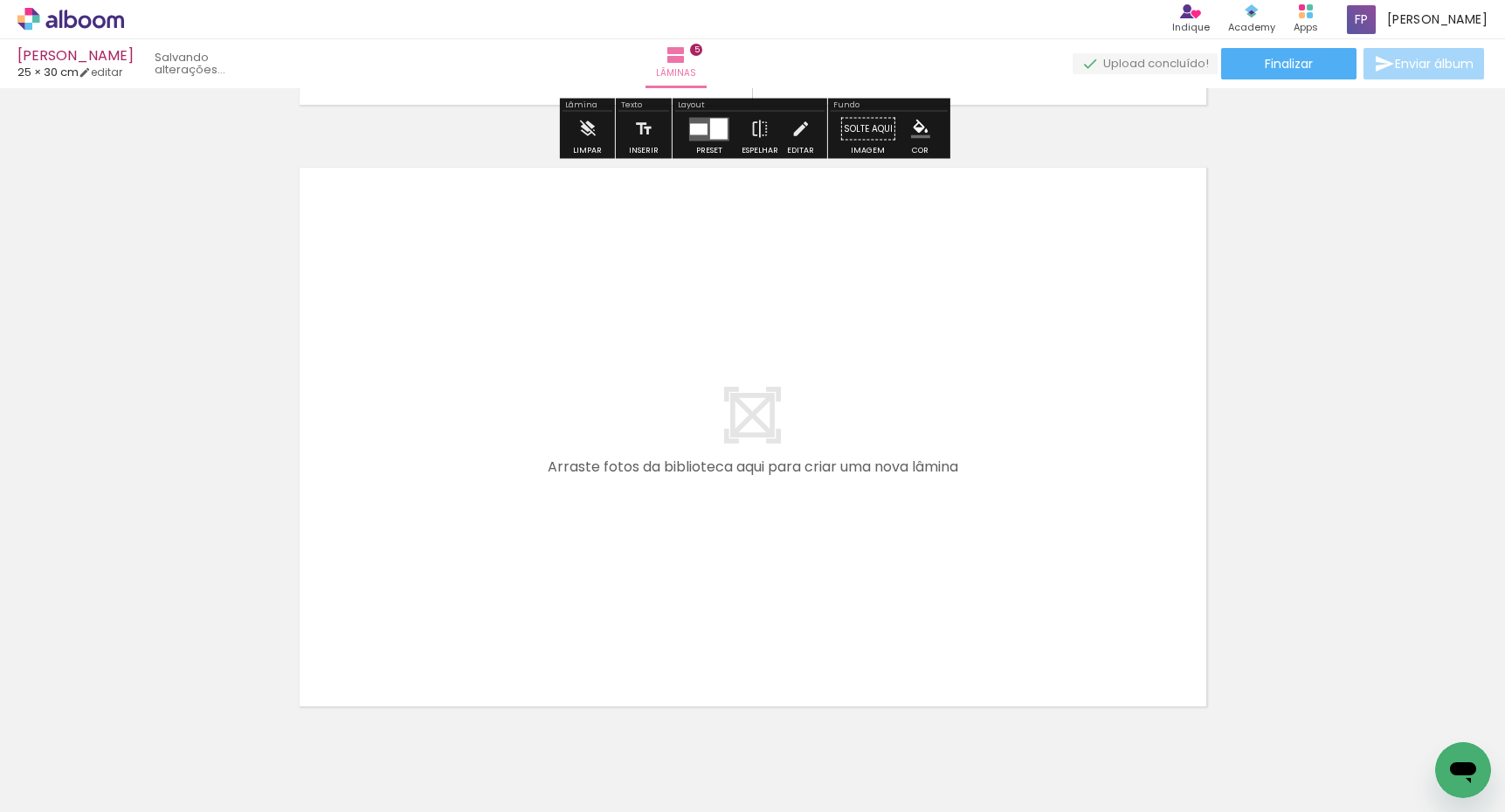
scroll to position [3007, 0]
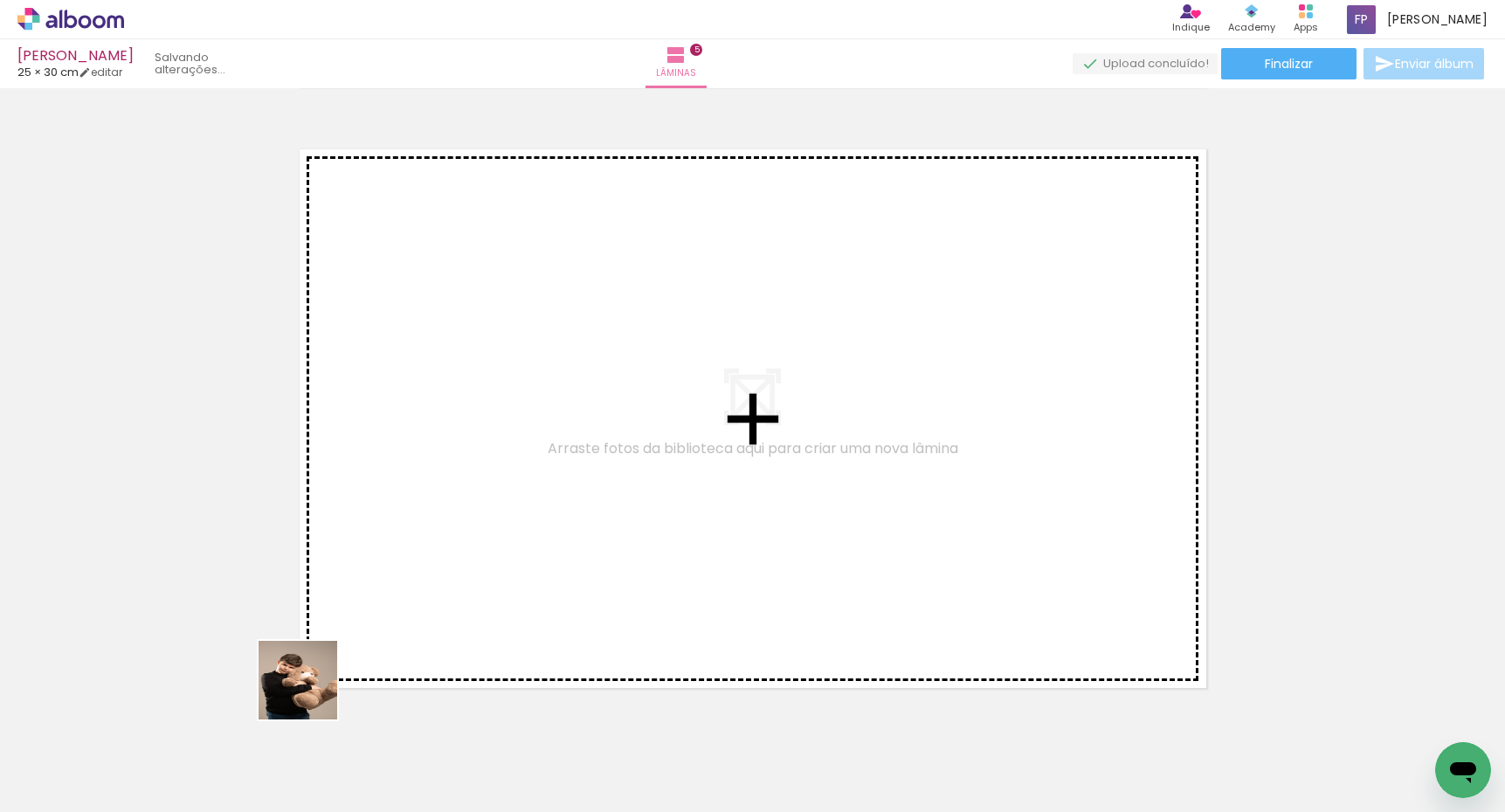
drag, startPoint x: 278, startPoint y: 754, endPoint x: 492, endPoint y: 393, distance: 419.7
click at [492, 393] on quentale-workspace at bounding box center [752, 406] width 1505 height 812
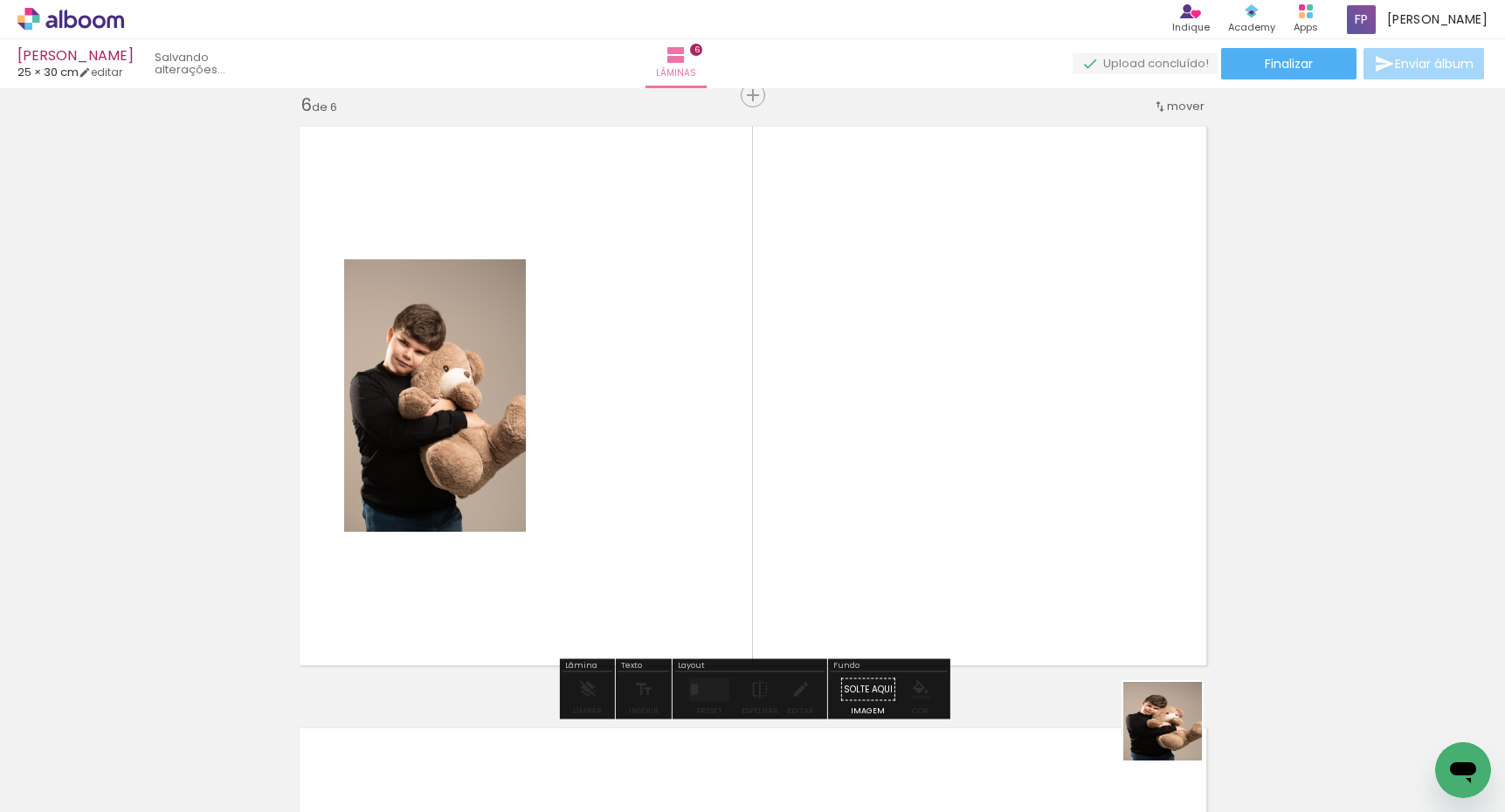
scroll to position [0, 1071]
drag, startPoint x: 1177, startPoint y: 748, endPoint x: 1118, endPoint y: 462, distance: 292.0
click at [1118, 462] on quentale-workspace at bounding box center [752, 406] width 1505 height 812
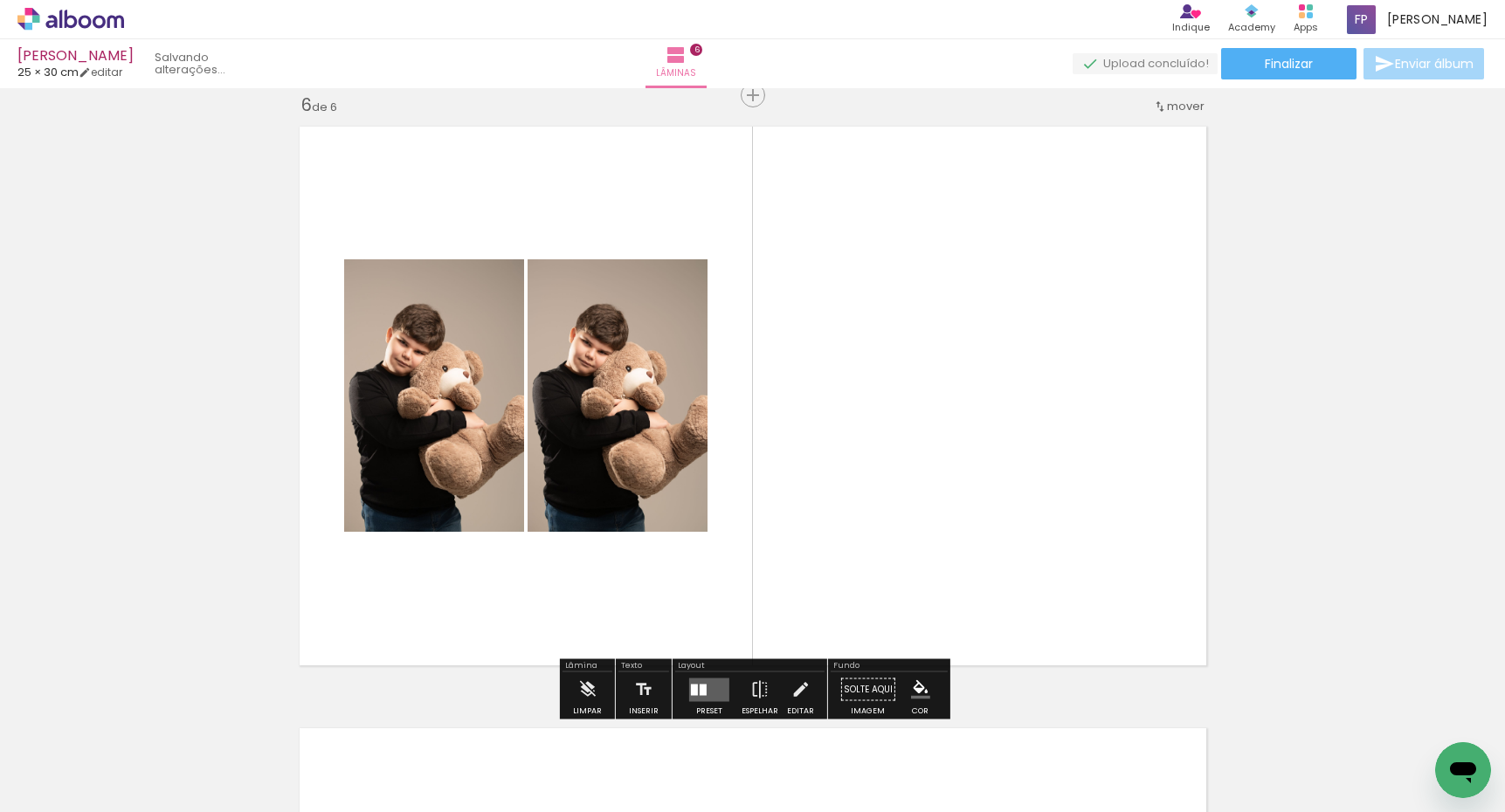
drag, startPoint x: 703, startPoint y: 694, endPoint x: 795, endPoint y: 644, distance: 104.7
click at [703, 694] on div at bounding box center [703, 689] width 7 height 11
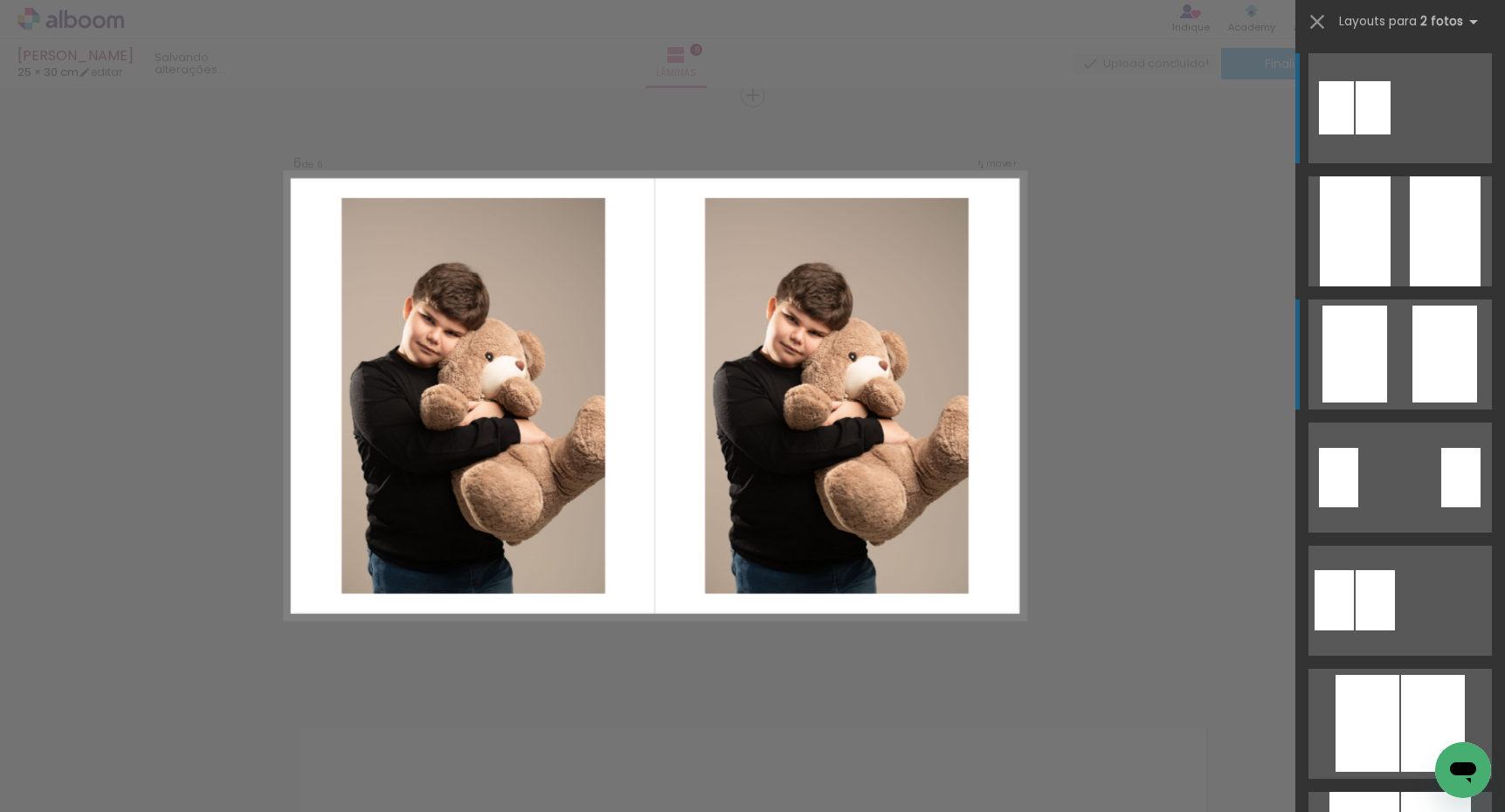
click at [1384, 349] on div at bounding box center [1354, 354] width 65 height 97
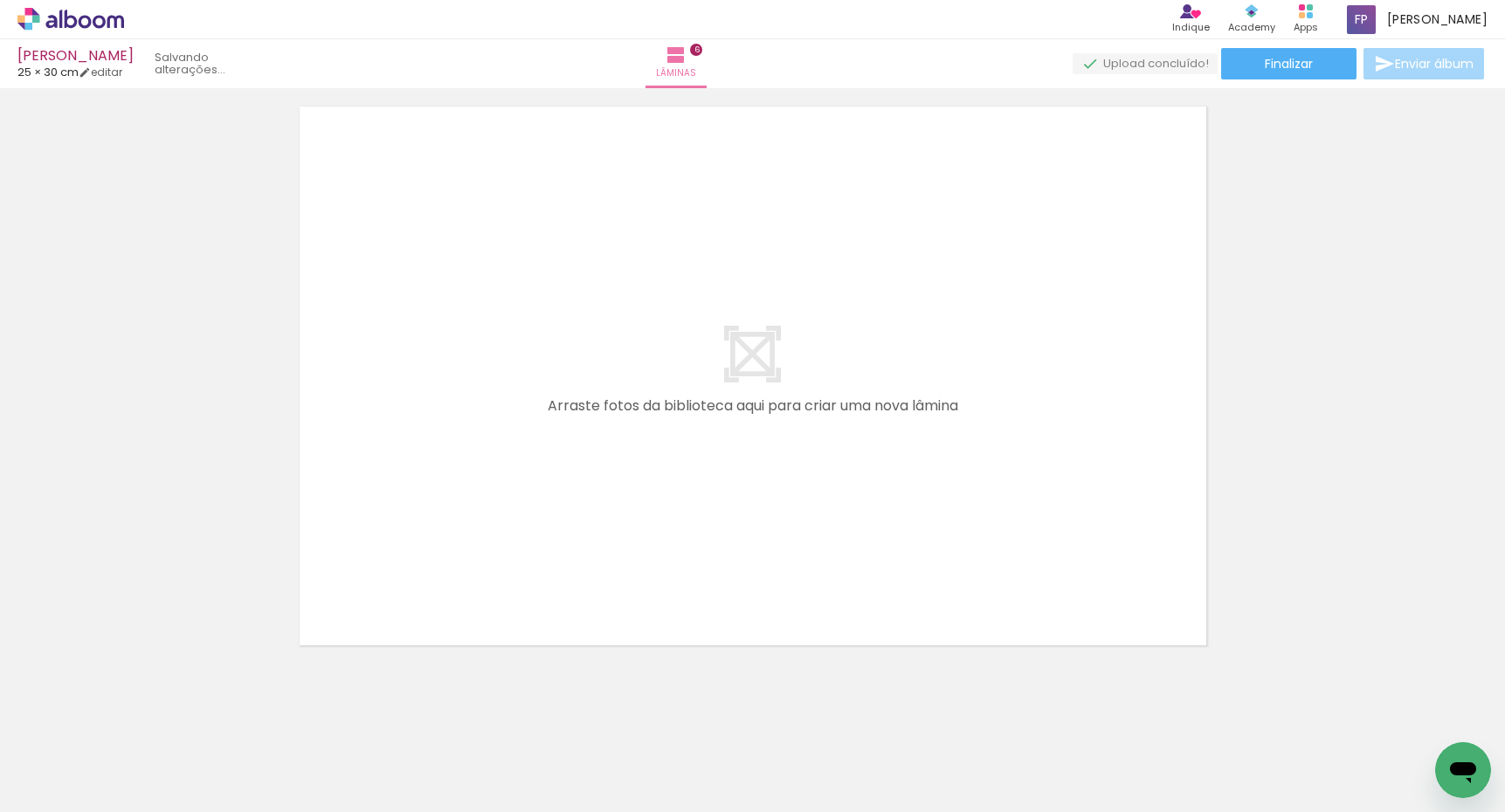
scroll to position [0, 0]
drag, startPoint x: 401, startPoint y: 734, endPoint x: 517, endPoint y: 488, distance: 272.0
click at [517, 488] on quentale-workspace at bounding box center [752, 406] width 1505 height 812
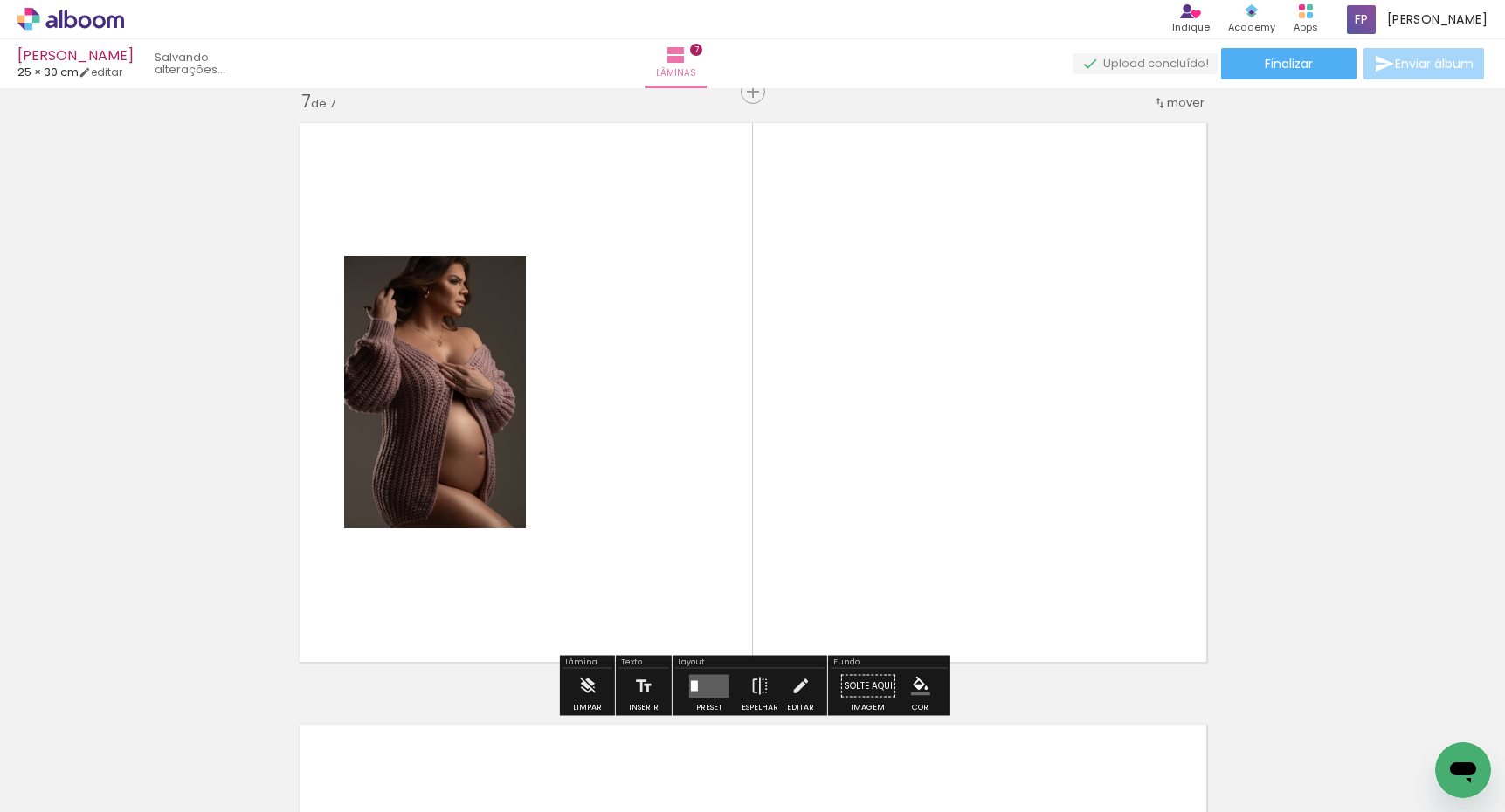
scroll to position [3633, 0]
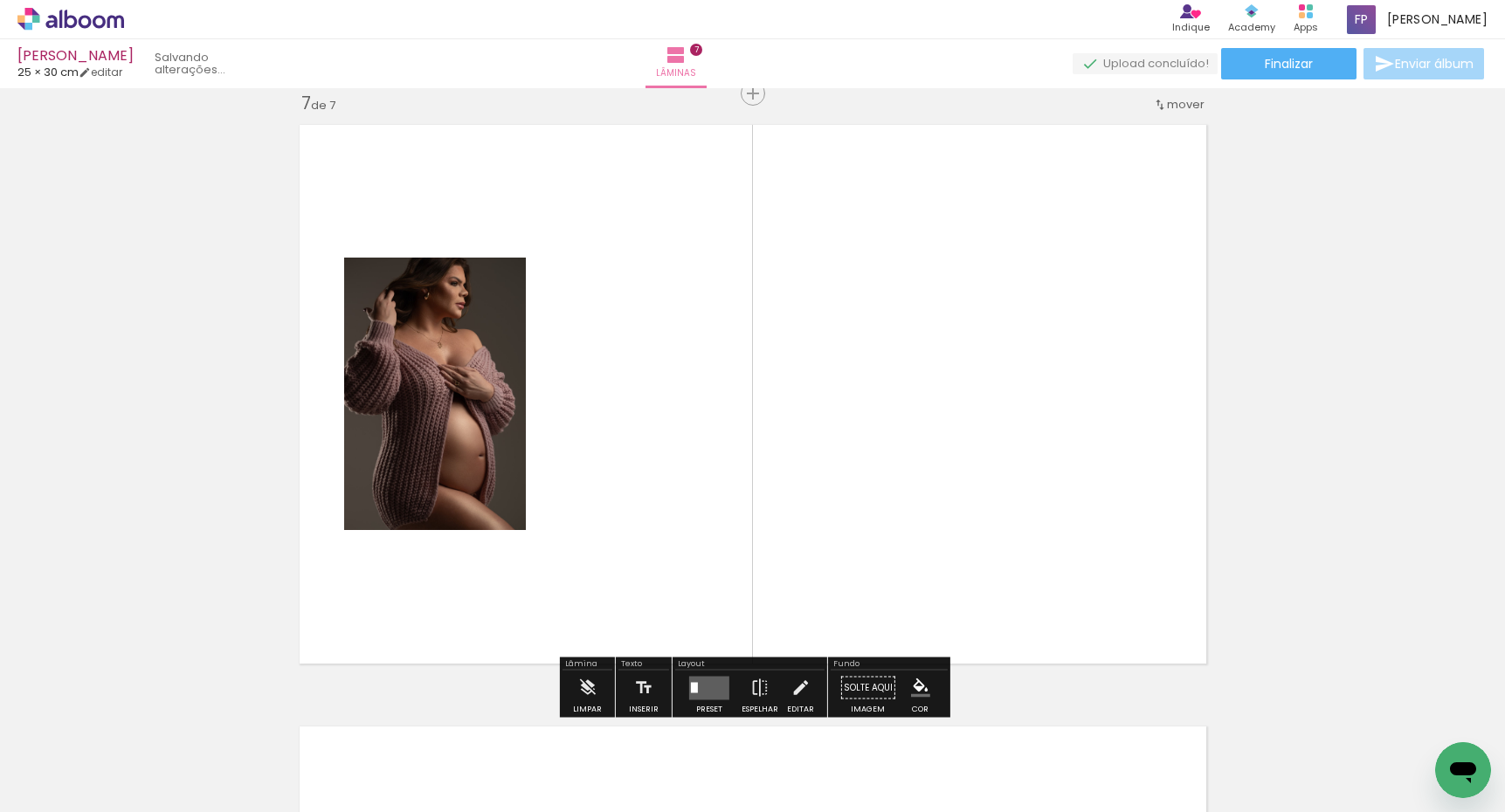
drag, startPoint x: 533, startPoint y: 661, endPoint x: 604, endPoint y: 517, distance: 160.6
click at [604, 517] on quentale-workspace at bounding box center [752, 406] width 1505 height 812
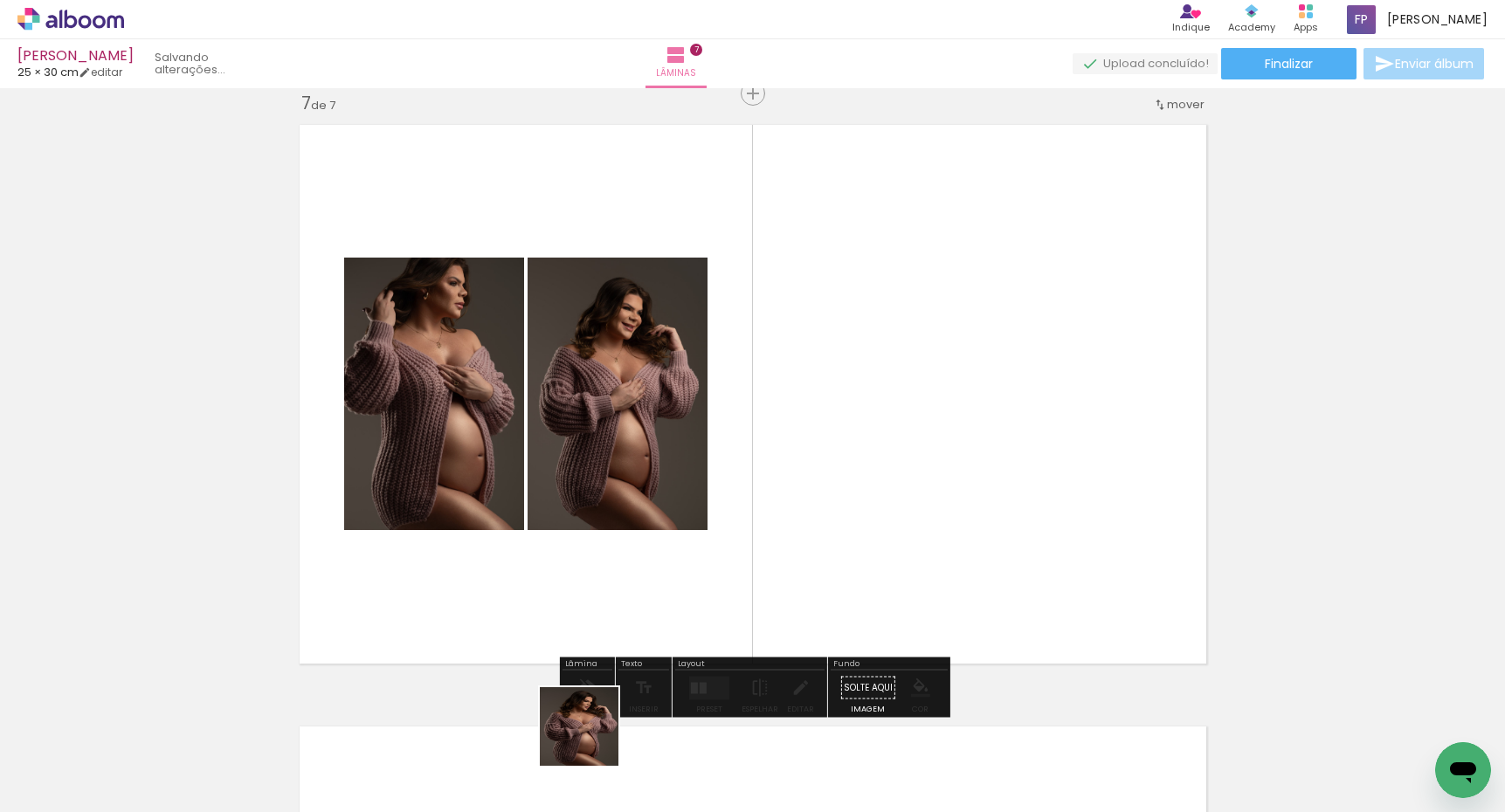
drag, startPoint x: 577, startPoint y: 764, endPoint x: 798, endPoint y: 453, distance: 381.5
click at [798, 453] on quentale-workspace at bounding box center [752, 406] width 1505 height 812
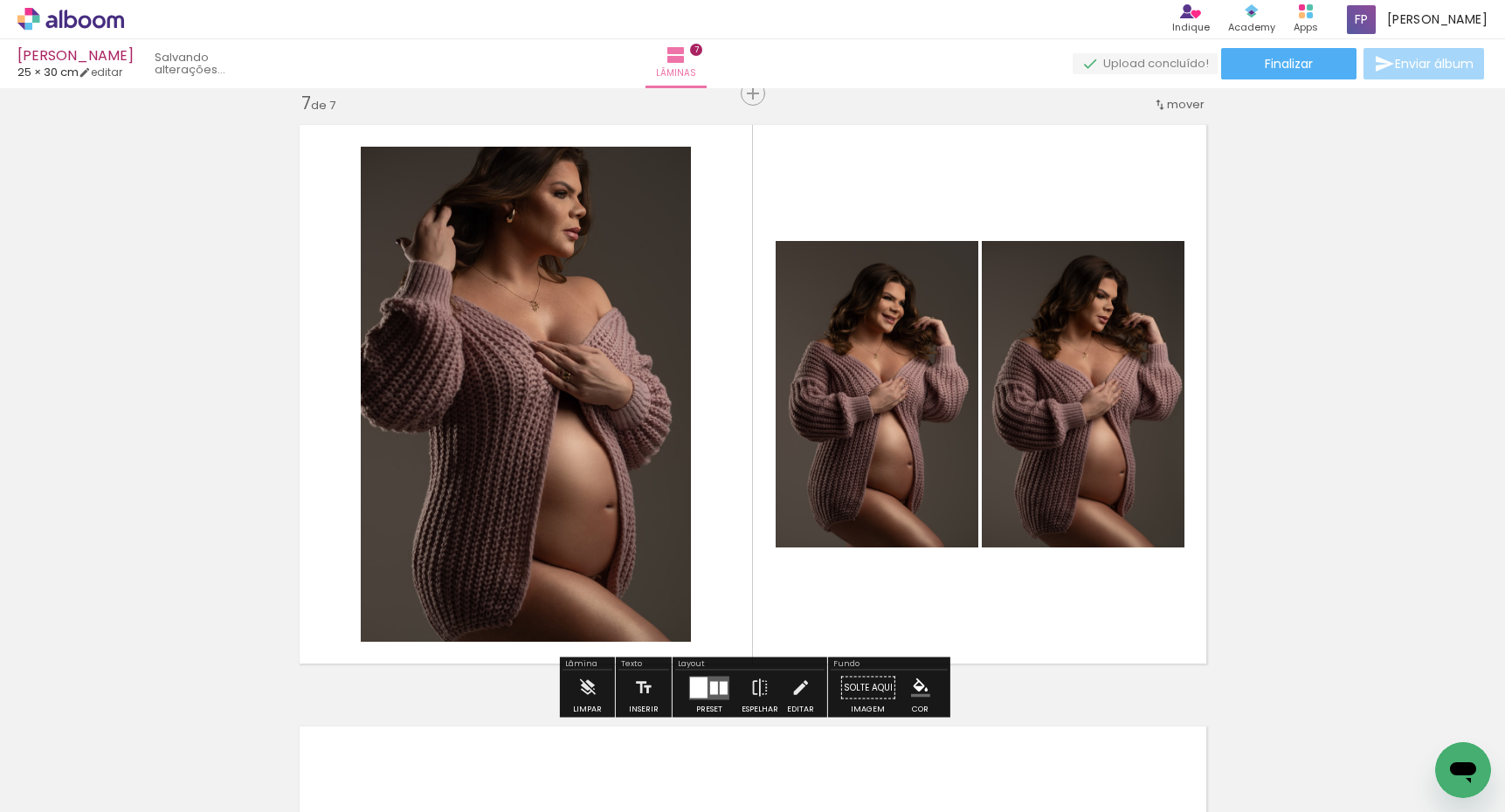
drag, startPoint x: 693, startPoint y: 693, endPoint x: 715, endPoint y: 670, distance: 31.8
click at [693, 693] on div at bounding box center [699, 687] width 18 height 21
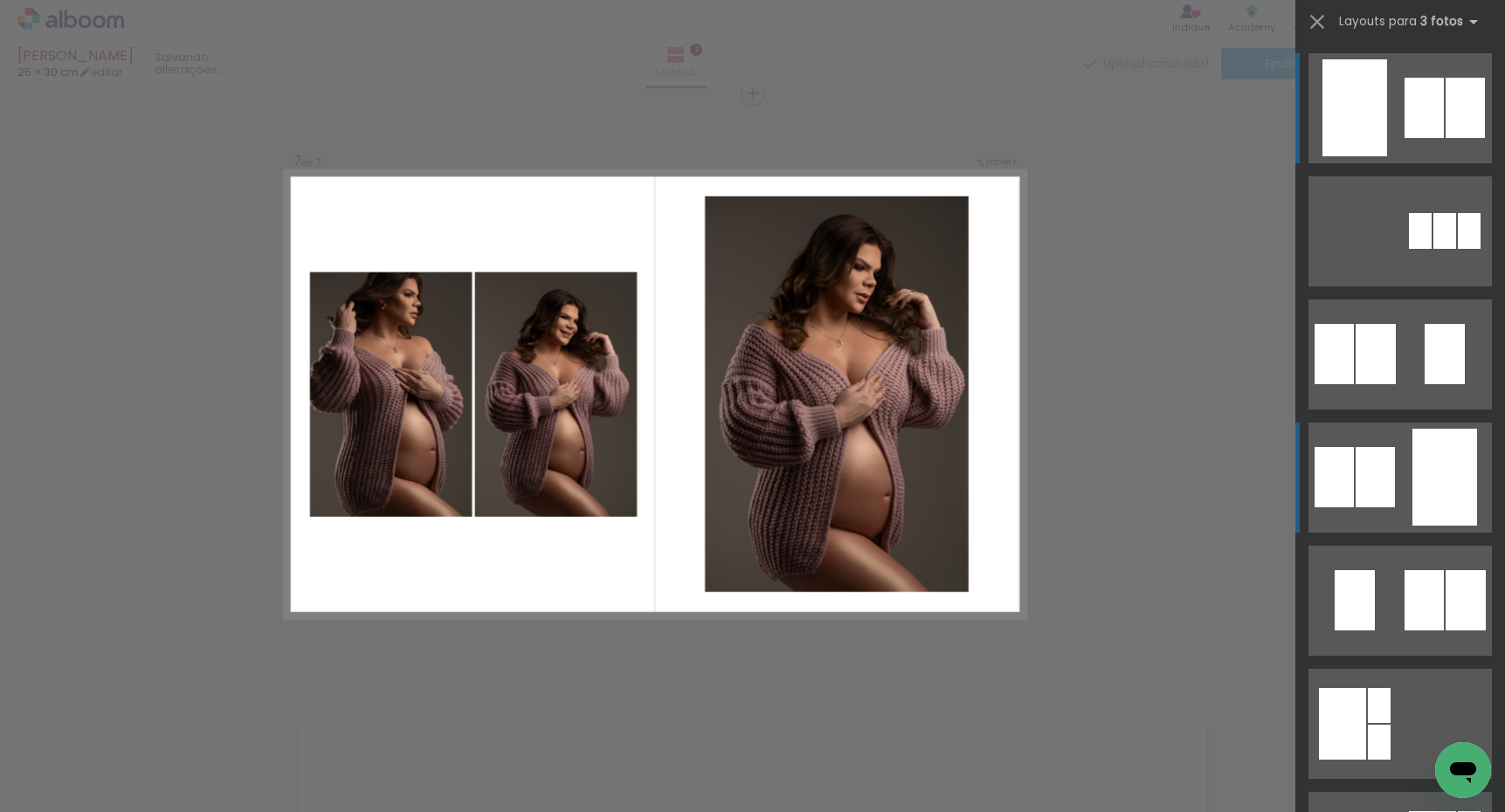
click at [1399, 477] on quentale-layouter at bounding box center [1400, 478] width 183 height 110
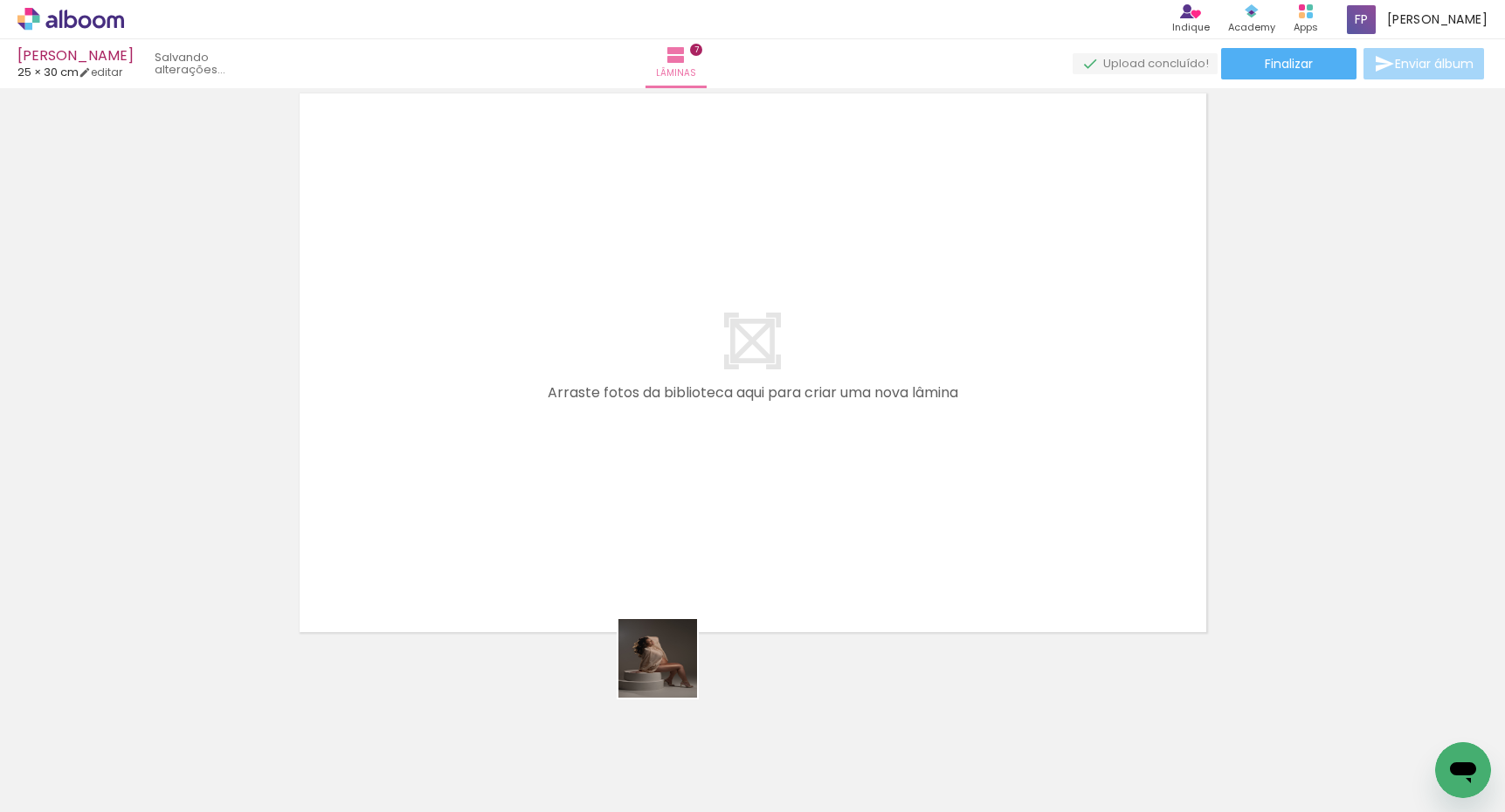
drag, startPoint x: 665, startPoint y: 728, endPoint x: 692, endPoint y: 477, distance: 252.4
click at [692, 477] on quentale-workspace at bounding box center [752, 406] width 1505 height 812
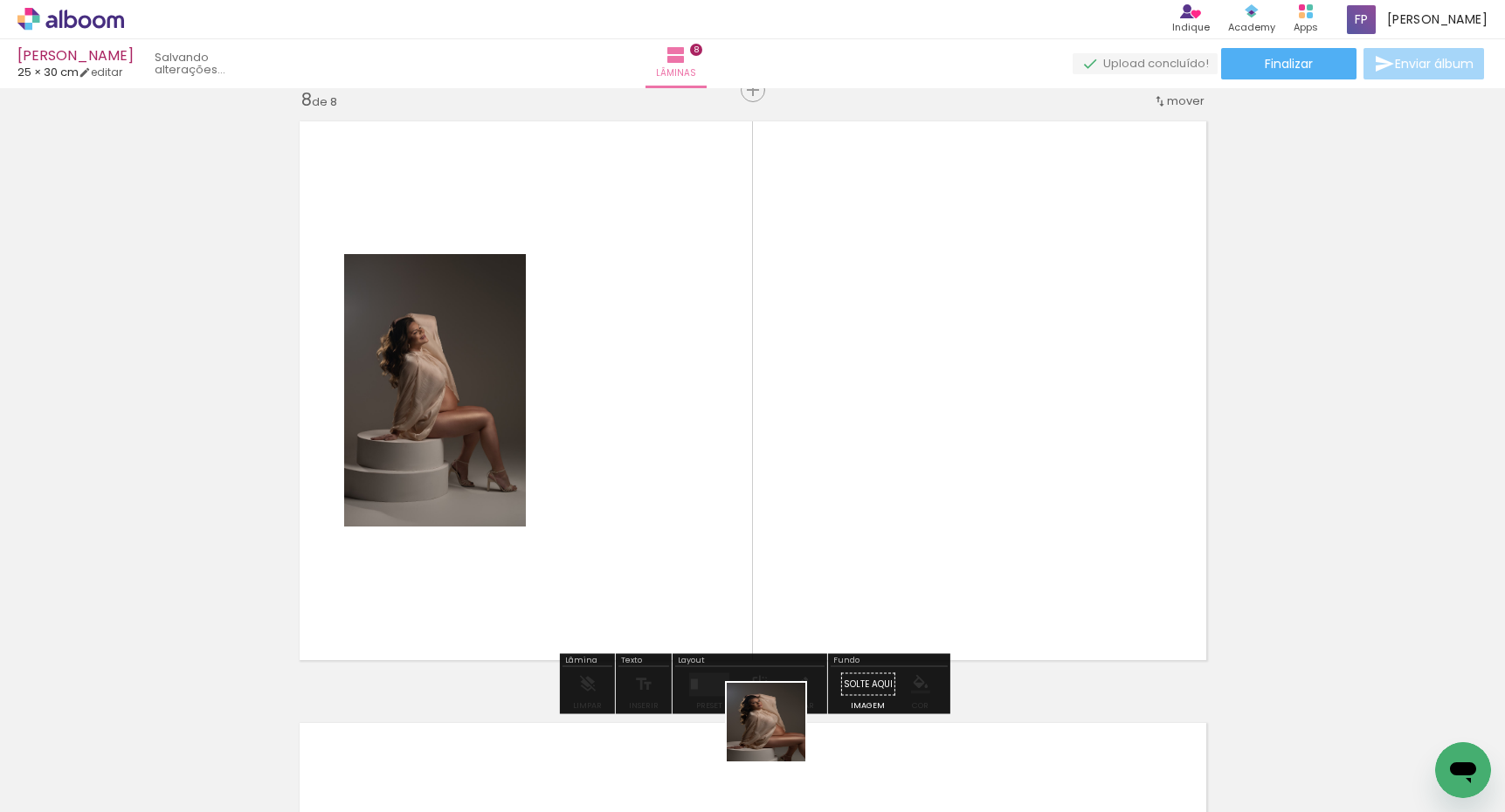
drag, startPoint x: 779, startPoint y: 735, endPoint x: 802, endPoint y: 524, distance: 212.2
click at [802, 524] on quentale-workspace at bounding box center [752, 406] width 1505 height 812
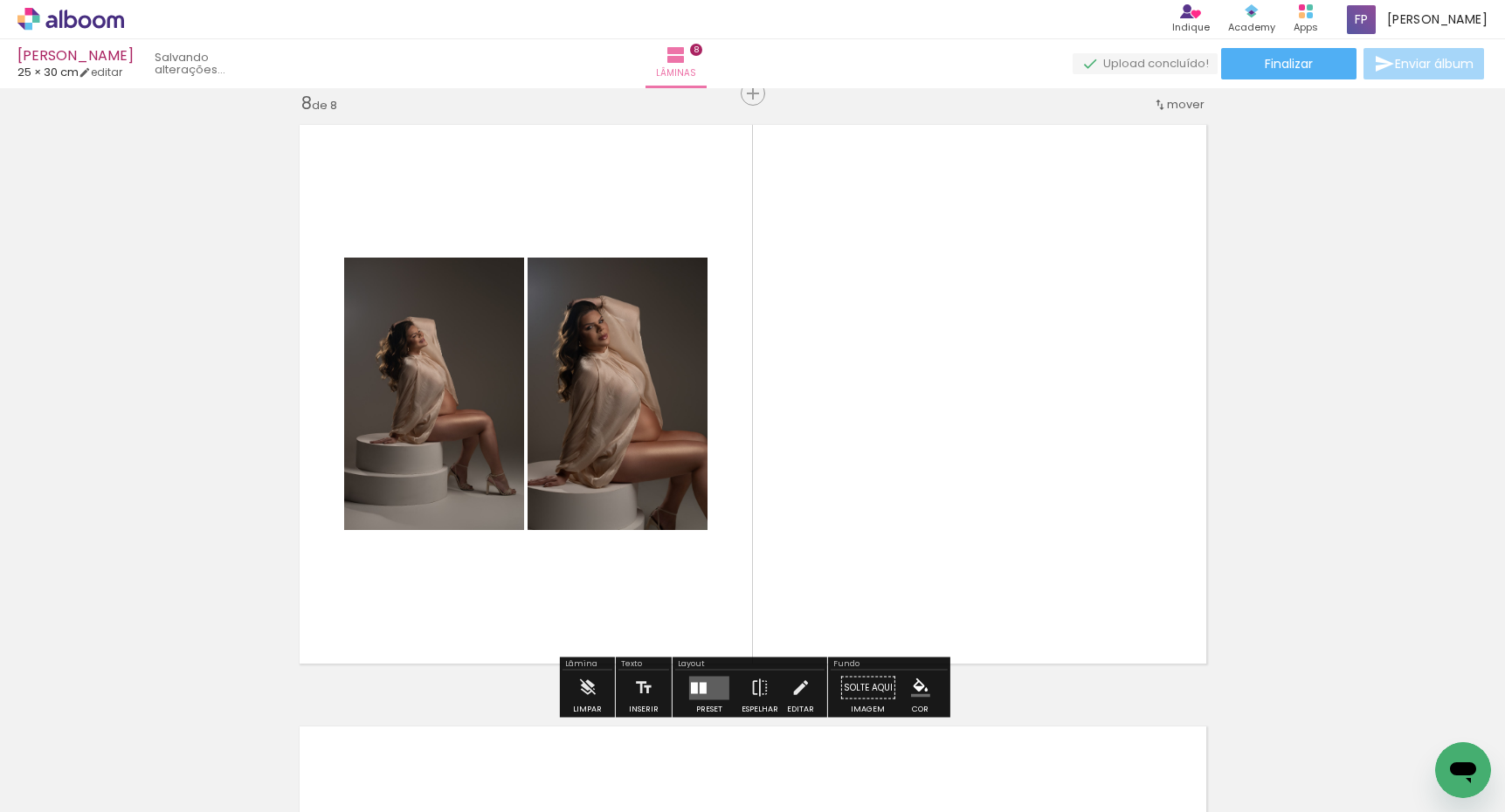
click at [700, 687] on quentale-layouter at bounding box center [709, 687] width 40 height 24
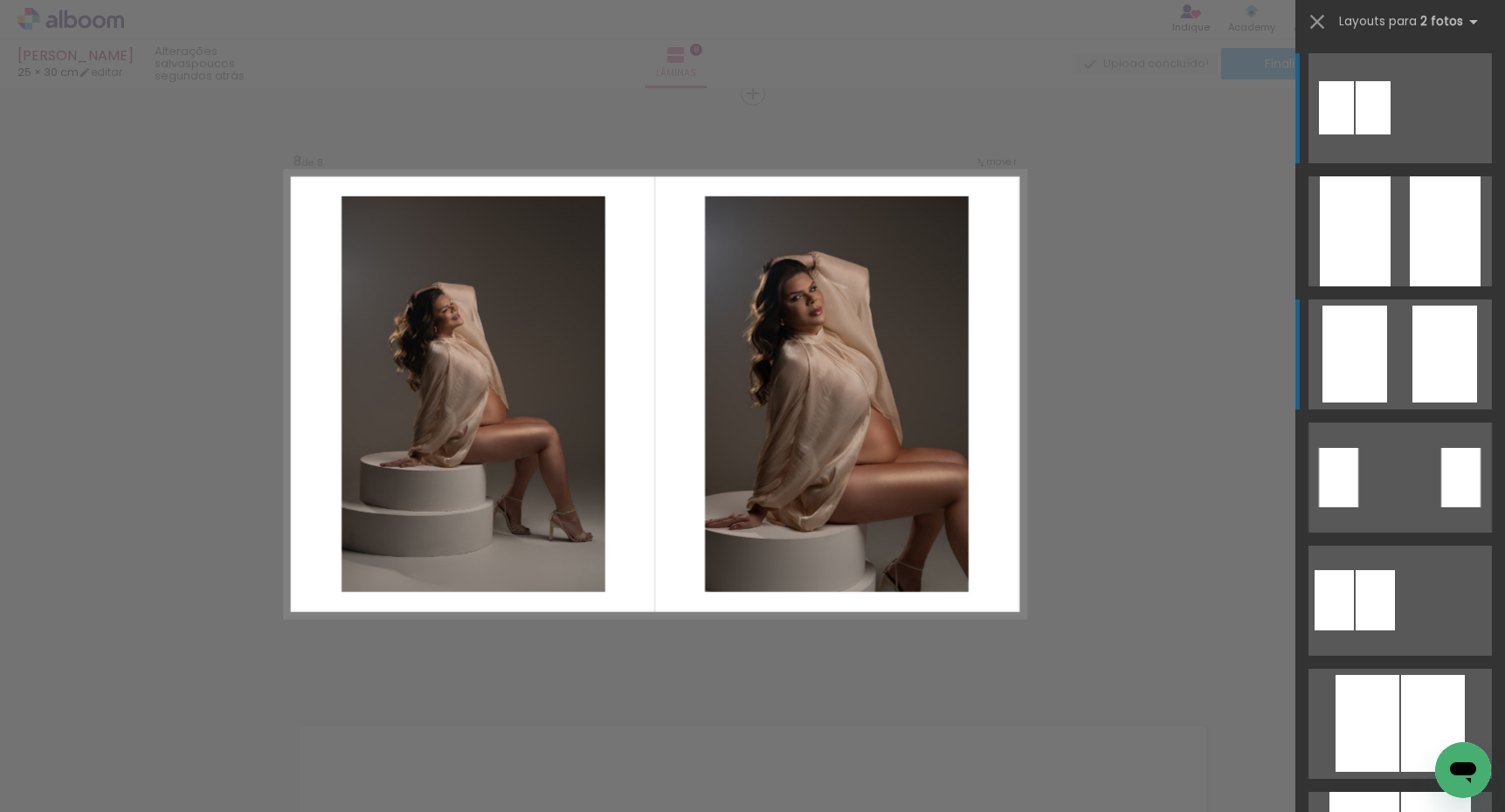
click at [1401, 359] on quentale-layouter at bounding box center [1400, 355] width 183 height 110
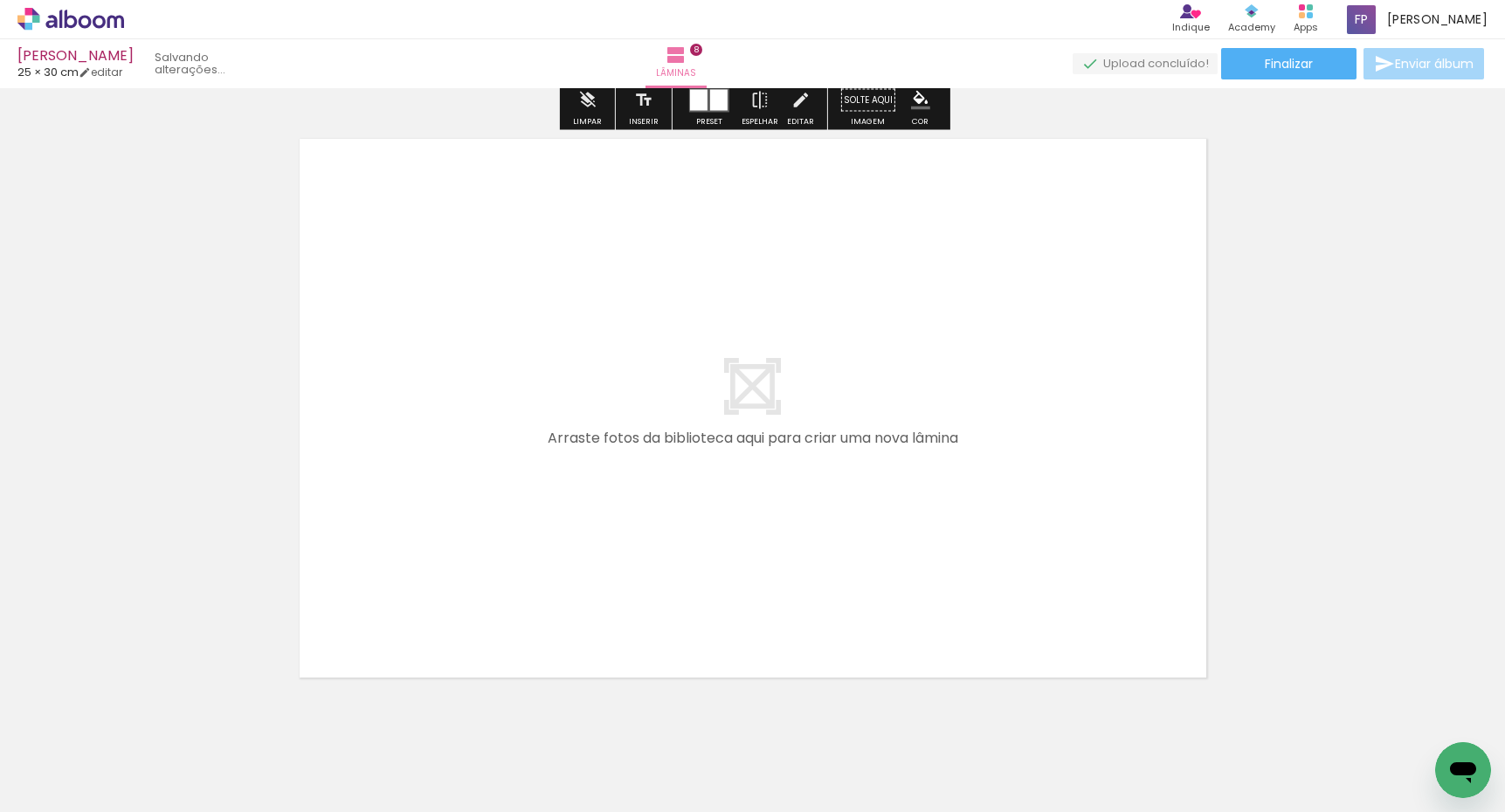
scroll to position [4827, 0]
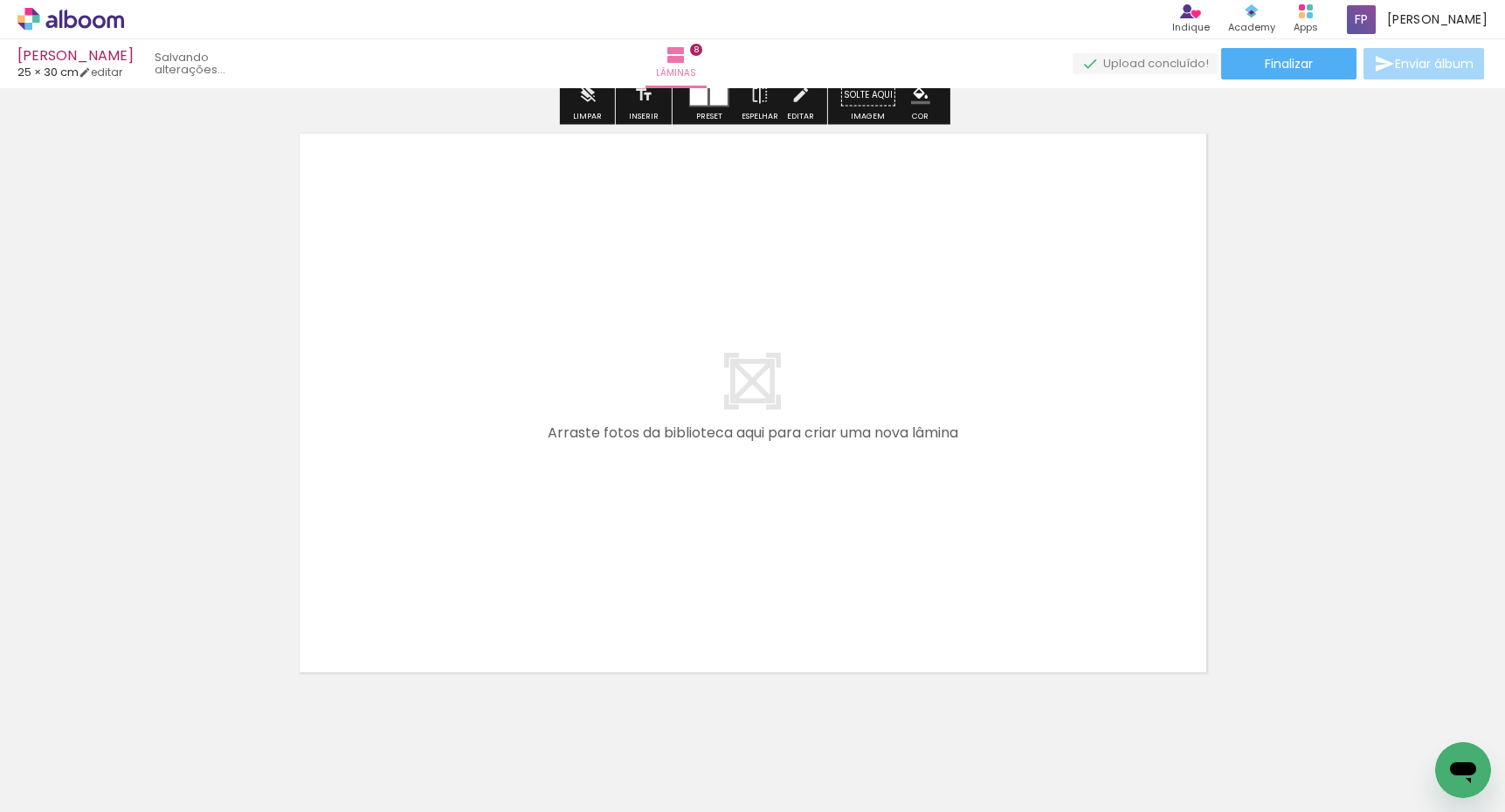
click at [832, 760] on quentale-thumb at bounding box center [859, 754] width 98 height 101
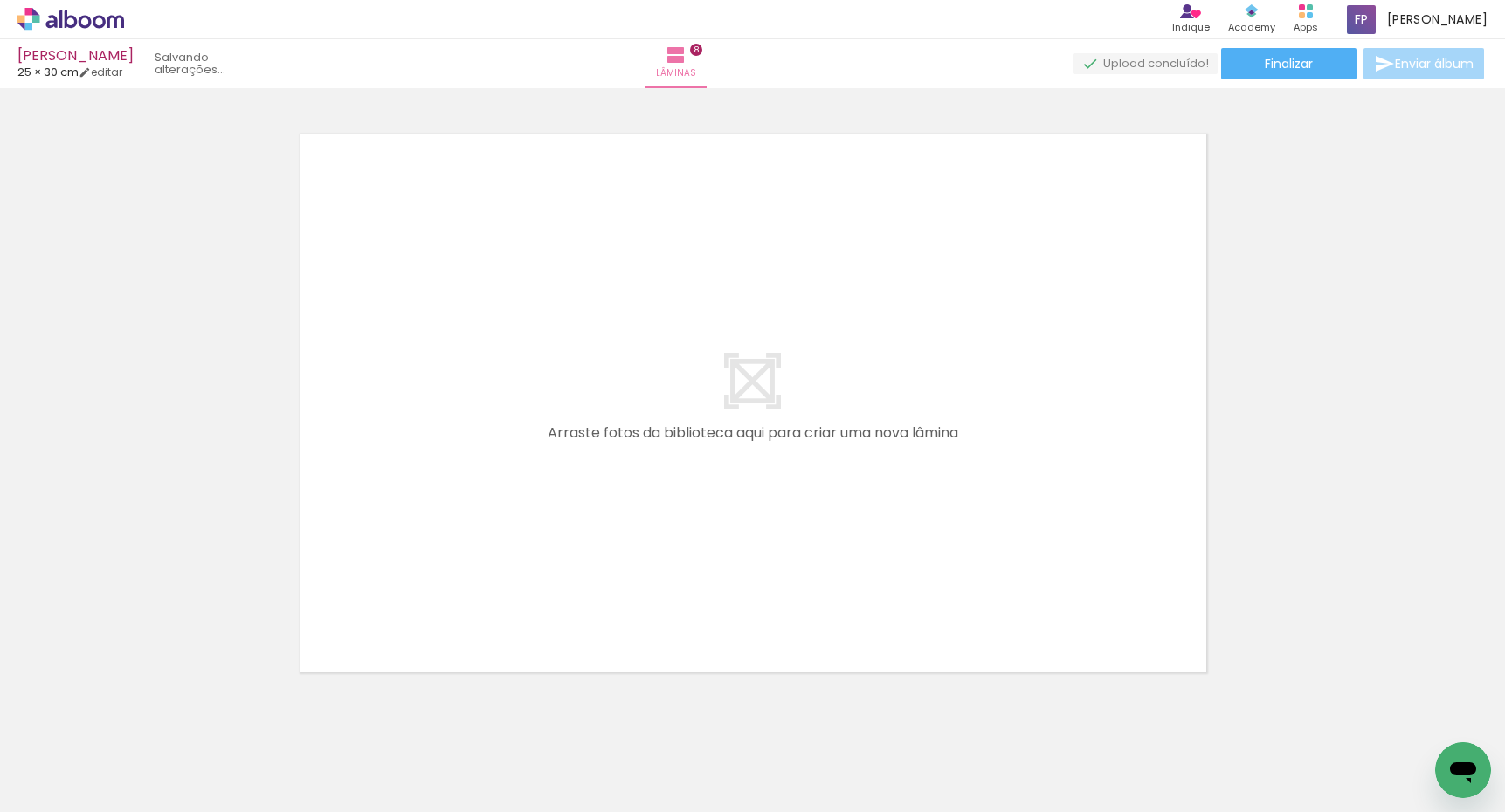
drag, startPoint x: 808, startPoint y: 565, endPoint x: 790, endPoint y: 504, distance: 63.6
click at [790, 504] on quentale-workspace at bounding box center [752, 406] width 1505 height 812
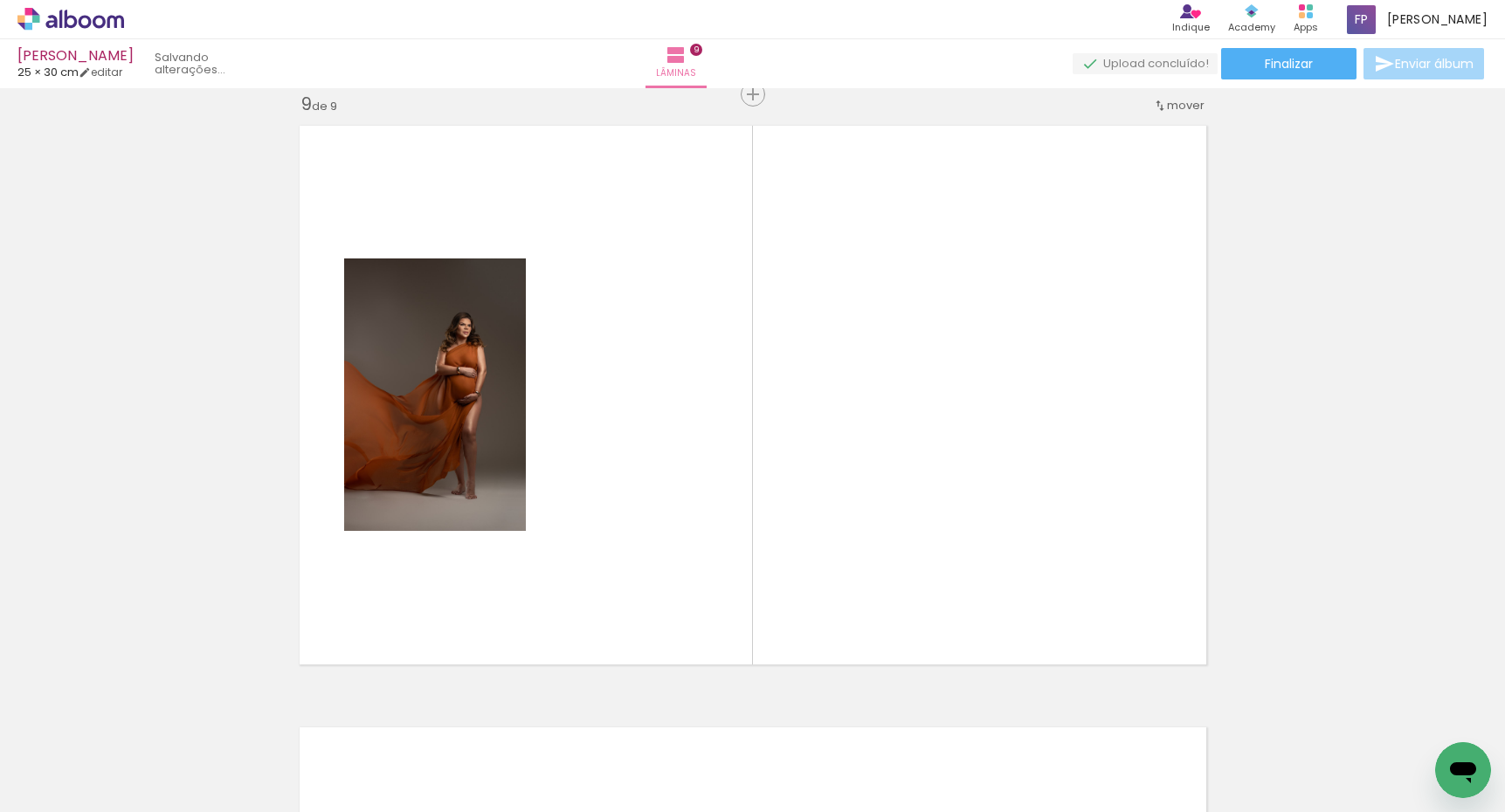
scroll to position [4836, 0]
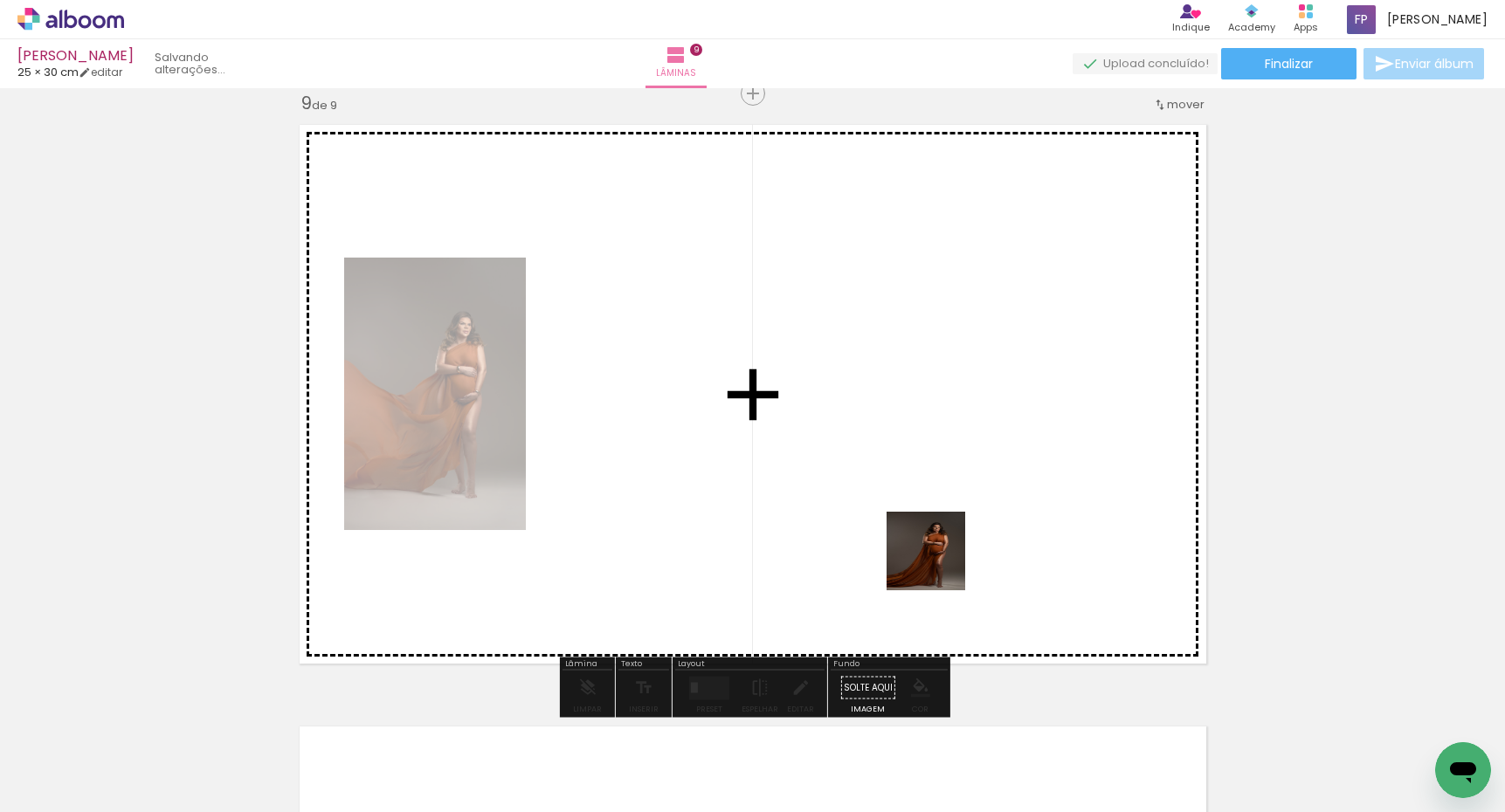
drag, startPoint x: 958, startPoint y: 755, endPoint x: 926, endPoint y: 501, distance: 256.0
click at [926, 501] on quentale-workspace at bounding box center [752, 406] width 1505 height 812
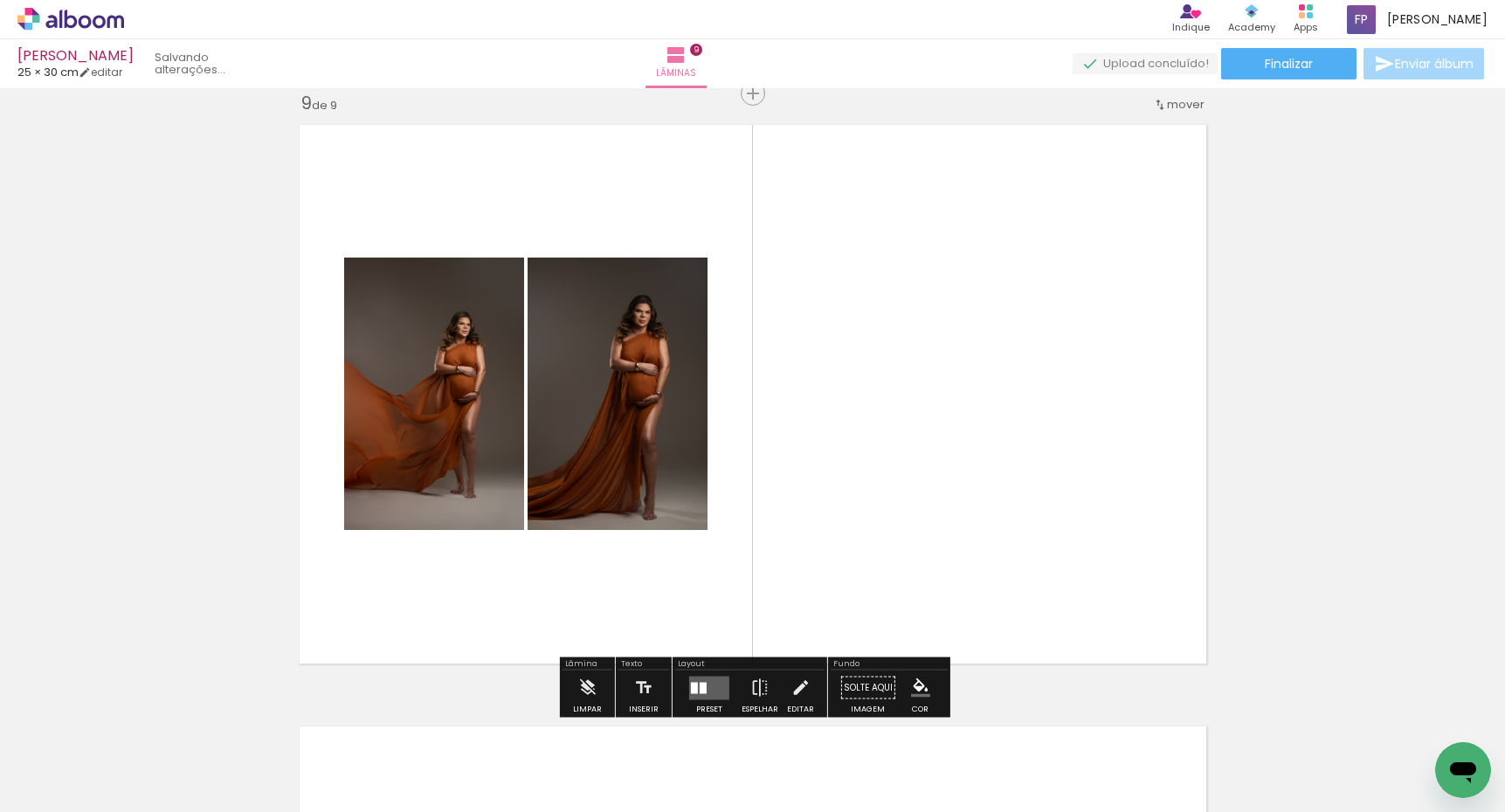
click at [710, 696] on quentale-layouter at bounding box center [709, 687] width 40 height 24
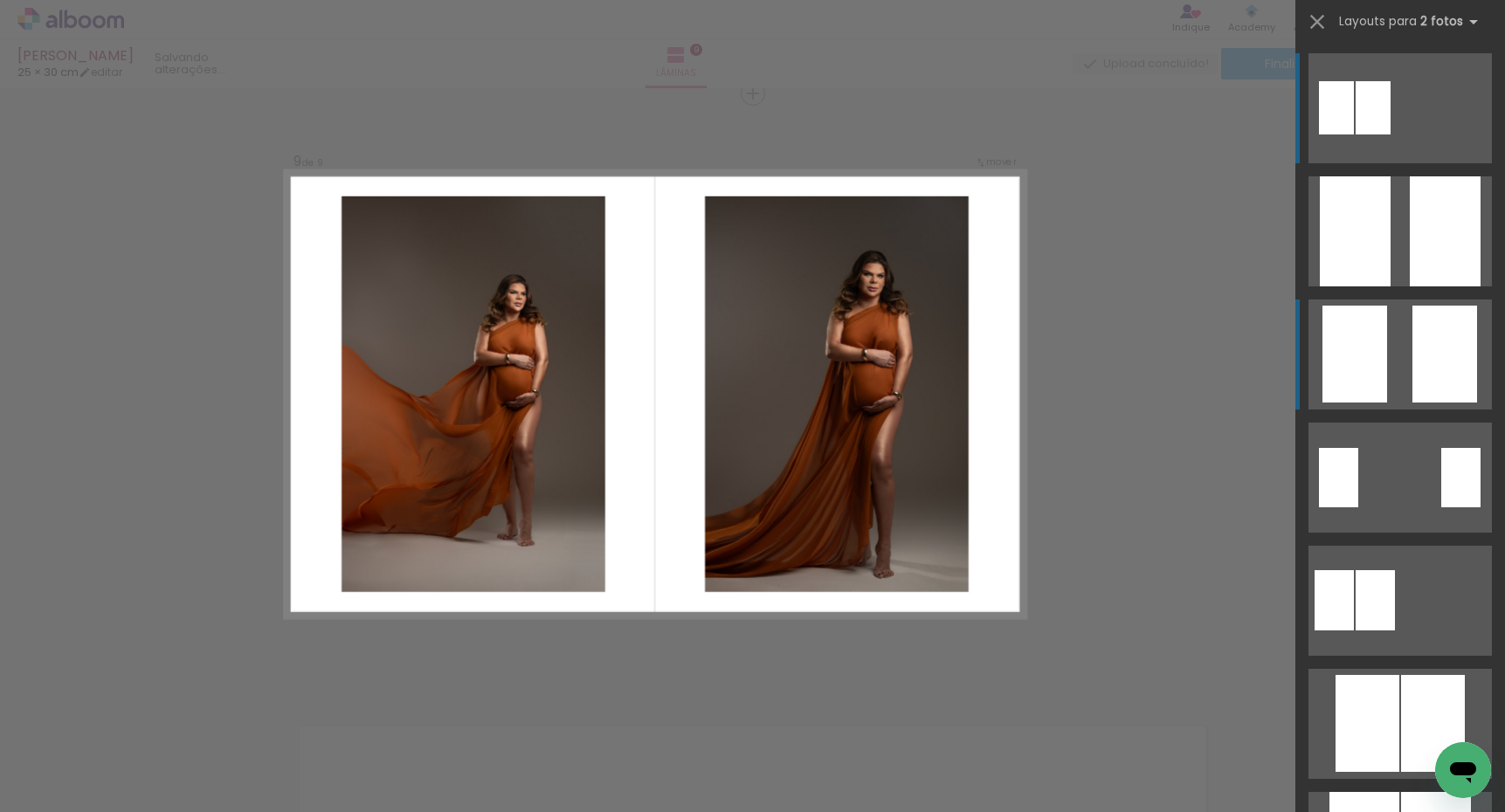
drag, startPoint x: 1404, startPoint y: 341, endPoint x: 1395, endPoint y: 340, distance: 9.1
click at [1403, 339] on quentale-layouter at bounding box center [1400, 355] width 183 height 110
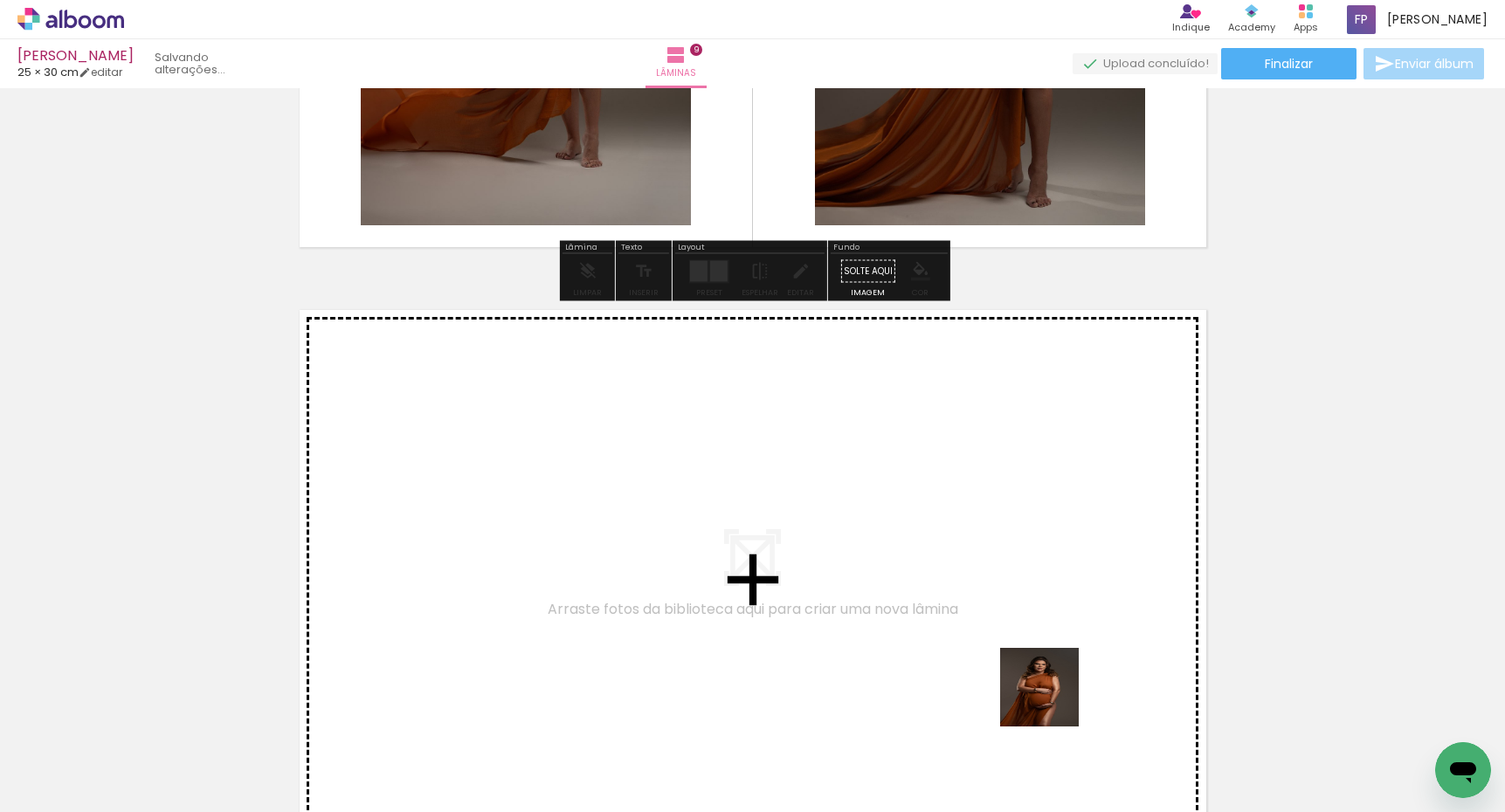
drag, startPoint x: 1056, startPoint y: 738, endPoint x: 1048, endPoint y: 451, distance: 287.1
click at [1048, 451] on quentale-workspace at bounding box center [752, 406] width 1505 height 812
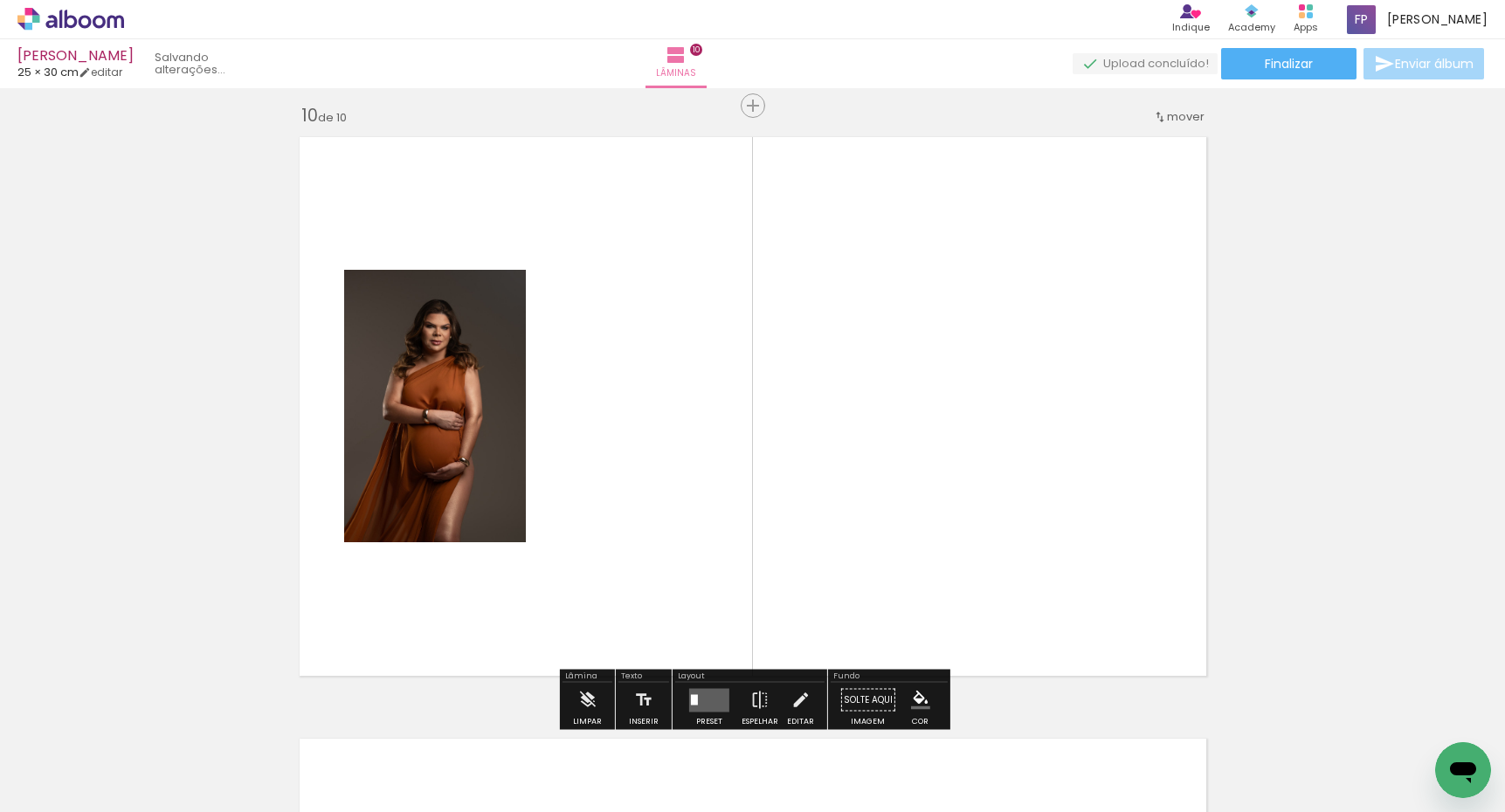
scroll to position [5437, 0]
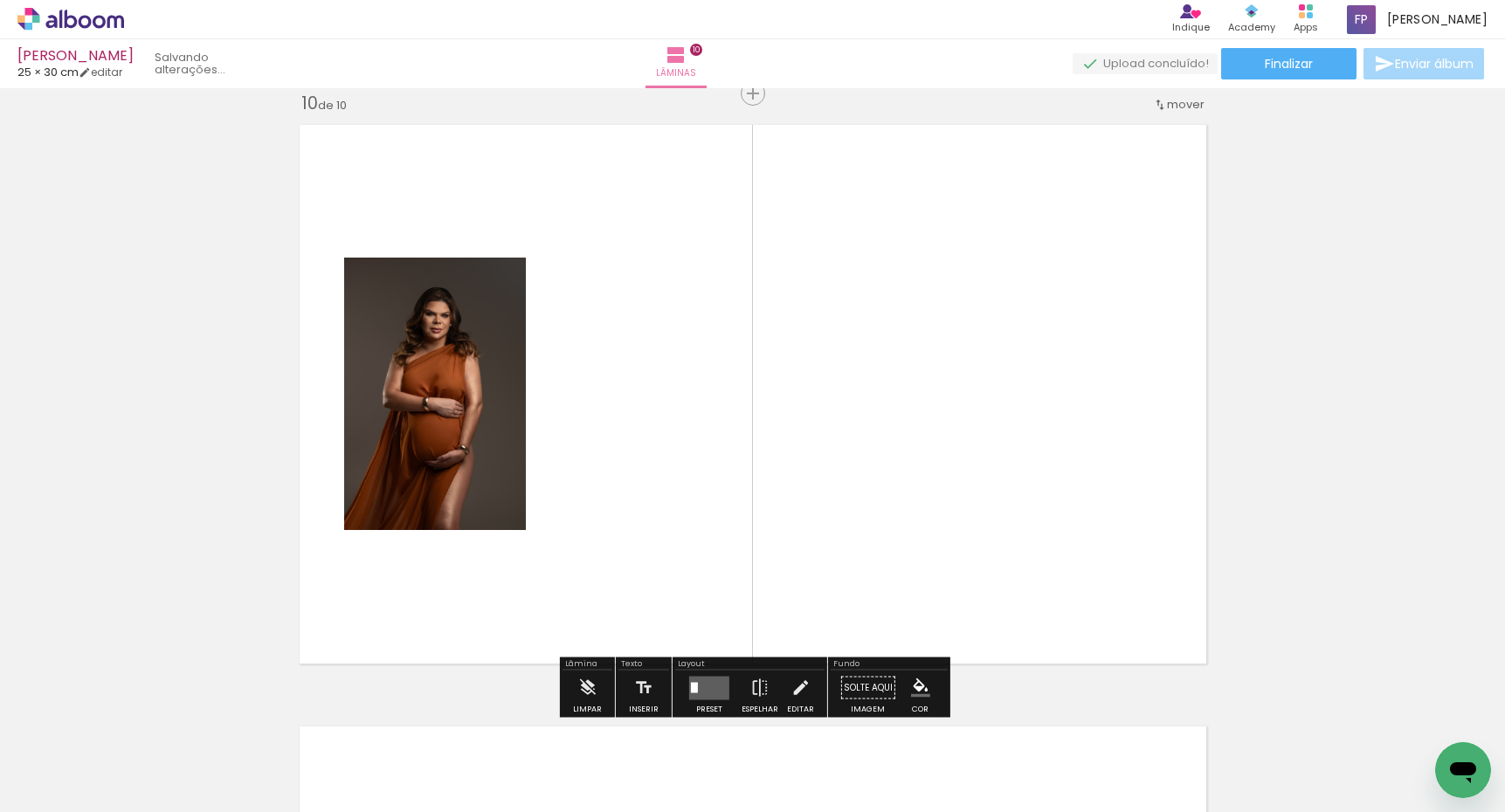
drag, startPoint x: 319, startPoint y: 640, endPoint x: 503, endPoint y: 502, distance: 230.0
click at [503, 502] on quentale-workspace at bounding box center [752, 406] width 1505 height 812
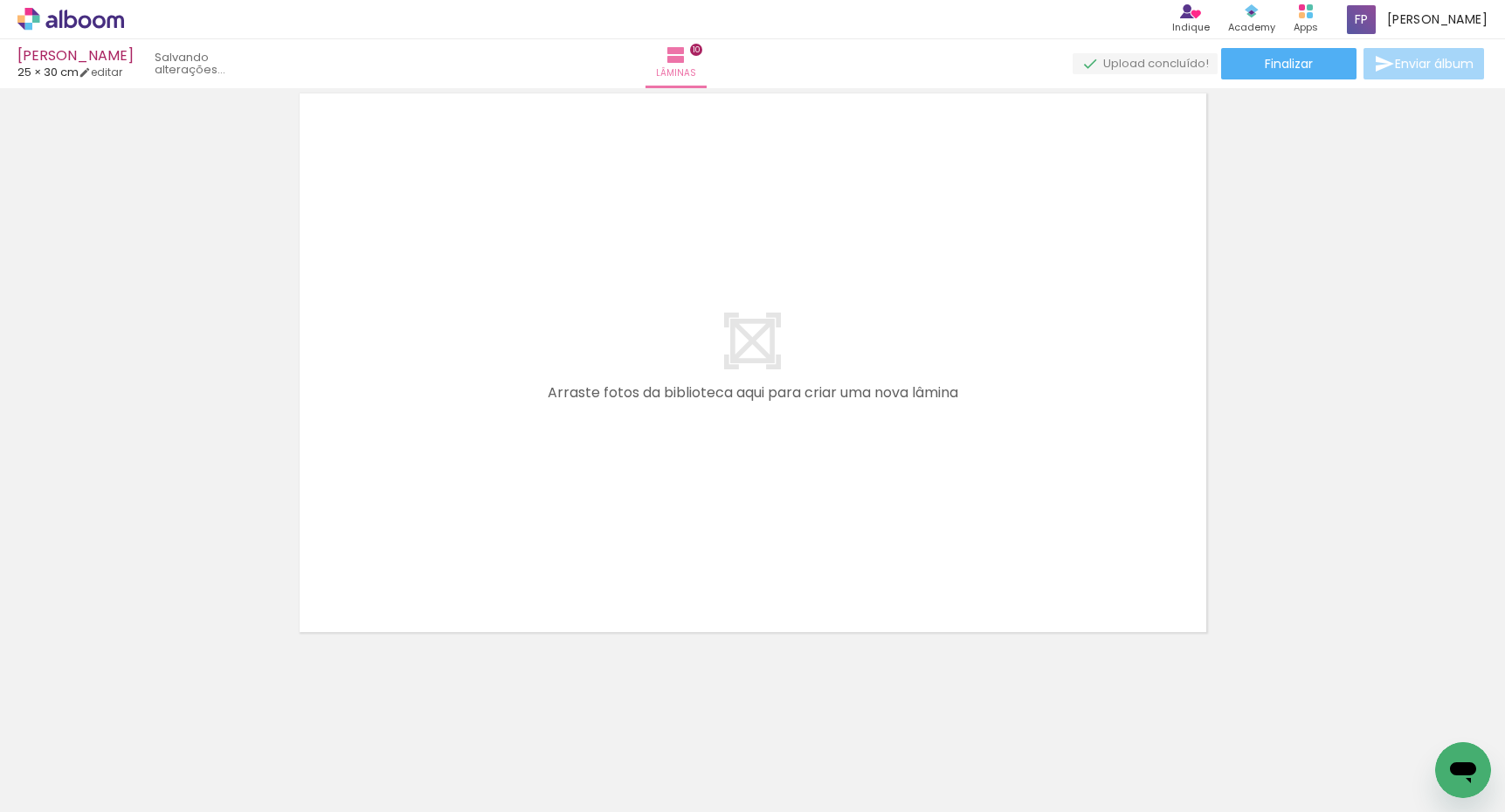
scroll to position [6071, 0]
click at [66, 797] on span "Adicionar Fotos" at bounding box center [61, 788] width 52 height 19
click at [0, 0] on input "file" at bounding box center [0, 0] width 0 height 0
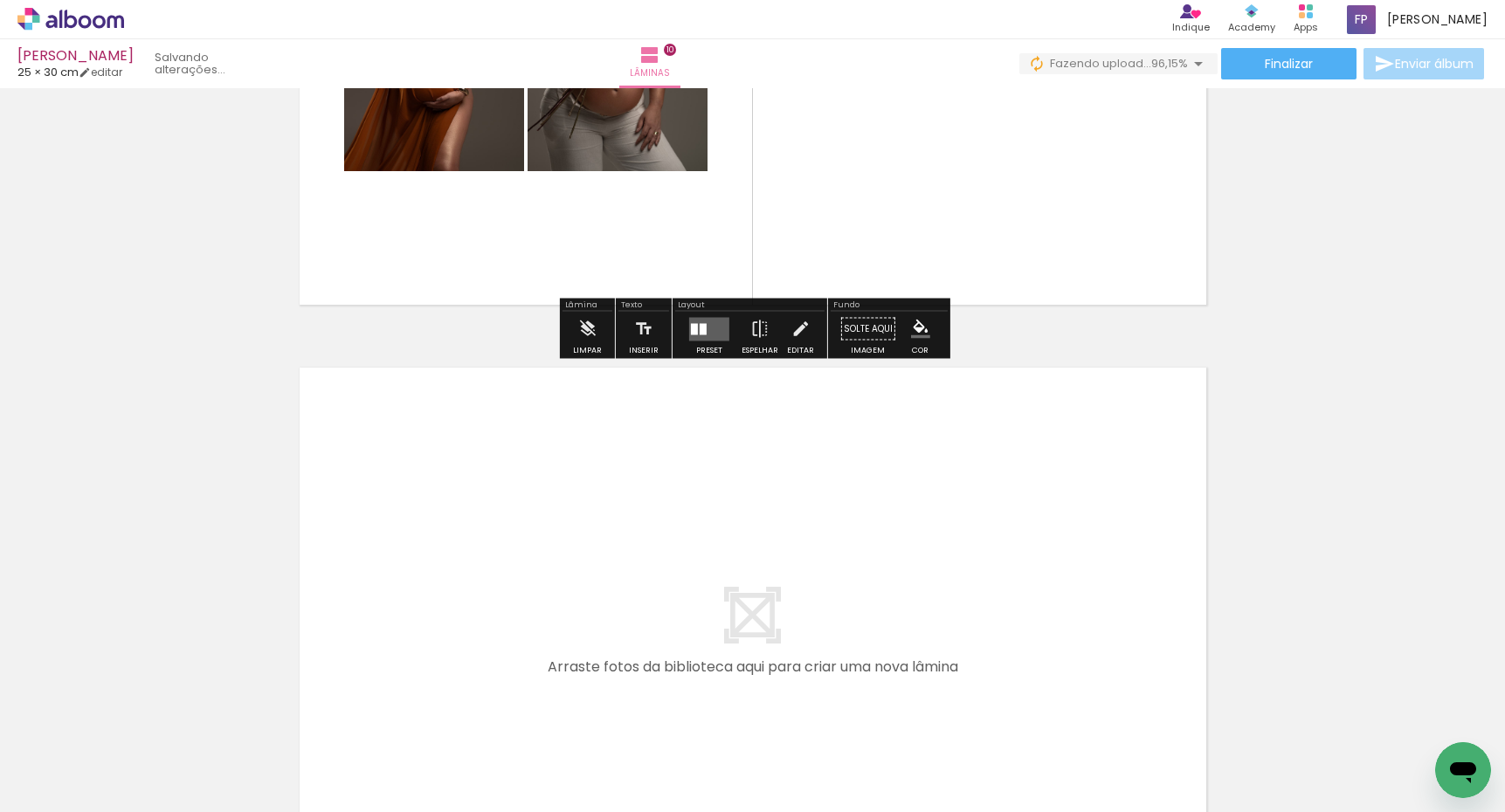
scroll to position [0, 1170]
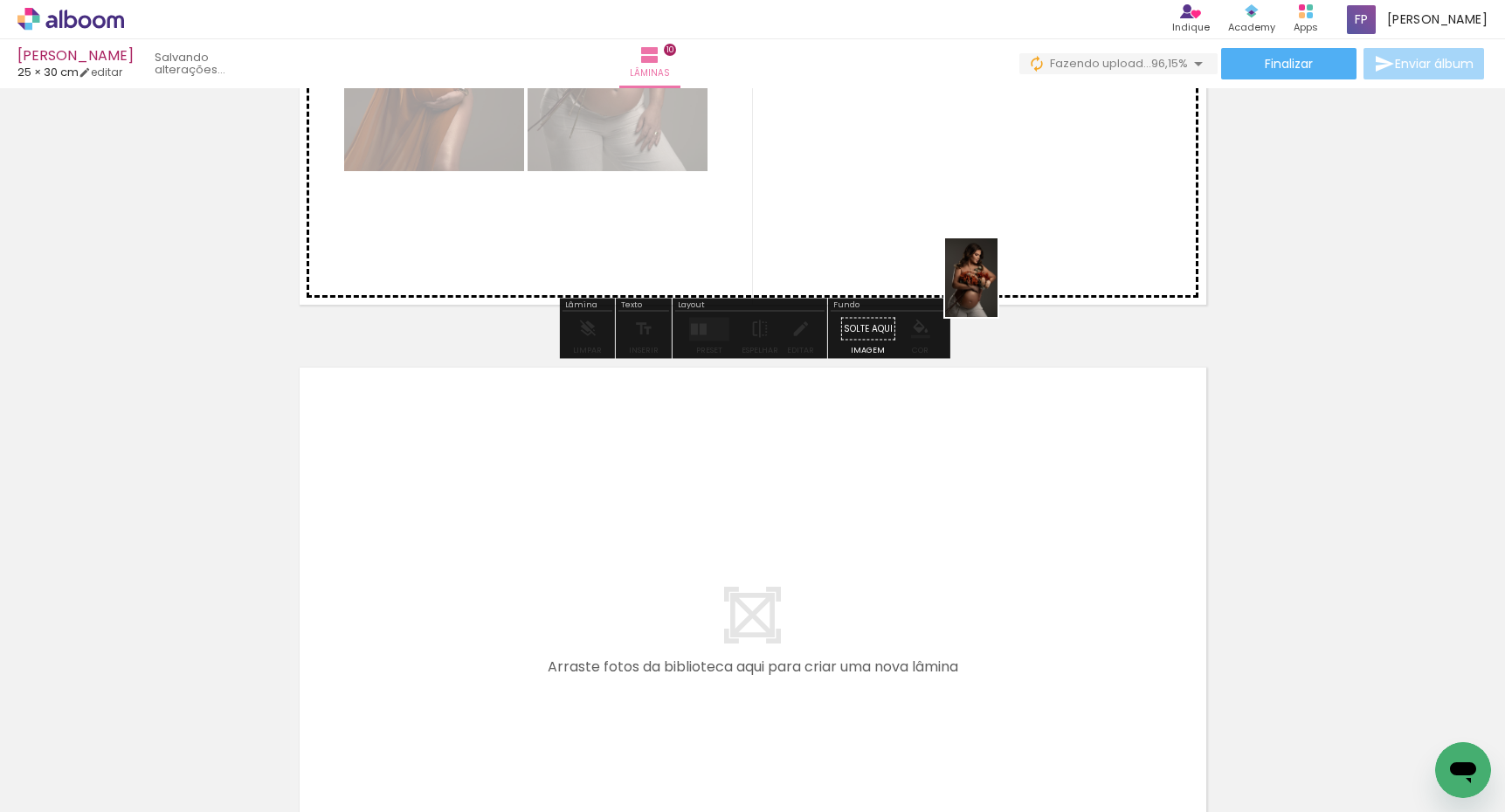
drag, startPoint x: 1443, startPoint y: 731, endPoint x: 969, endPoint y: 231, distance: 689.0
click at [969, 231] on quentale-workspace at bounding box center [752, 406] width 1505 height 812
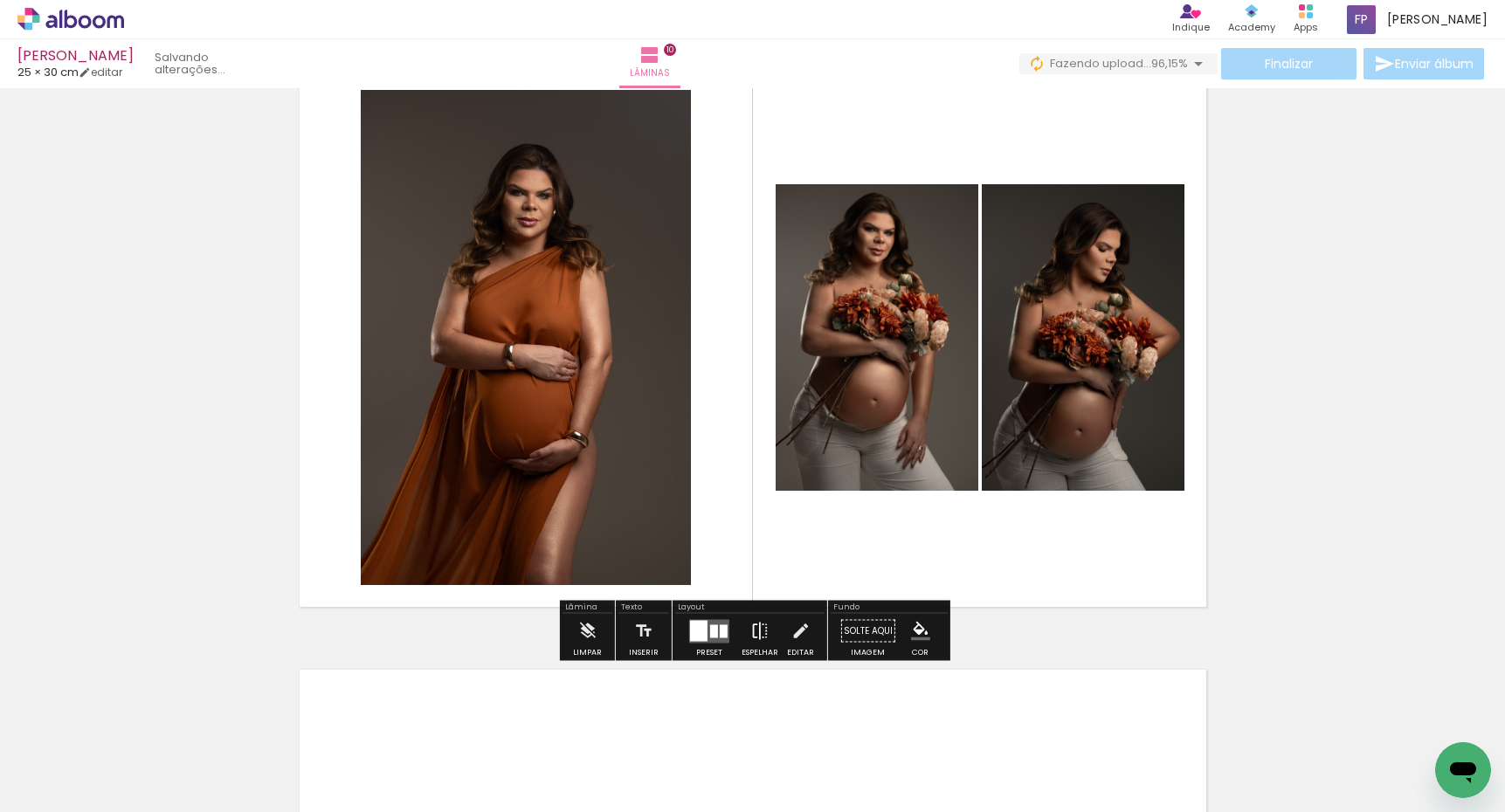
scroll to position [5490, 0]
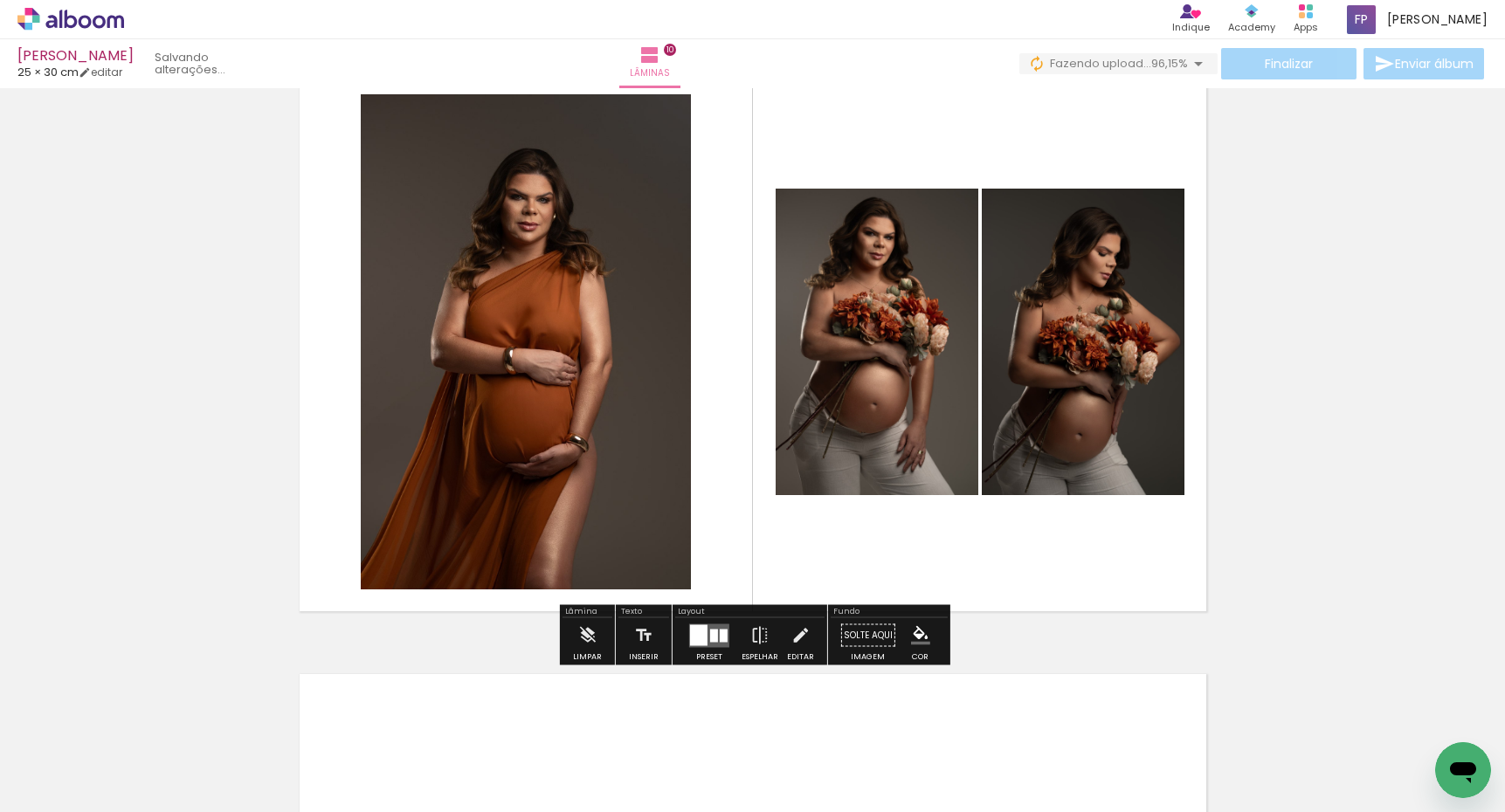
click at [710, 640] on div at bounding box center [713, 635] width 8 height 13
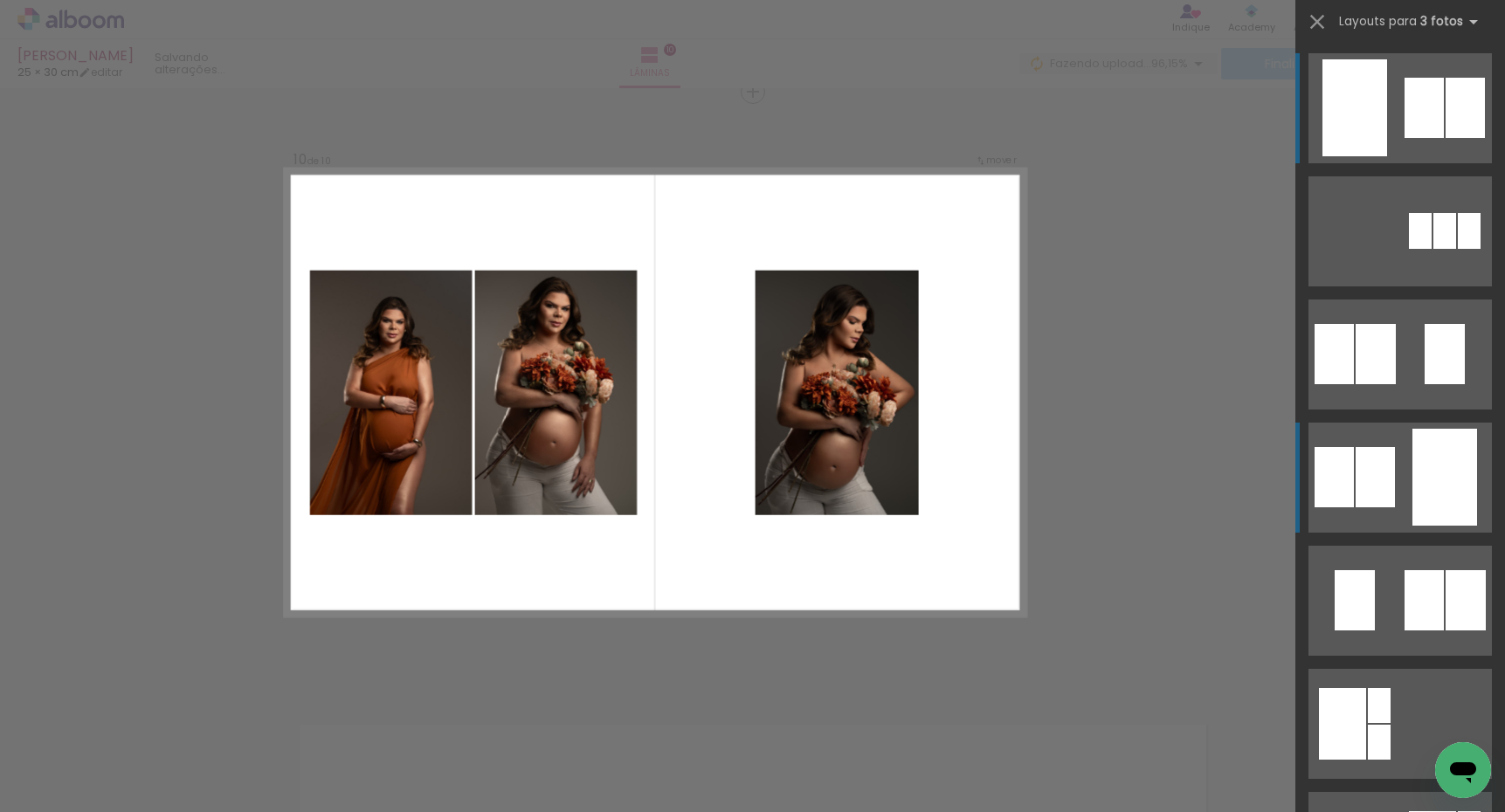
scroll to position [5437, 0]
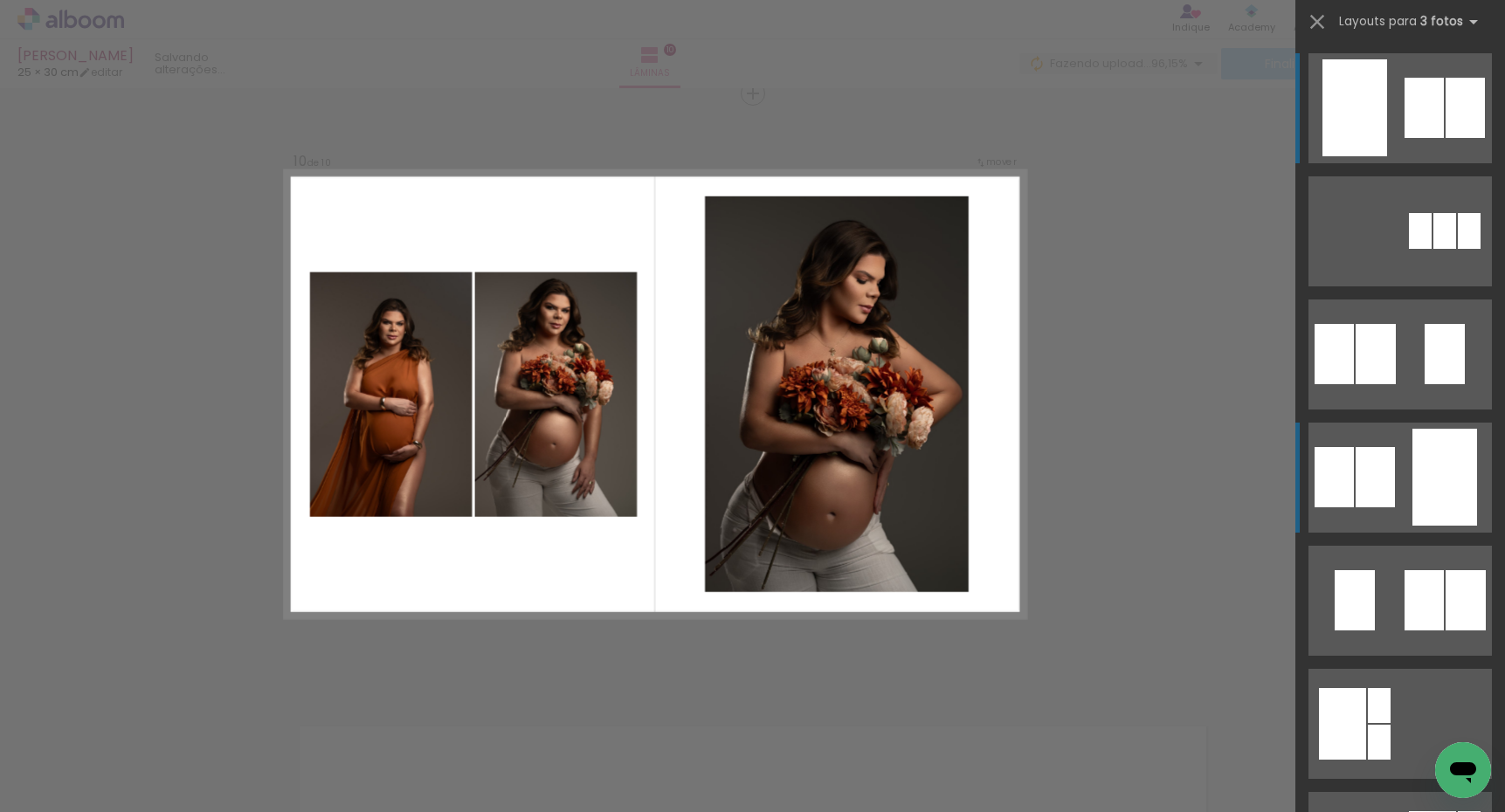
click at [1399, 492] on quentale-layouter at bounding box center [1400, 478] width 183 height 110
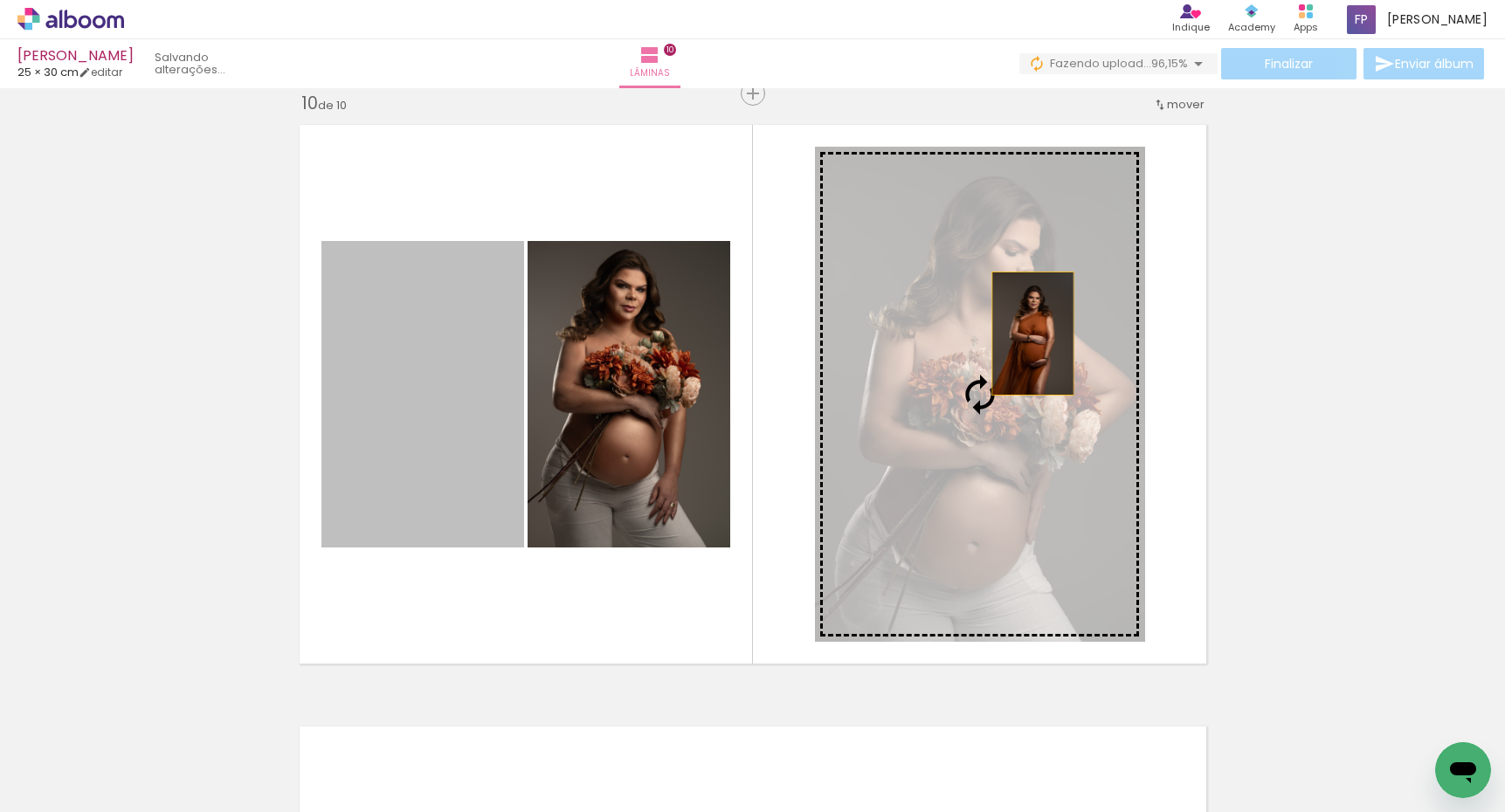
drag, startPoint x: 390, startPoint y: 402, endPoint x: 1078, endPoint y: 333, distance: 691.5
click at [0, 0] on slot at bounding box center [0, 0] width 0 height 0
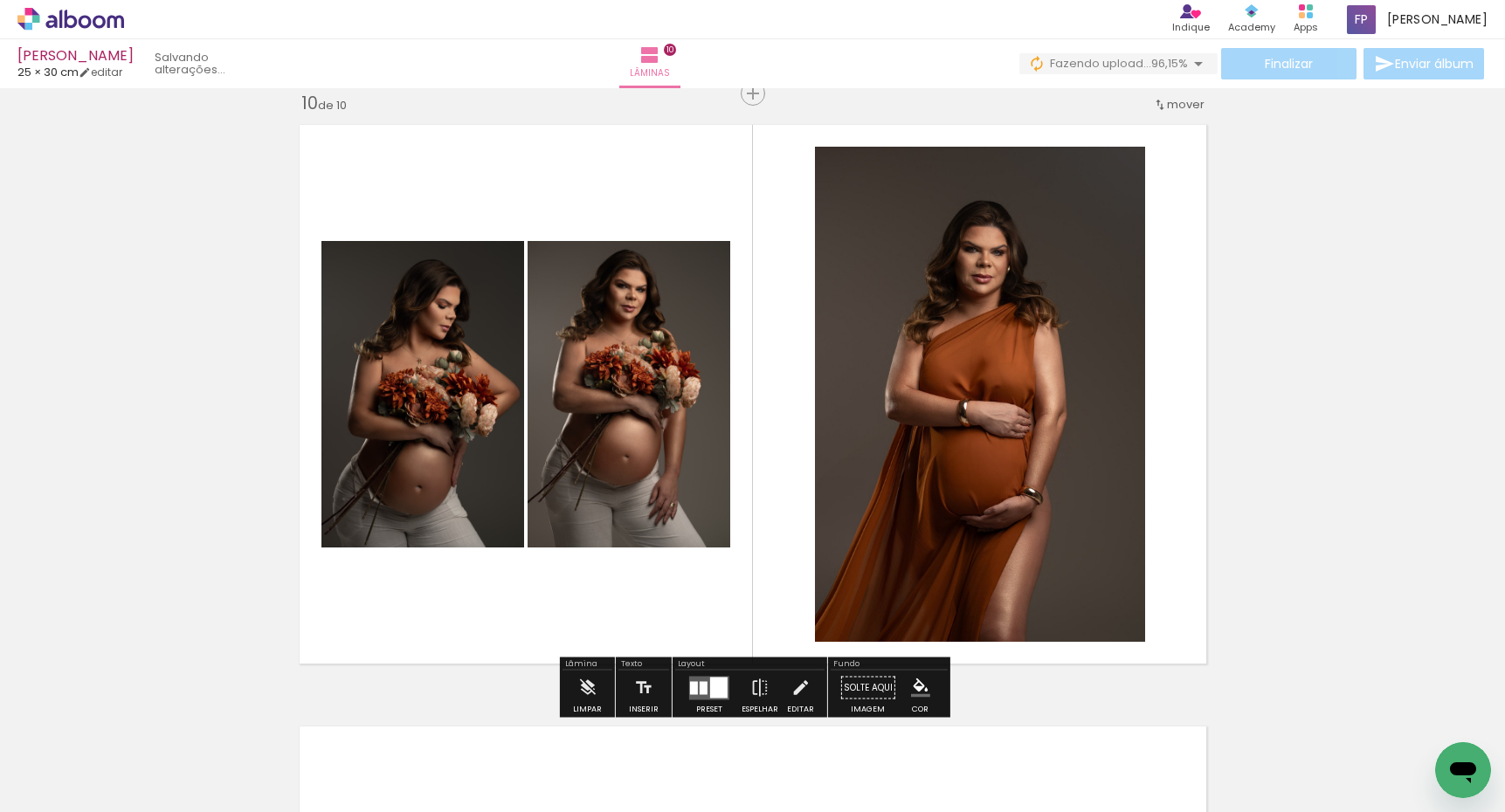
scroll to position [0, 0]
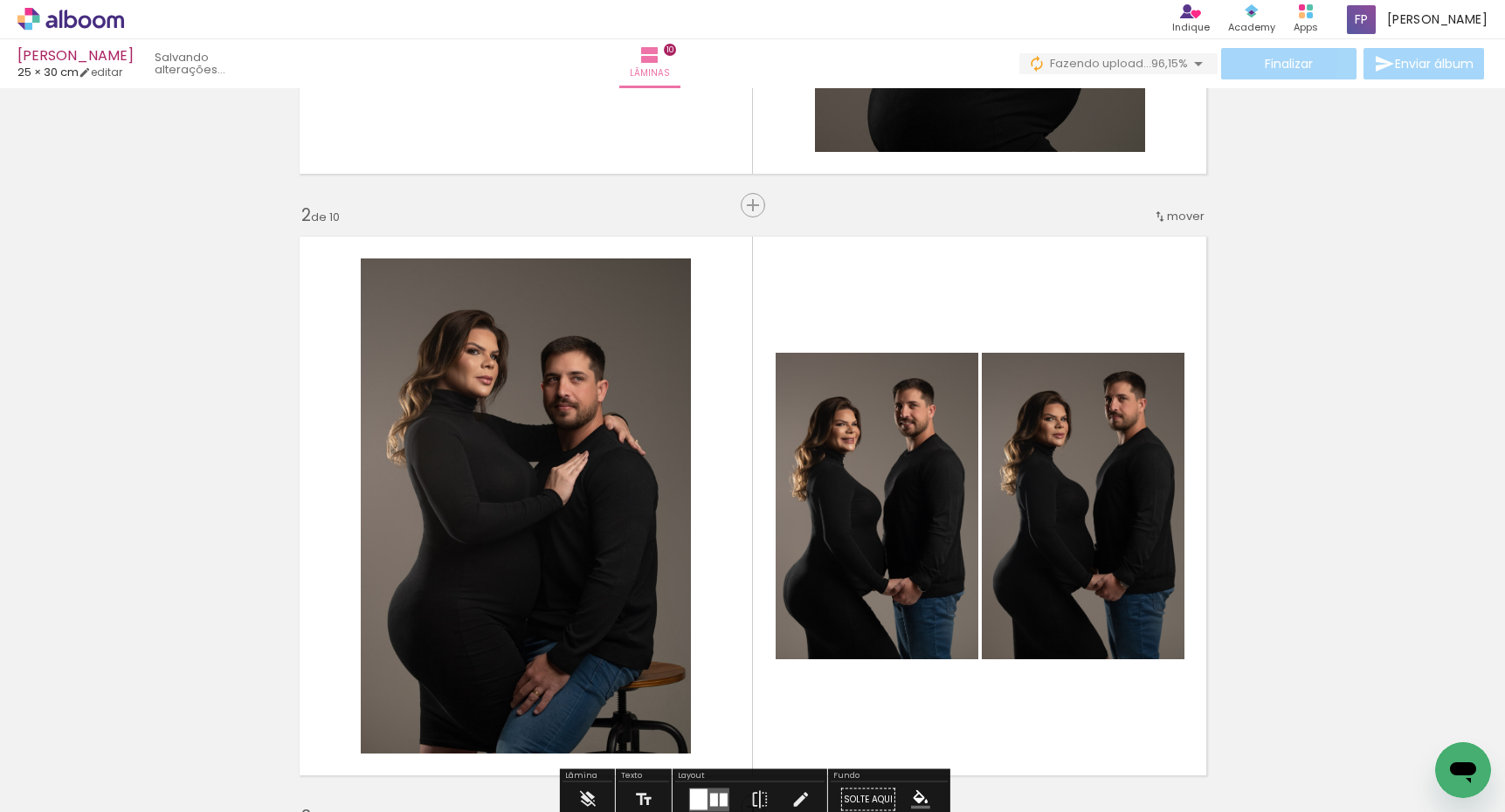
click at [1254, 68] on div "Finalizar Enviar álbum" at bounding box center [1253, 64] width 468 height 32
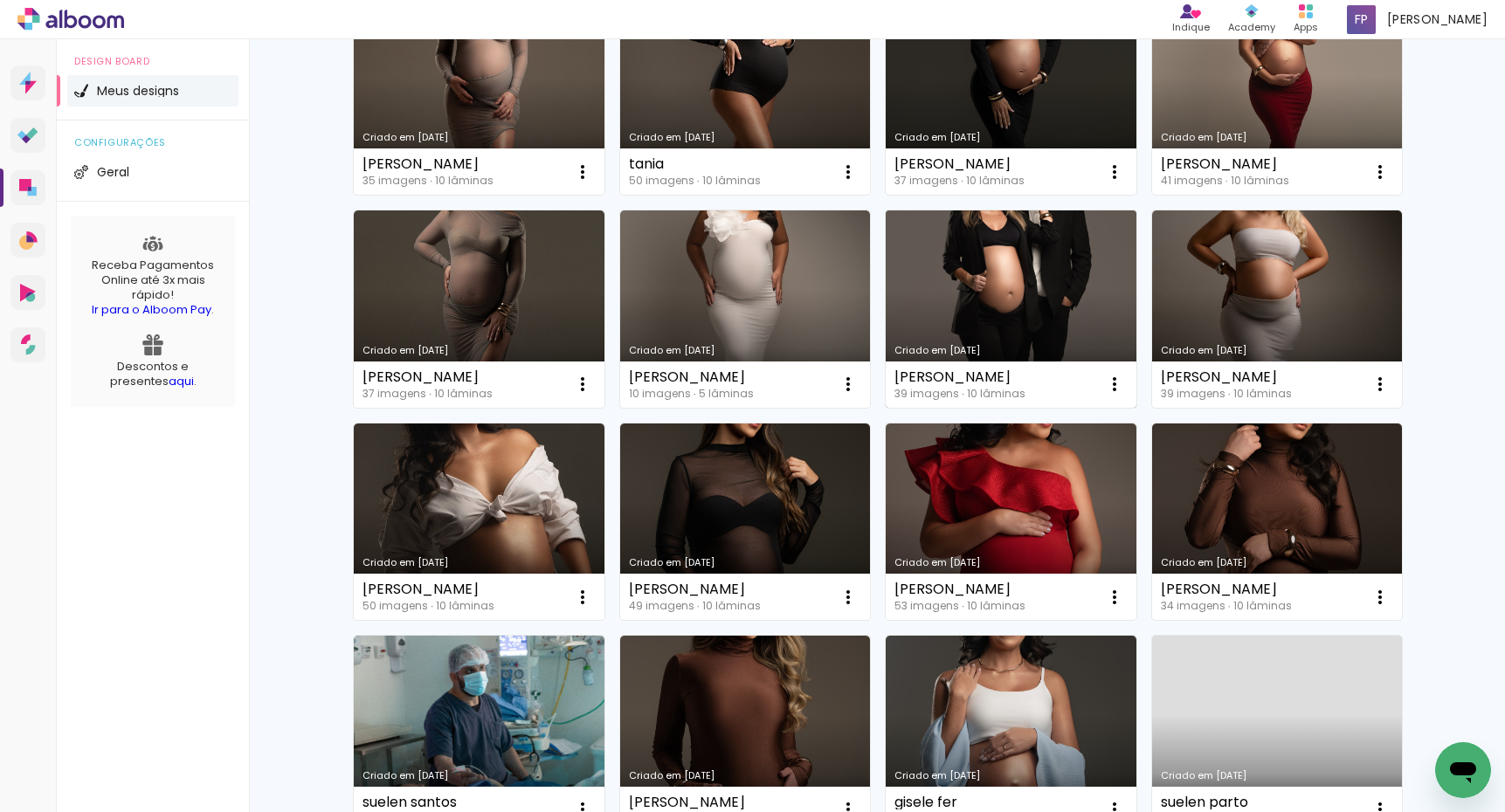
scroll to position [444, 0]
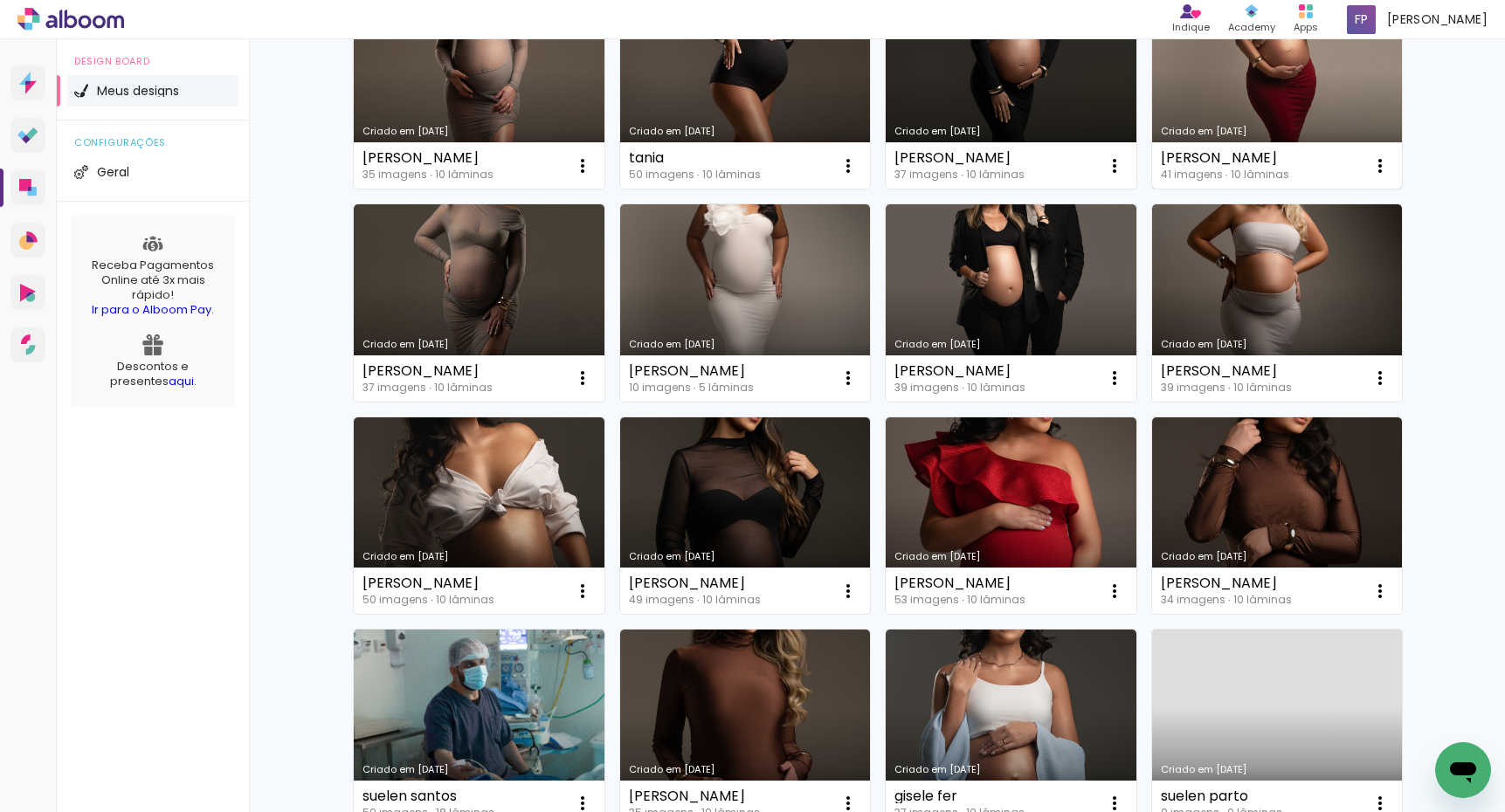
click at [1247, 123] on link "Criado em [DATE]" at bounding box center [1277, 90] width 250 height 197
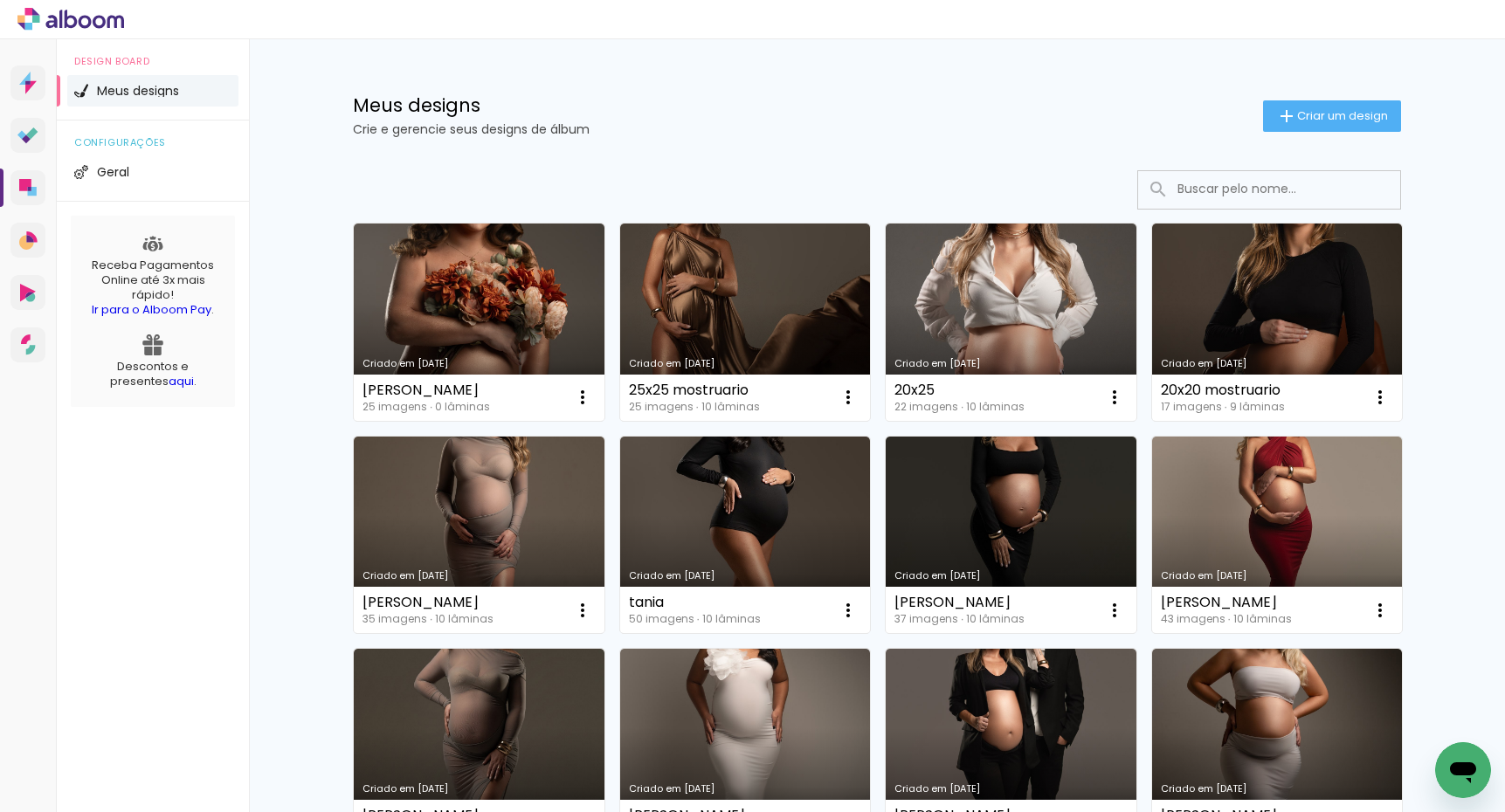
click at [1225, 512] on link "Criado em [DATE]" at bounding box center [1277, 535] width 250 height 197
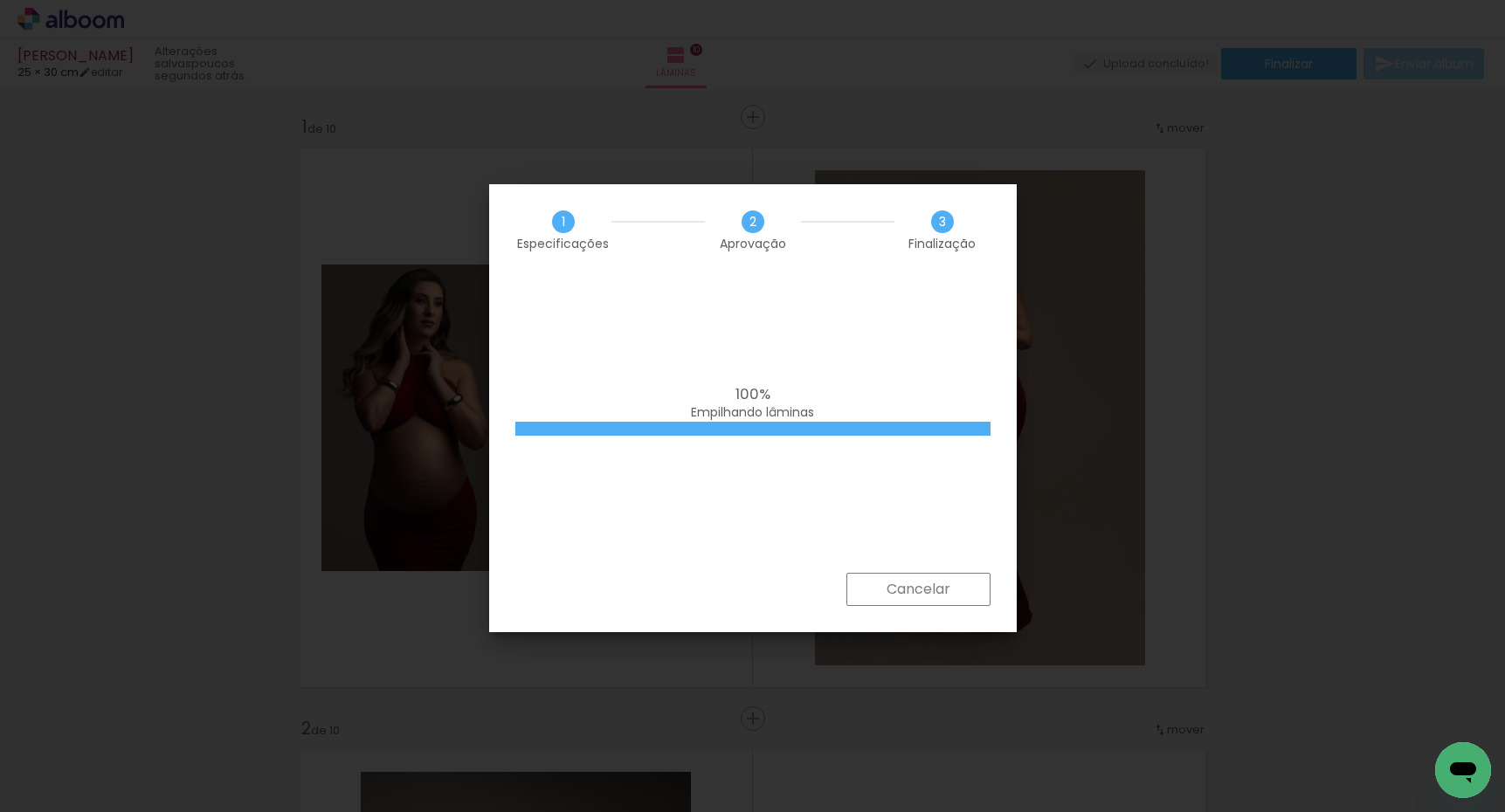
scroll to position [908, 0]
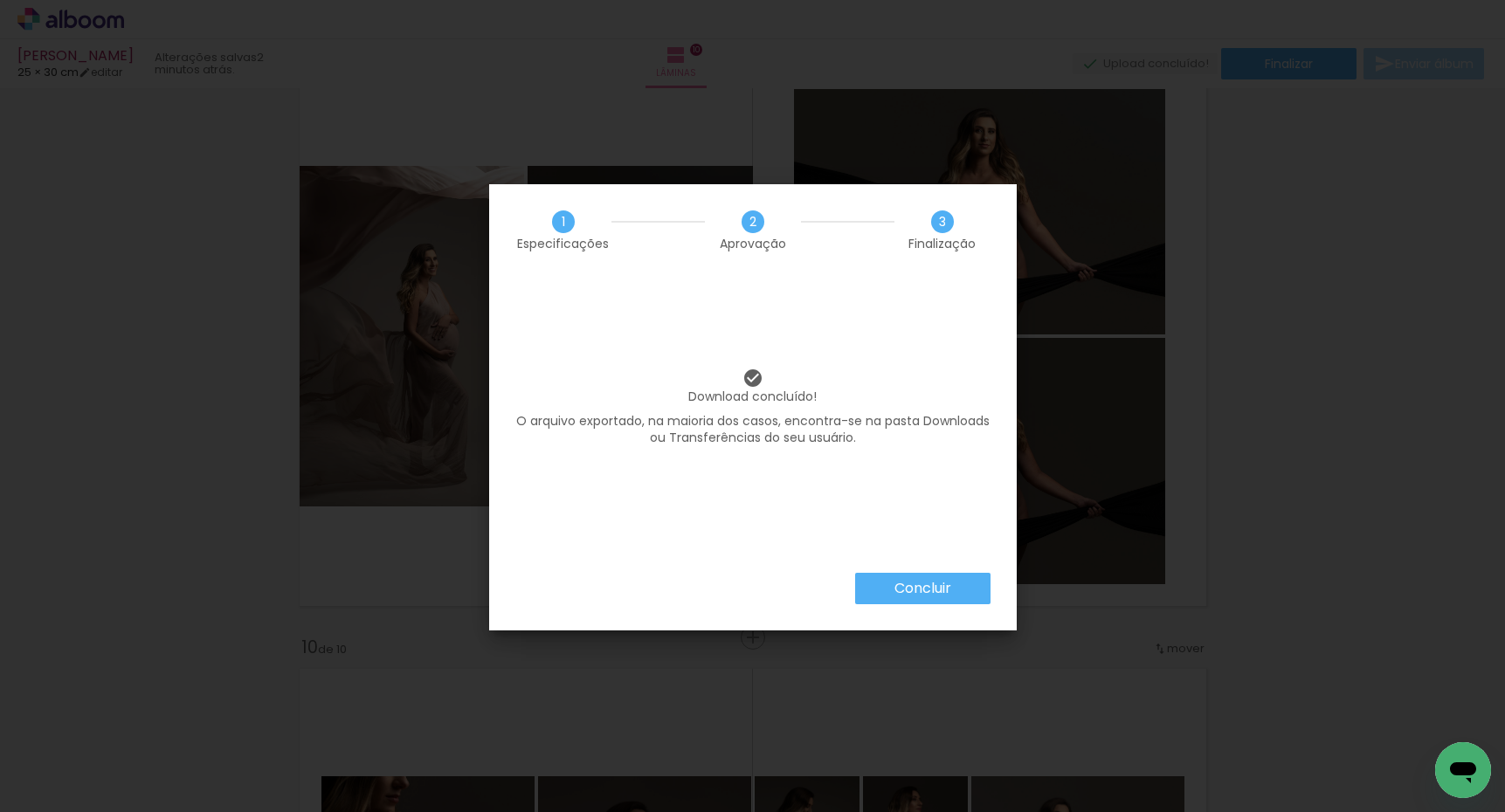
click at [0, 0] on slot "Concluir" at bounding box center [0, 0] width 0 height 0
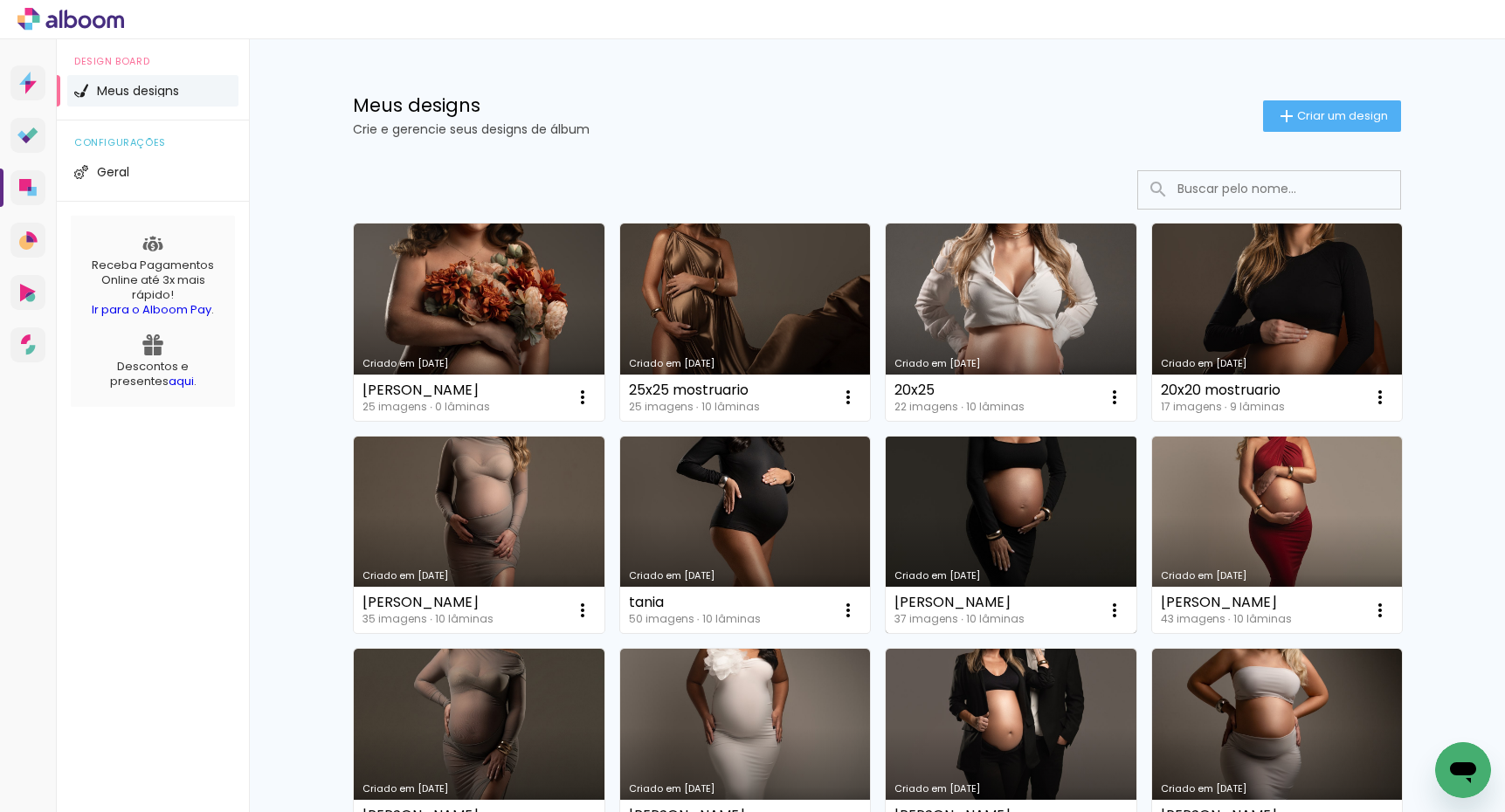
click at [1057, 555] on link "Criado em [DATE]" at bounding box center [1010, 535] width 250 height 197
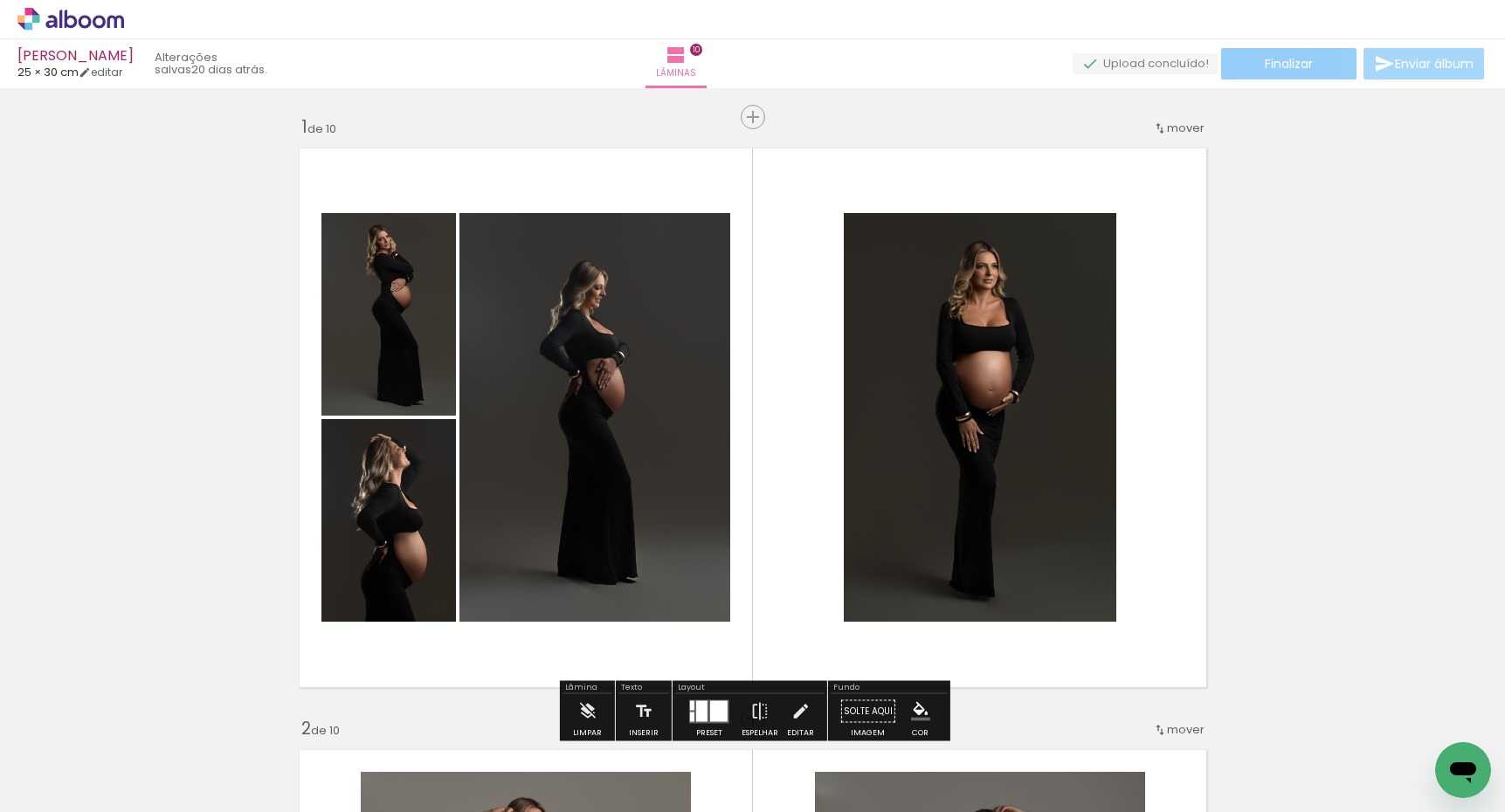
click at [1274, 65] on span "Finalizar" at bounding box center [1288, 64] width 48 height 12
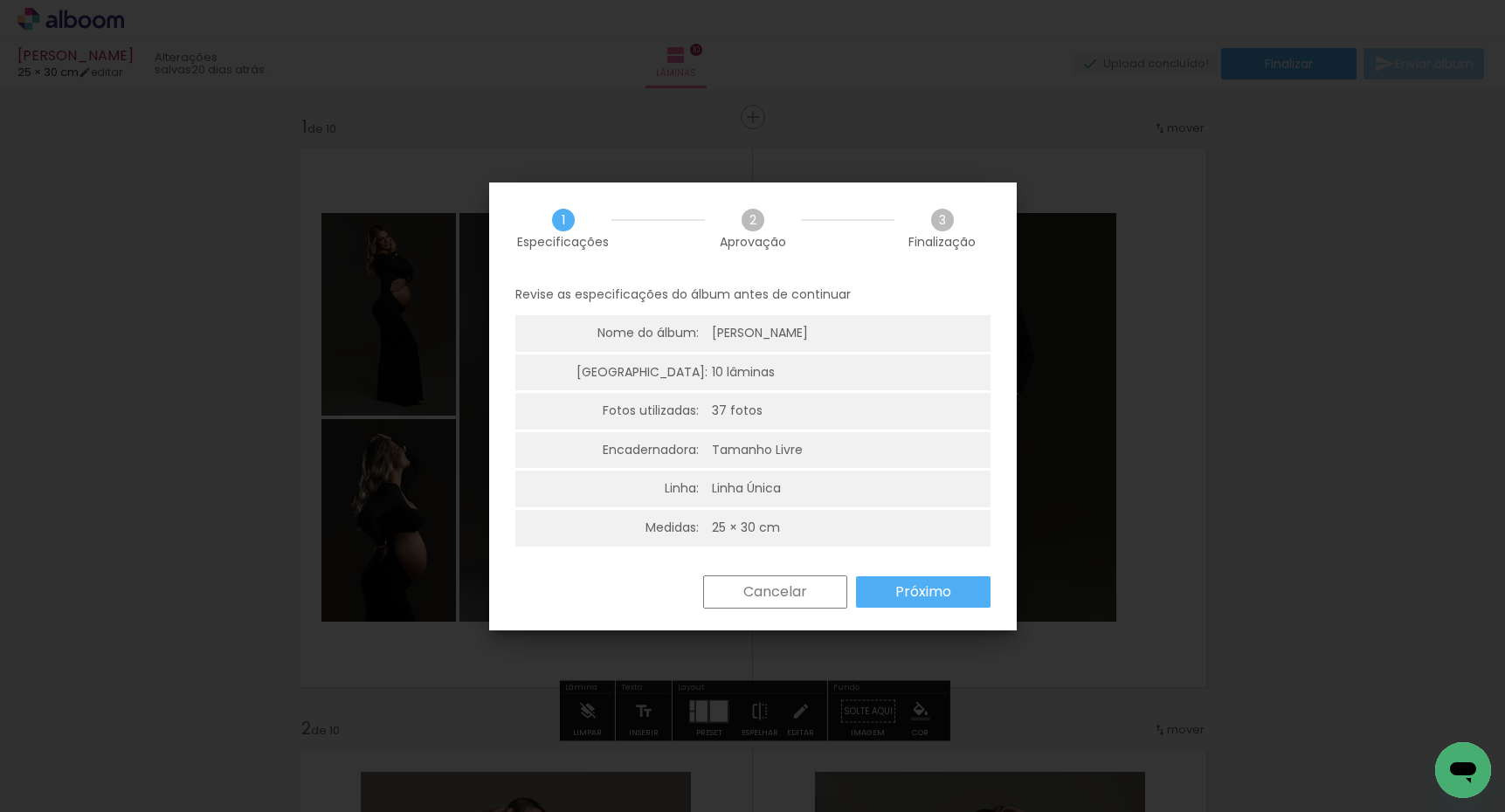
click at [922, 576] on paper-button "Próximo" at bounding box center [923, 592] width 134 height 32
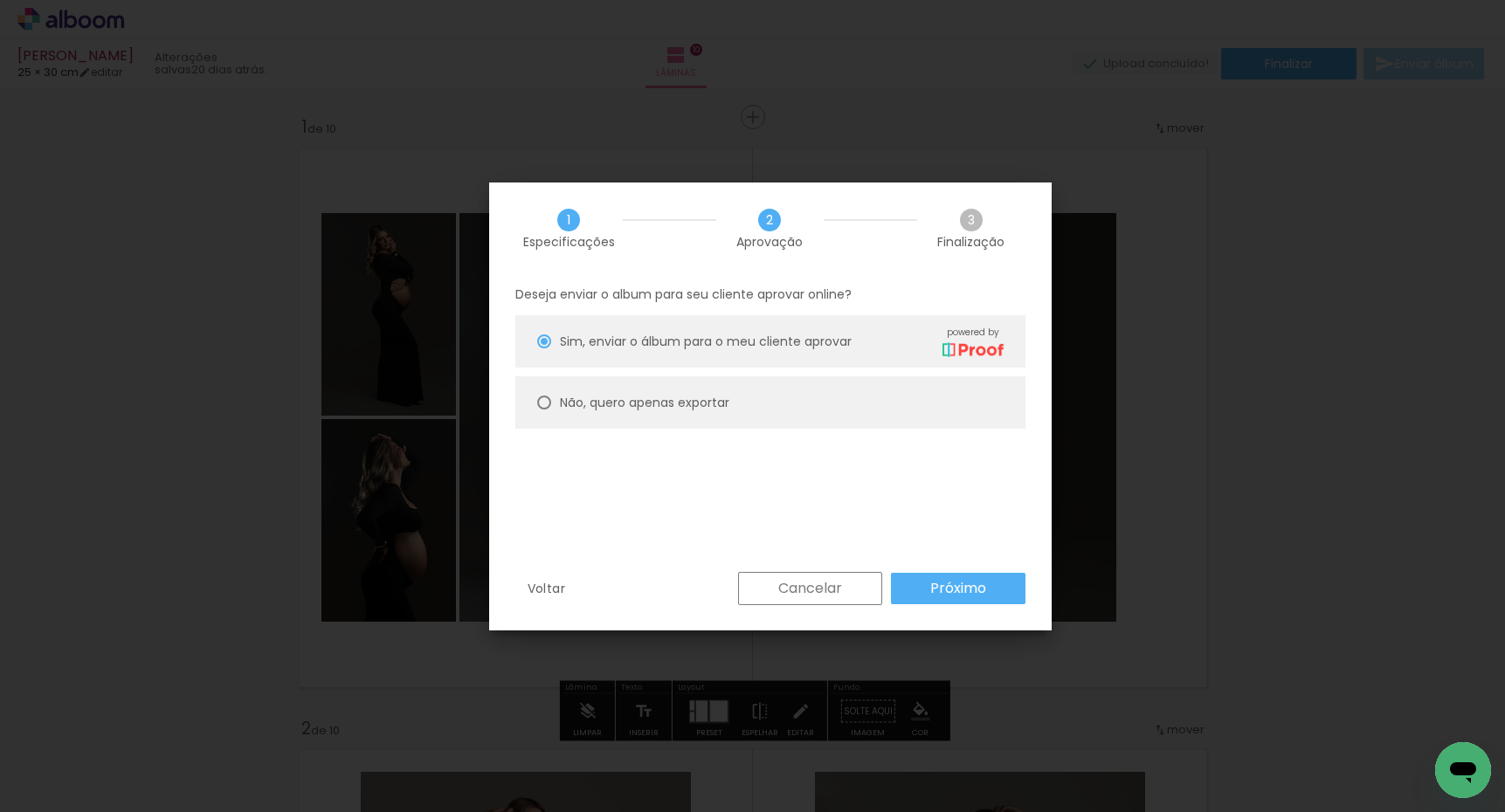
click at [541, 410] on paper-radio-button "Não, quero apenas exportar" at bounding box center [770, 402] width 510 height 52
type paper-radio-button "on"
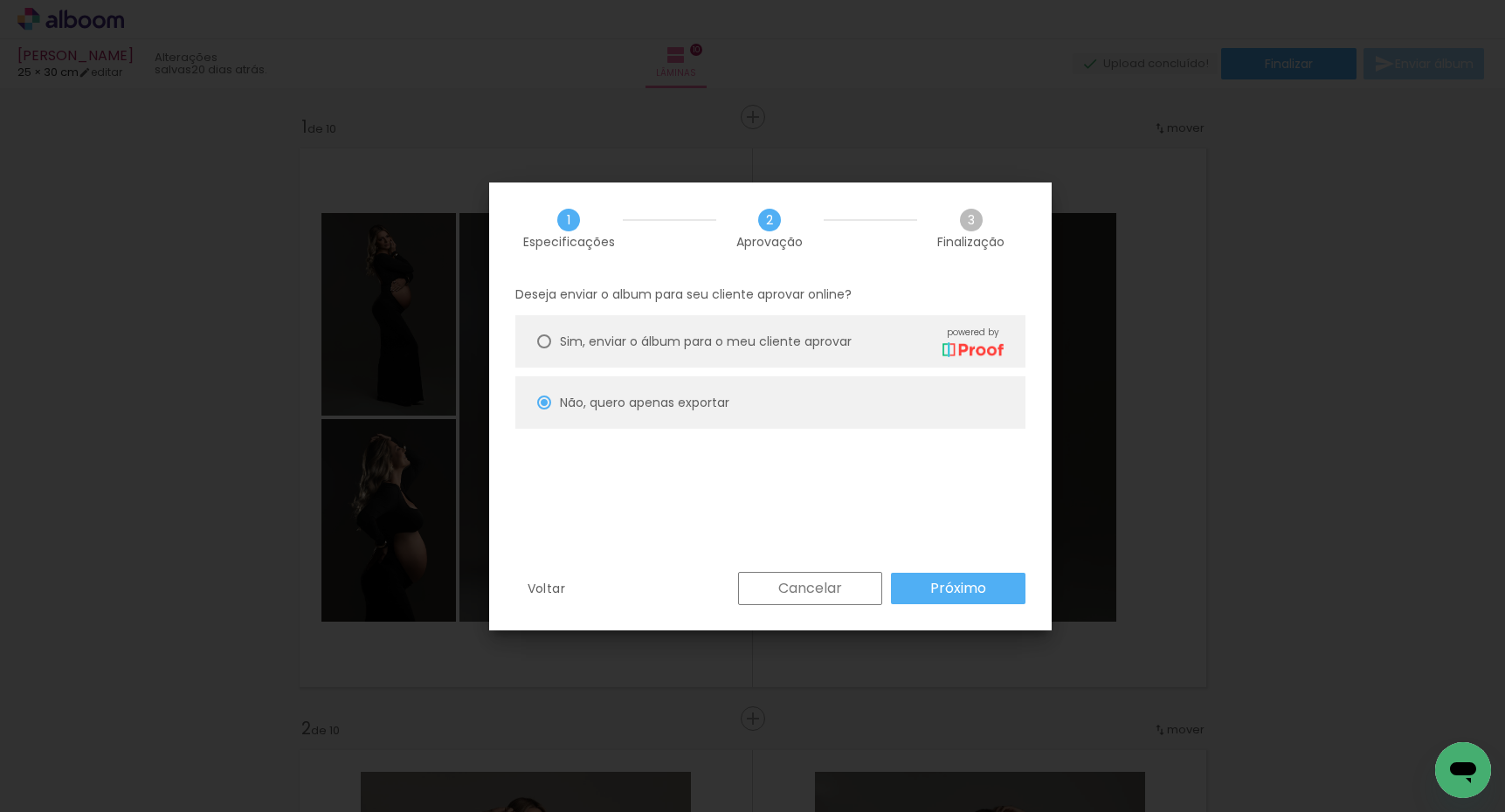
drag, startPoint x: 994, startPoint y: 595, endPoint x: 1005, endPoint y: 592, distance: 11.4
click at [996, 595] on paper-button "Próximo" at bounding box center [958, 589] width 134 height 32
type input "Alta, 300 DPI"
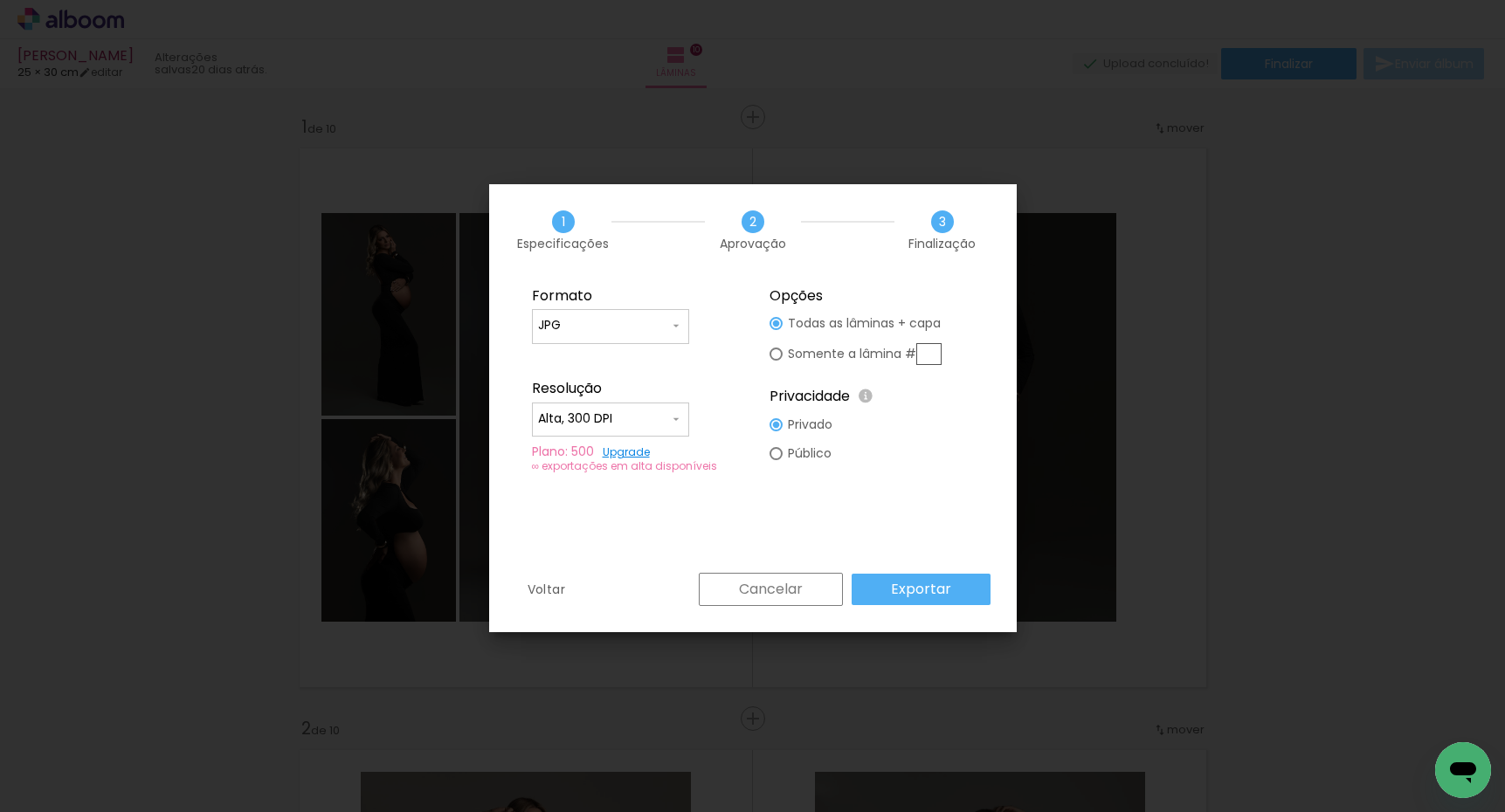
click at [928, 575] on paper-button "Exportar" at bounding box center [920, 589] width 139 height 32
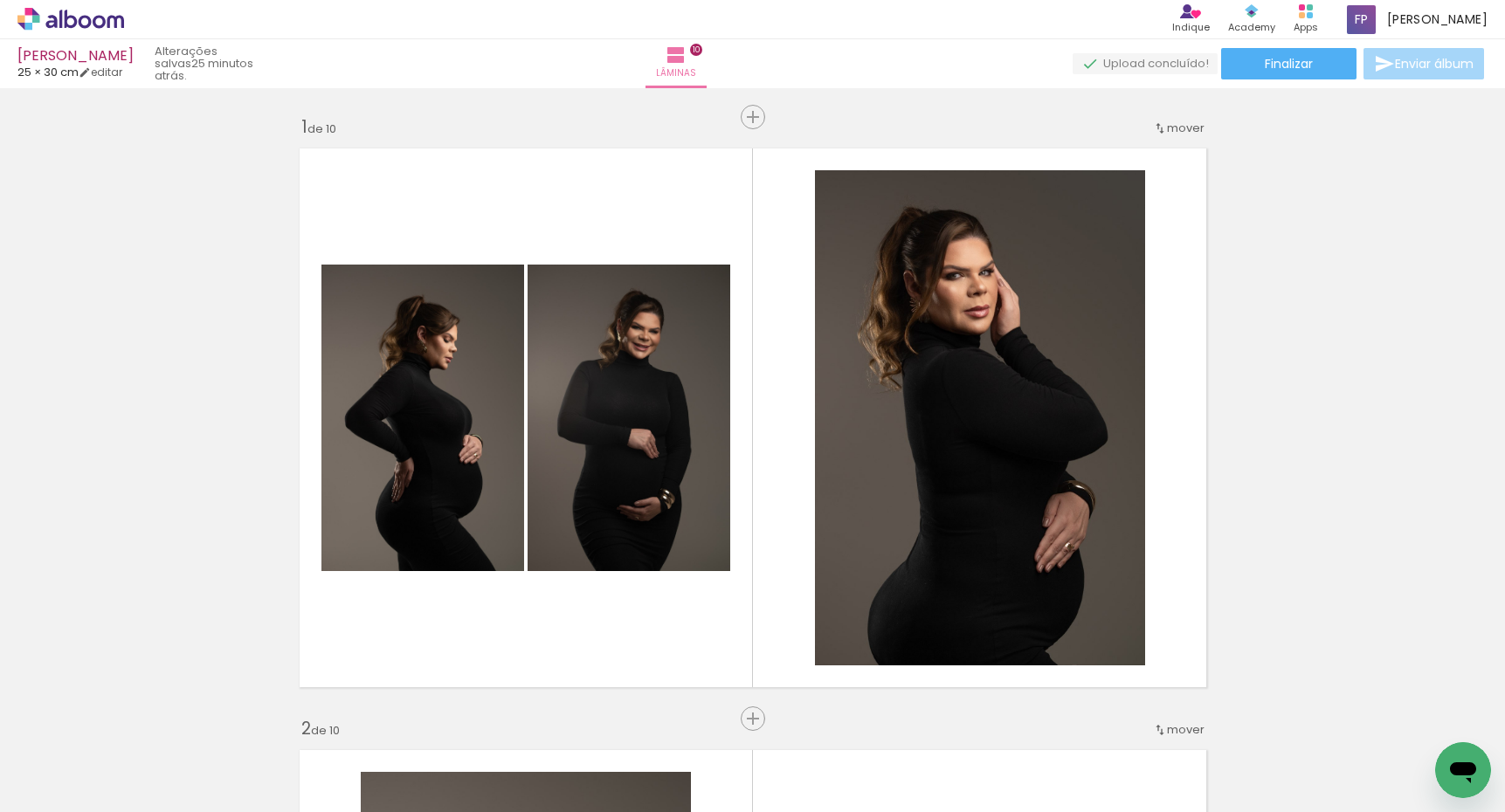
scroll to position [0, 1170]
click at [1291, 51] on paper-button "Finalizar" at bounding box center [1288, 64] width 135 height 32
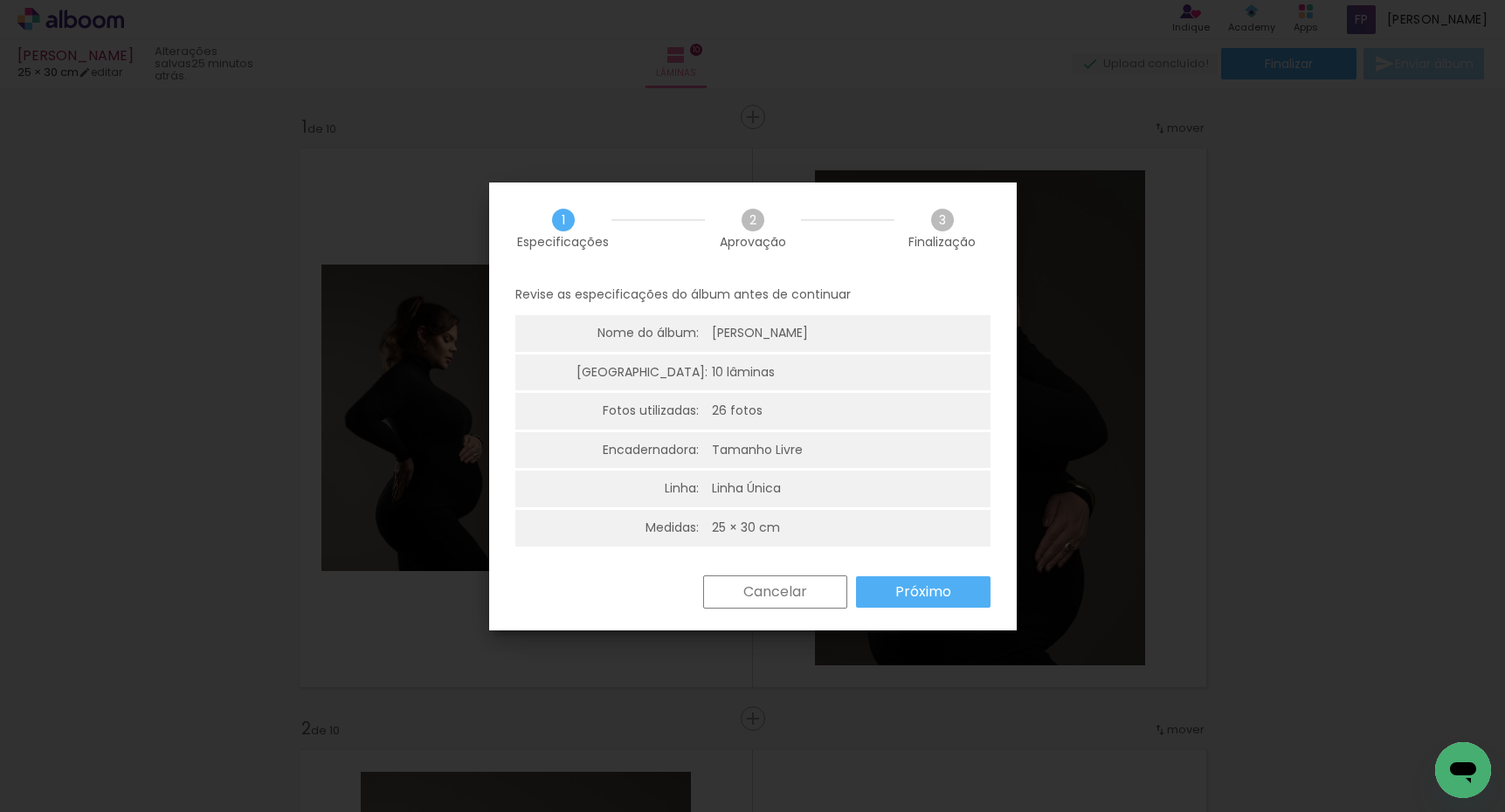
click at [0, 0] on slot "Próximo" at bounding box center [0, 0] width 0 height 0
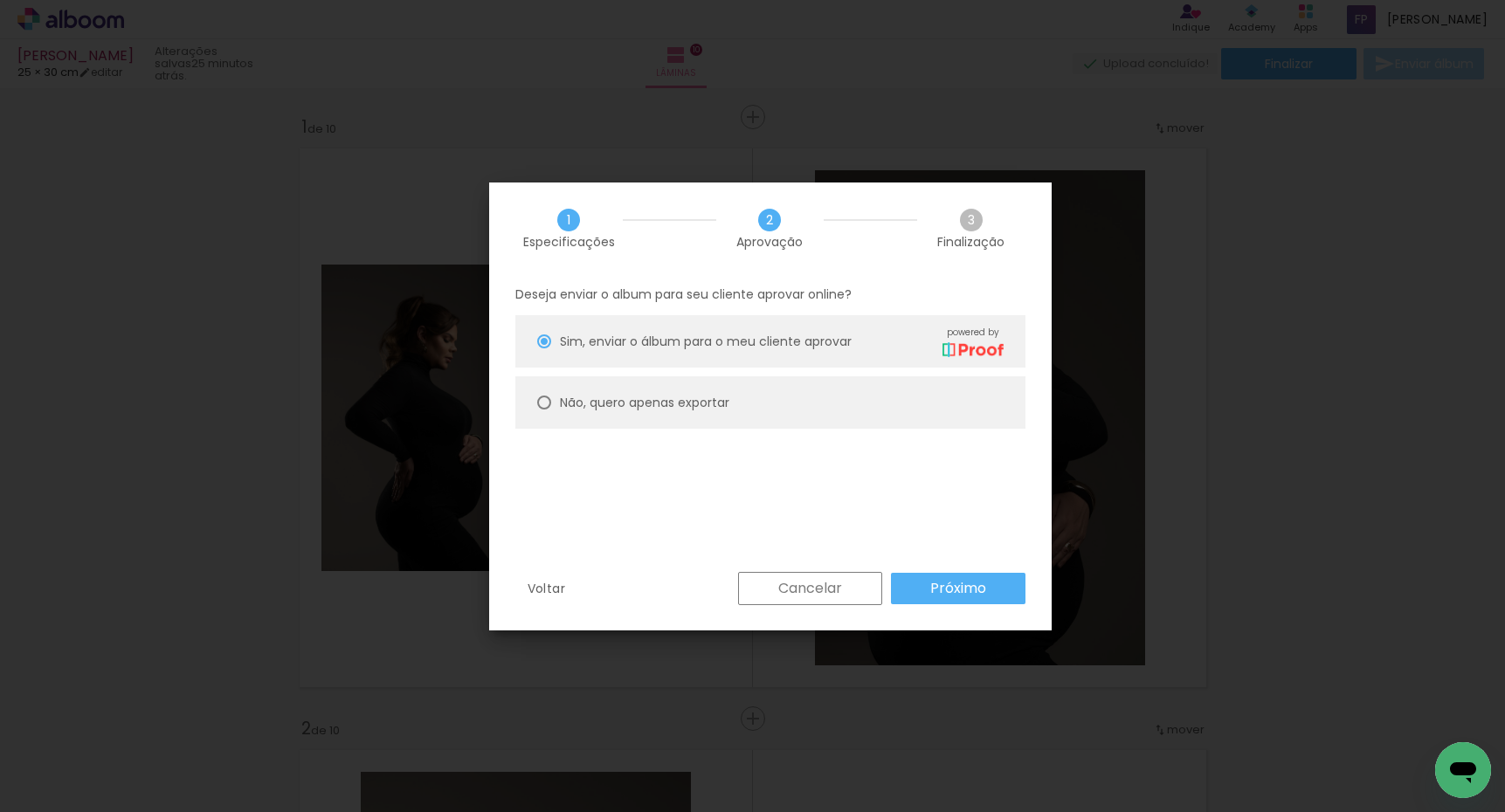
click at [554, 397] on paper-radio-button "Não, quero apenas exportar" at bounding box center [770, 402] width 510 height 52
type paper-radio-button "on"
click at [0, 0] on slot "Próximo" at bounding box center [0, 0] width 0 height 0
type input "Alta, 300 DPI"
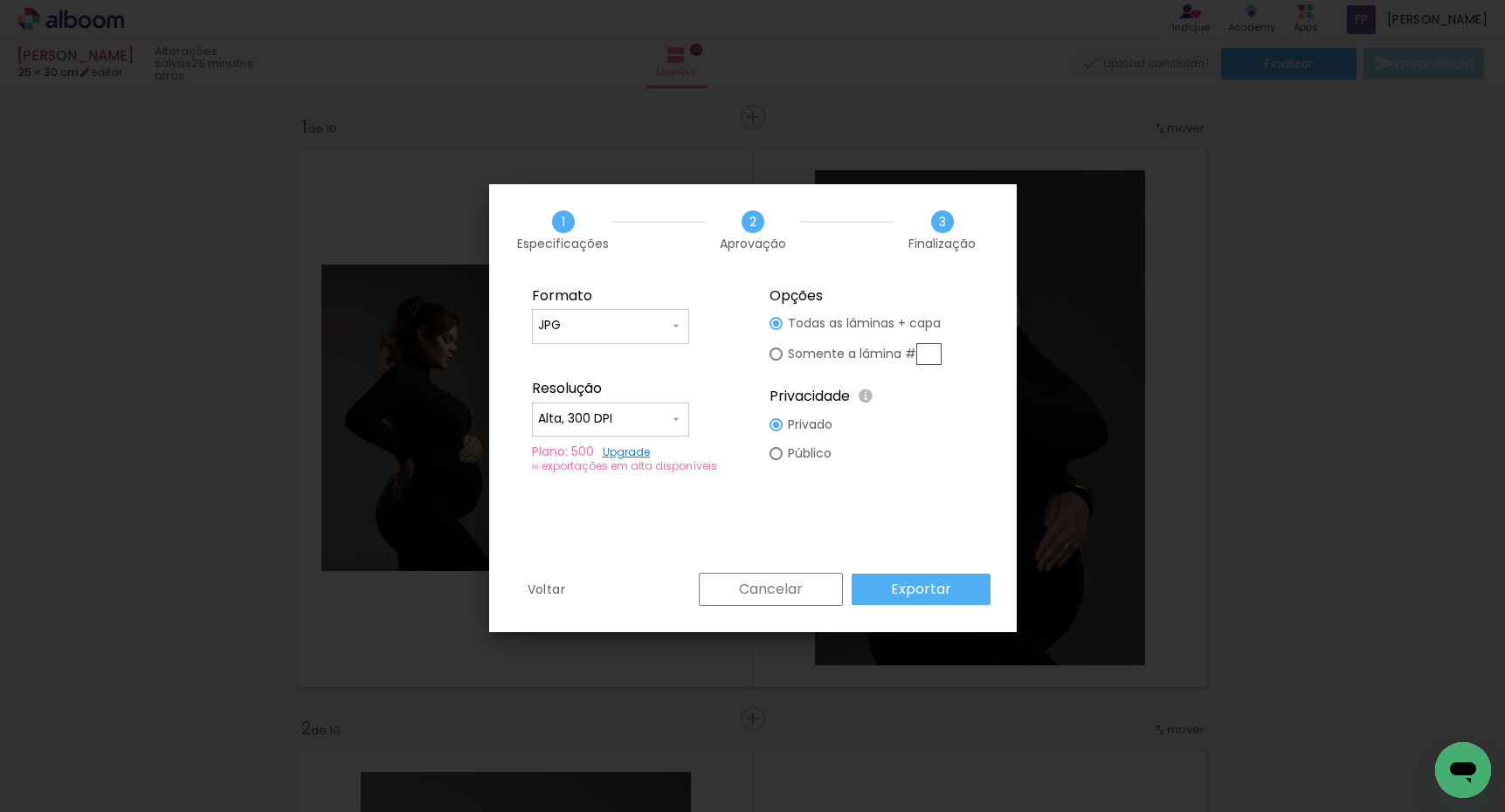
click at [0, 0] on slot "Exportar" at bounding box center [0, 0] width 0 height 0
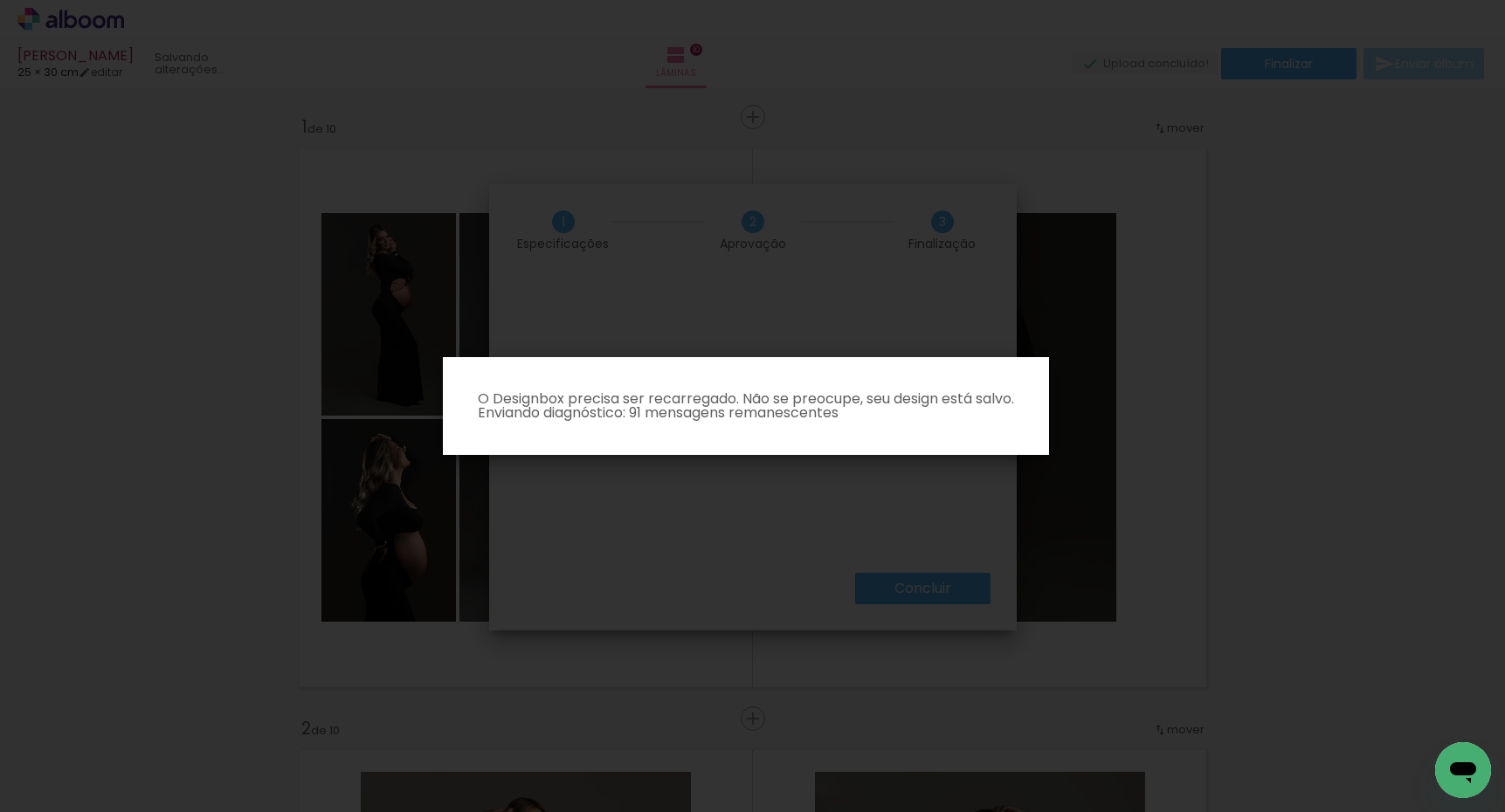
click at [911, 326] on iron-overlay-backdrop at bounding box center [752, 406] width 1505 height 812
drag, startPoint x: 956, startPoint y: 460, endPoint x: 958, endPoint y: 474, distance: 14.1
click at [958, 463] on iron-overlay-backdrop at bounding box center [752, 406] width 1505 height 812
click at [962, 554] on iron-overlay-backdrop at bounding box center [752, 406] width 1505 height 812
click at [945, 591] on iron-overlay-backdrop at bounding box center [752, 406] width 1505 height 812
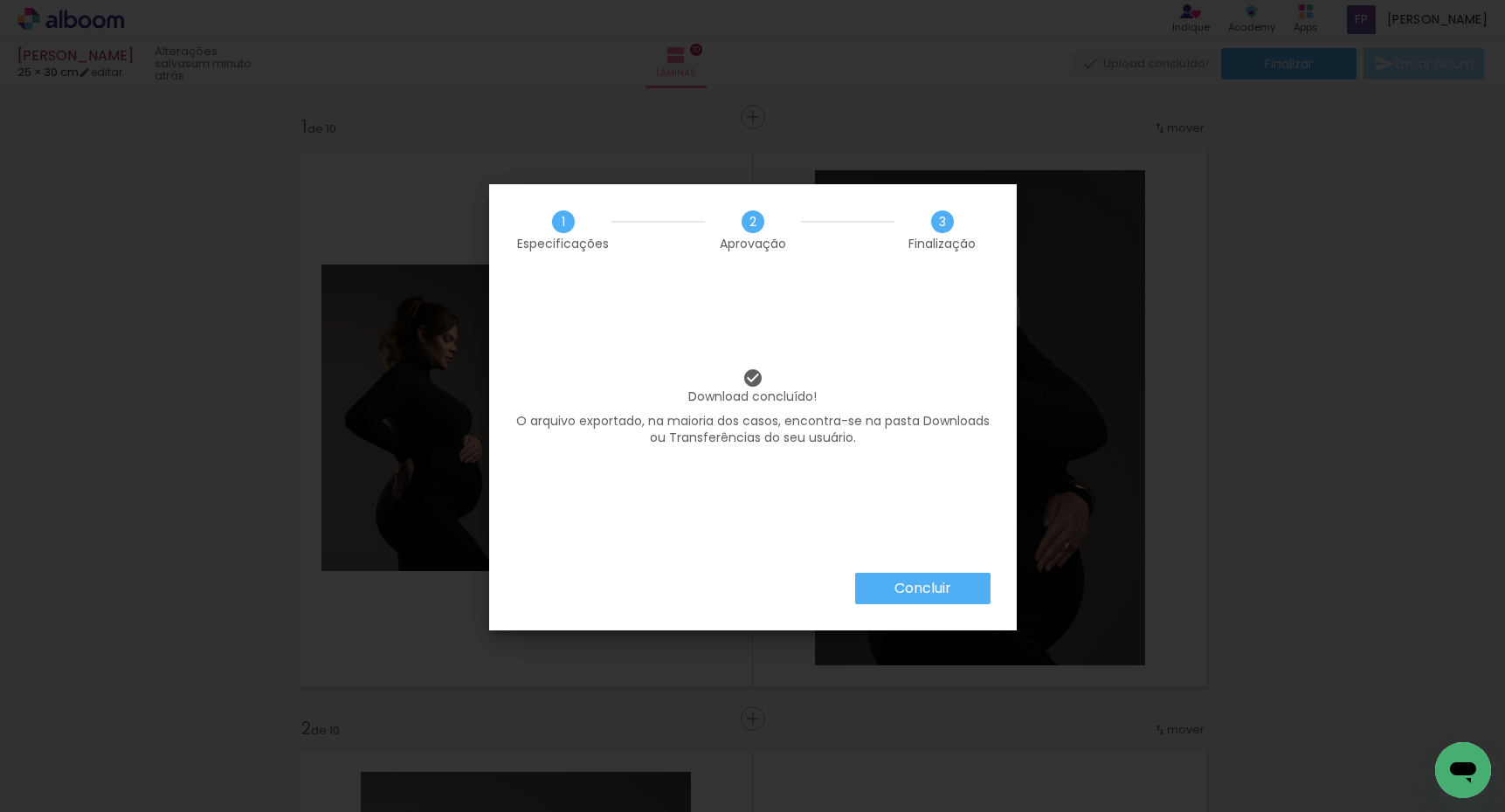
drag, startPoint x: 908, startPoint y: 587, endPoint x: 899, endPoint y: 532, distance: 55.7
click at [0, 0] on slot "Concluir" at bounding box center [0, 0] width 0 height 0
